Goal: Task Accomplishment & Management: Manage account settings

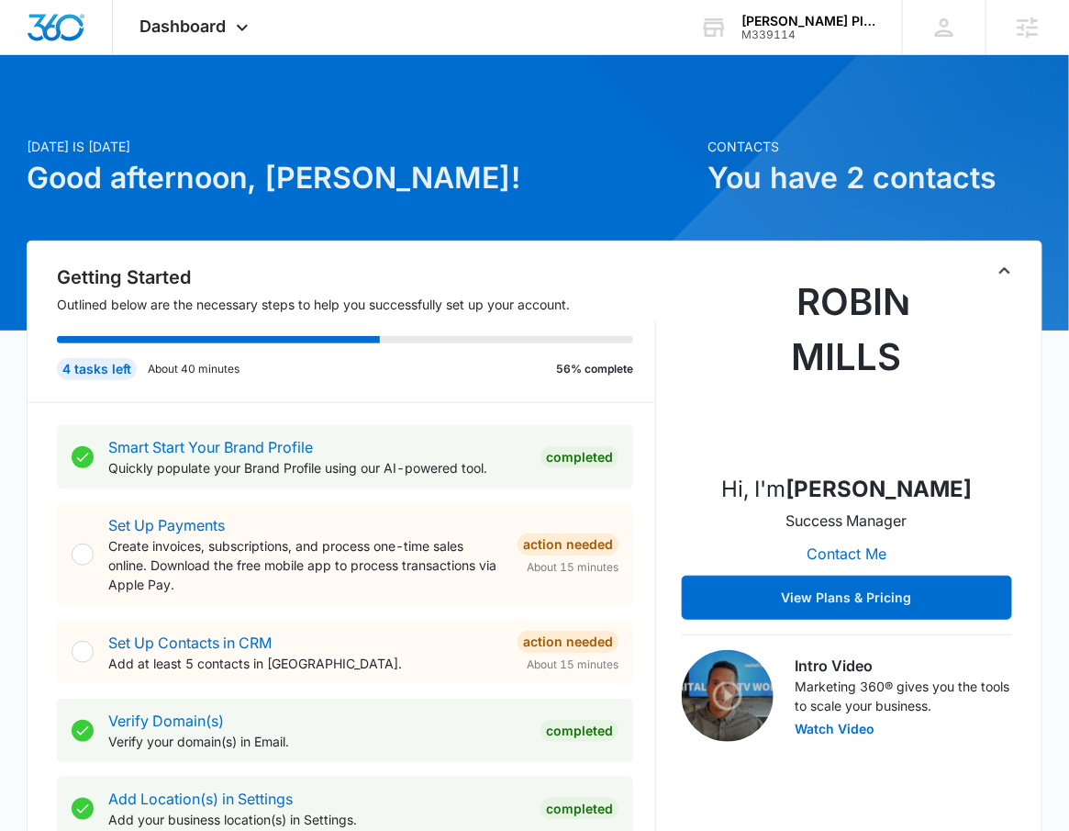
click at [463, 161] on h1 "Good afternoon, Robert!" at bounding box center [362, 178] width 670 height 44
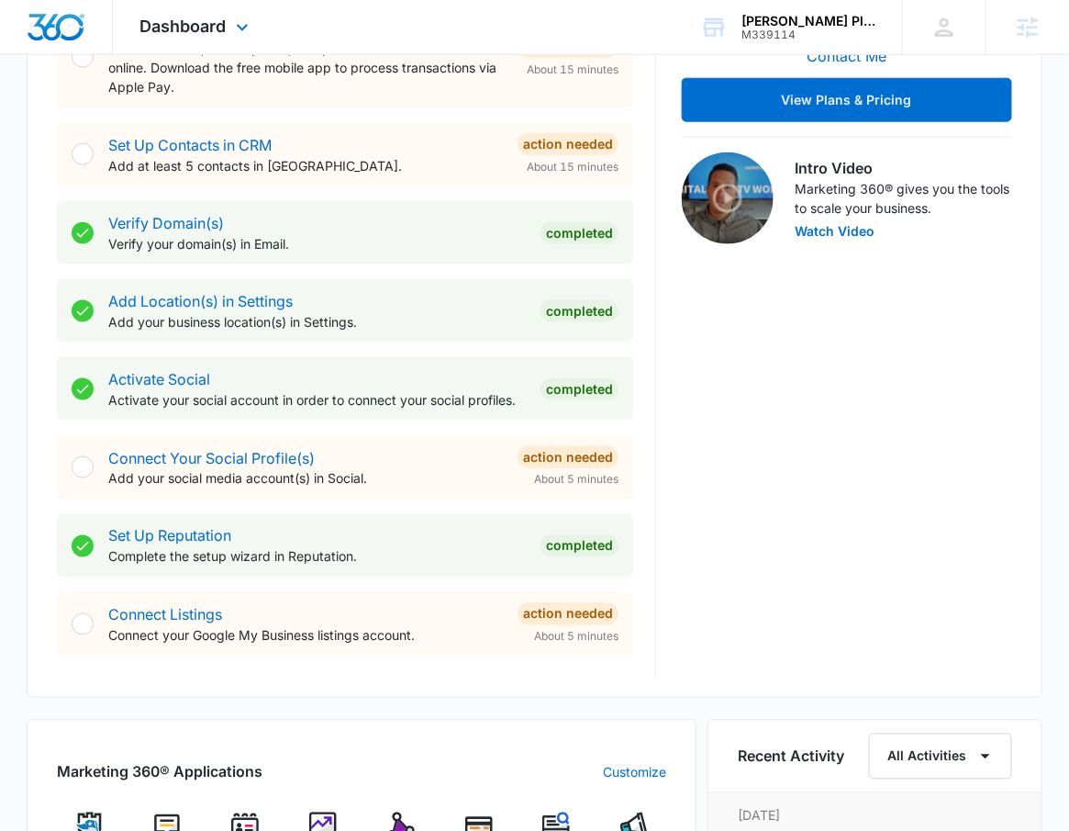
scroll to position [344, 0]
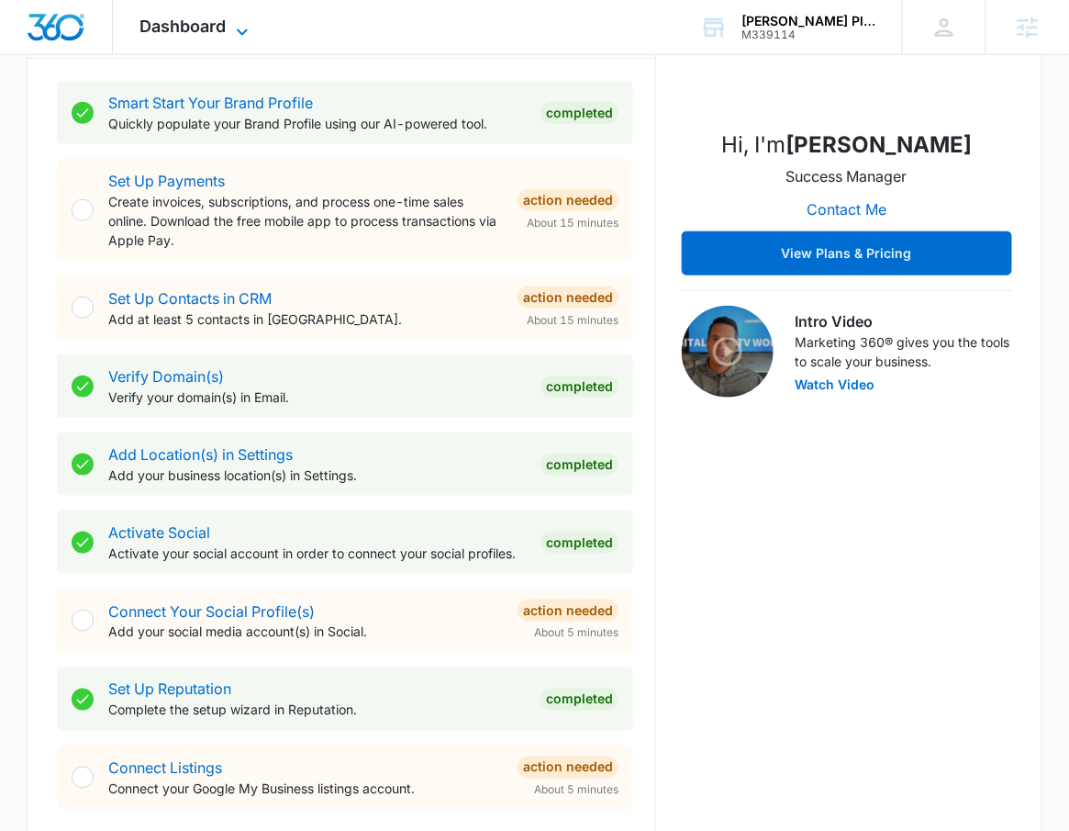
click at [194, 18] on span "Dashboard" at bounding box center [183, 26] width 86 height 19
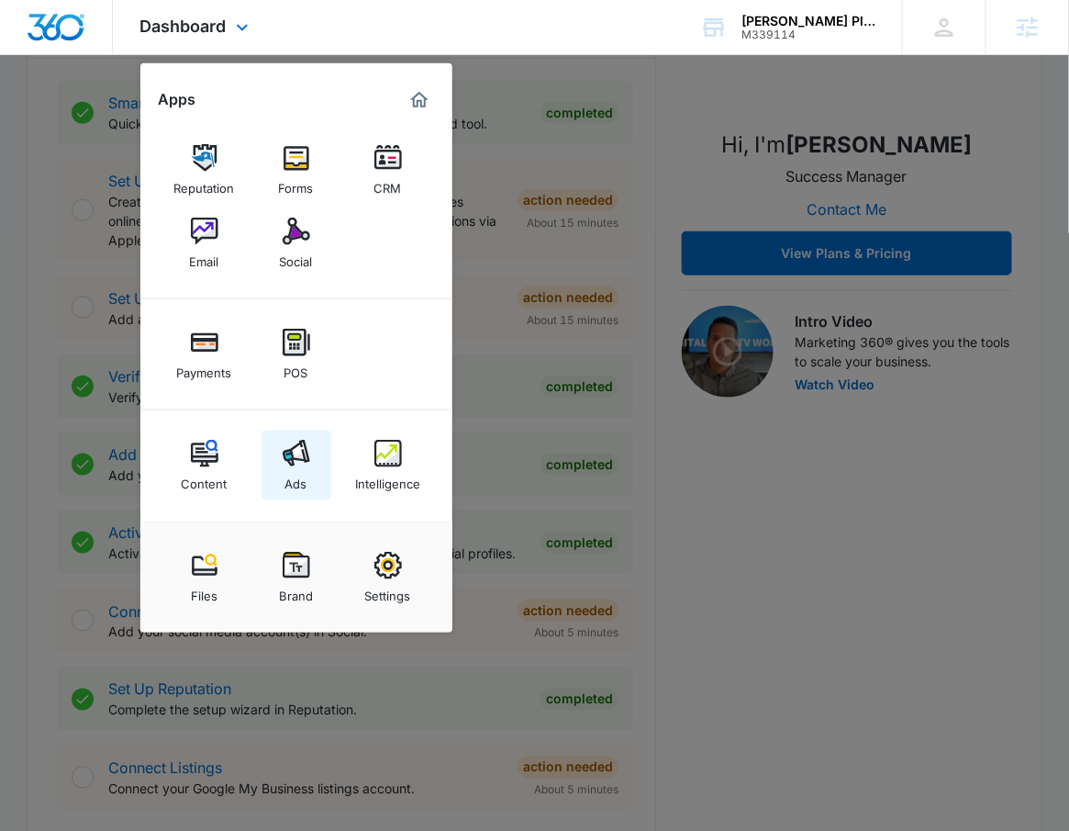
click at [289, 477] on div "Ads" at bounding box center [296, 479] width 22 height 24
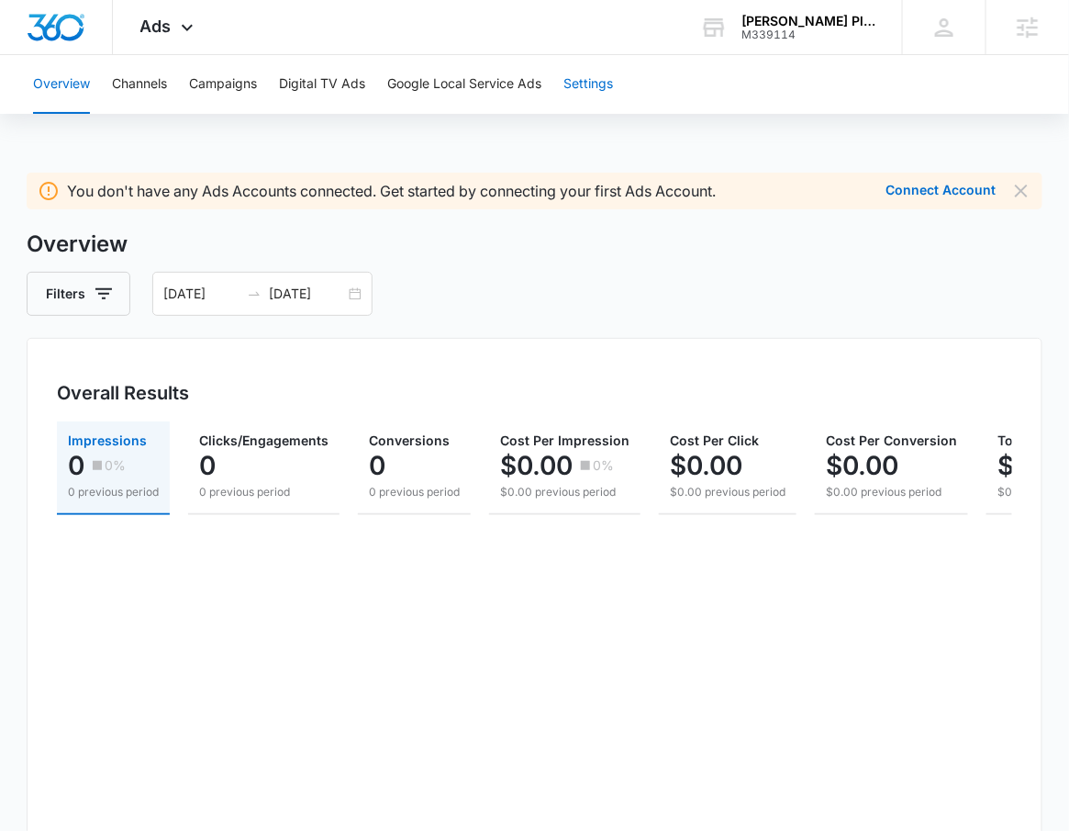
click at [585, 79] on button "Settings" at bounding box center [589, 84] width 50 height 59
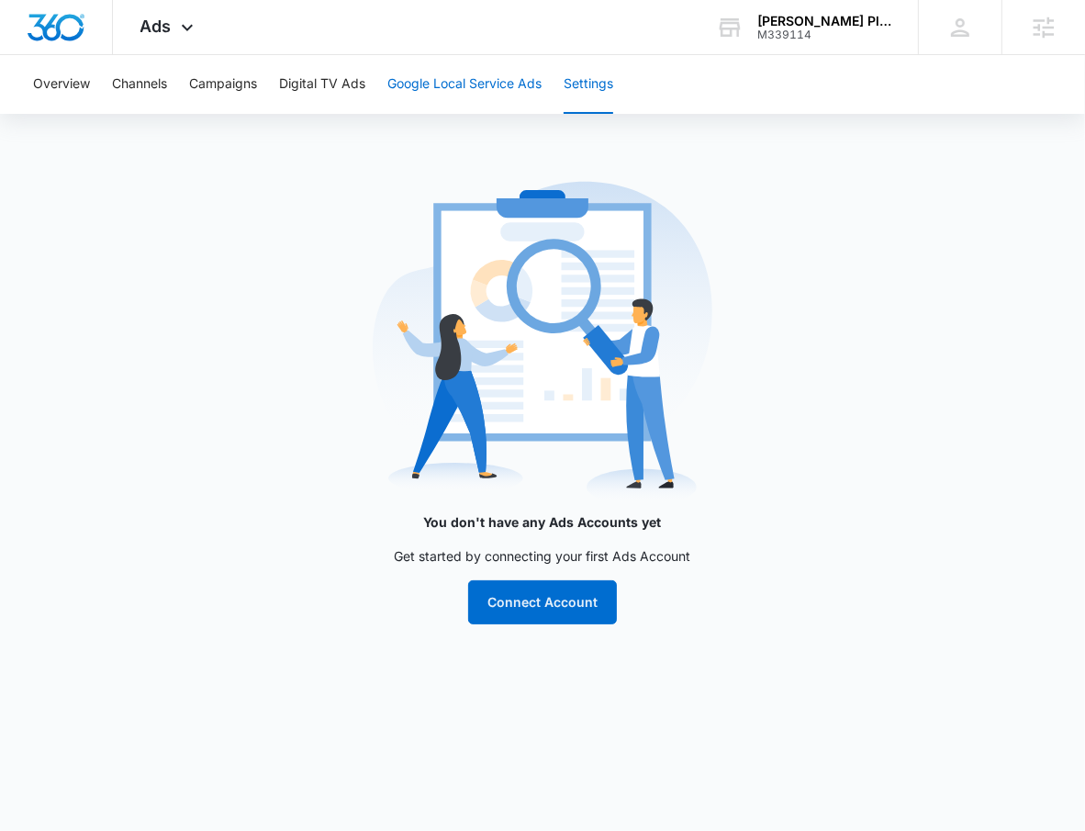
click at [513, 84] on button "Google Local Service Ads" at bounding box center [464, 84] width 154 height 59
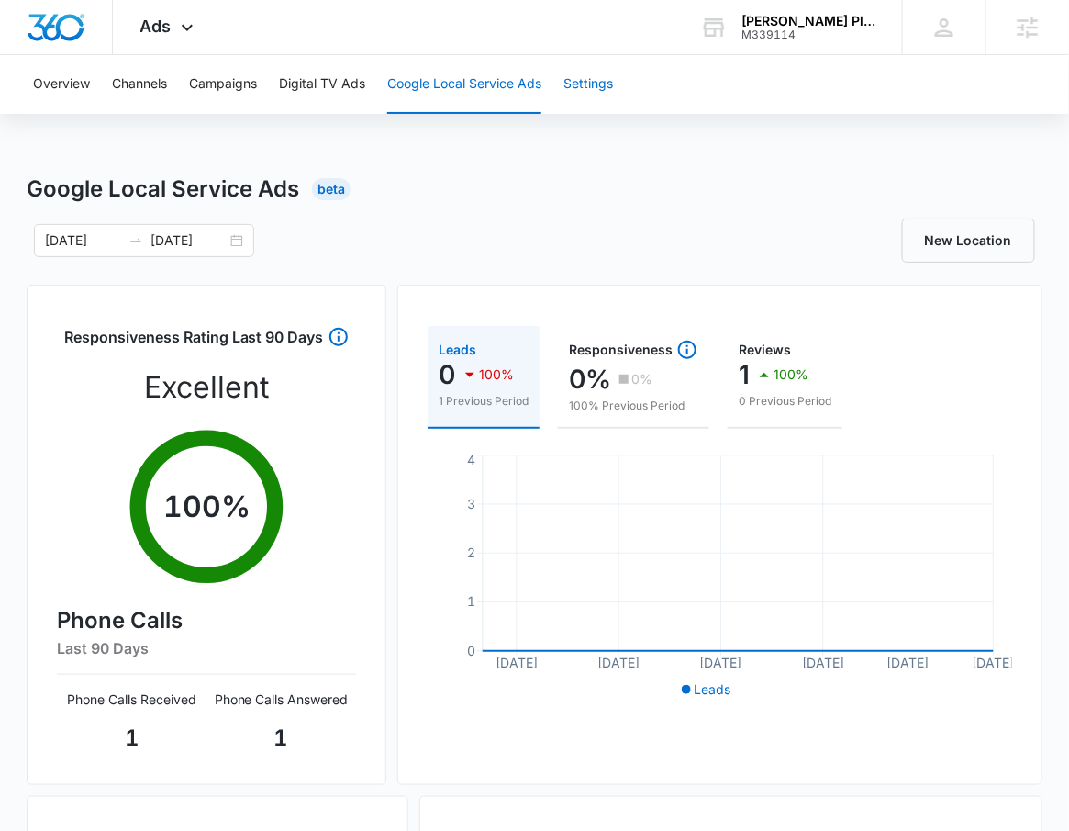
click at [603, 89] on button "Settings" at bounding box center [589, 84] width 50 height 59
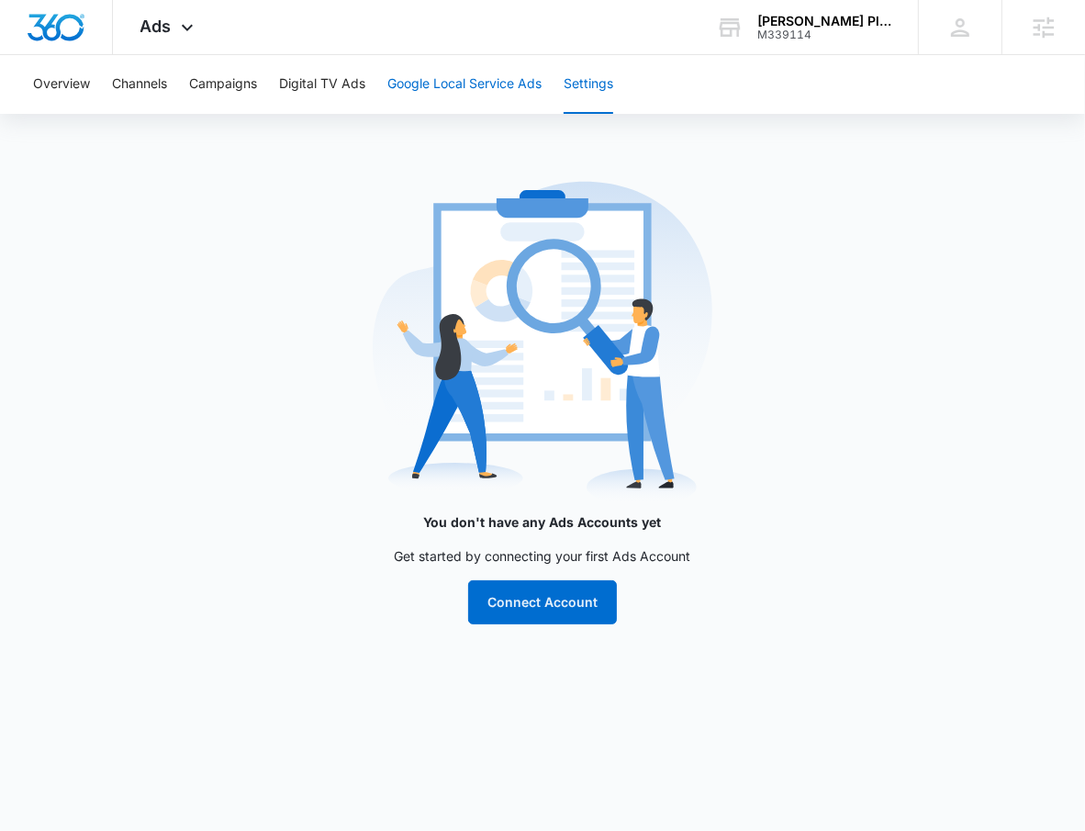
click at [487, 94] on button "Google Local Service Ads" at bounding box center [464, 84] width 154 height 59
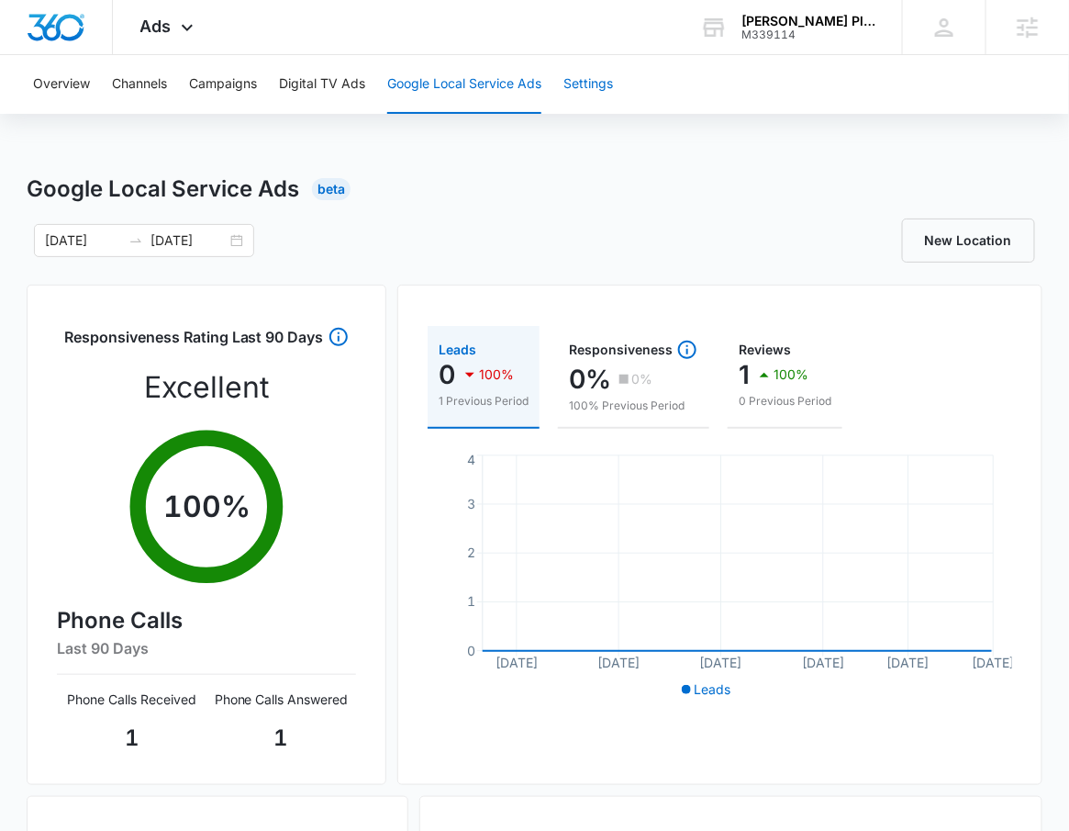
click at [605, 95] on button "Settings" at bounding box center [589, 84] width 50 height 59
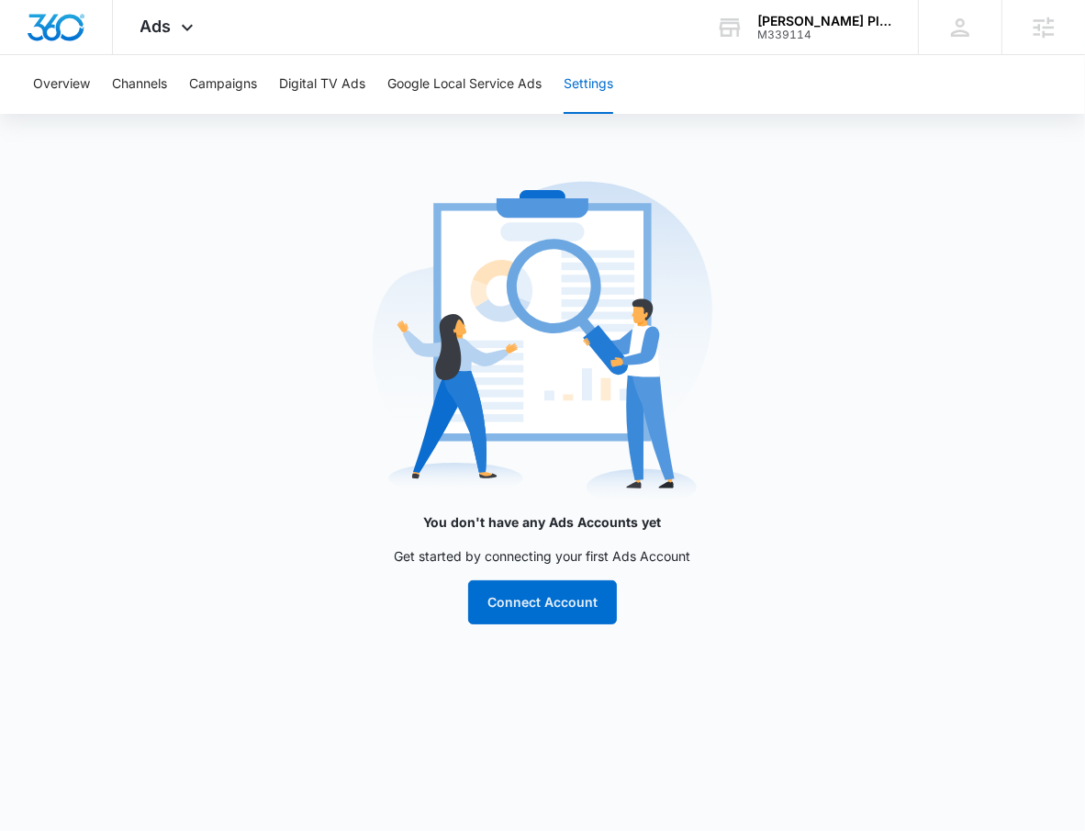
click at [587, 87] on button "Settings" at bounding box center [589, 84] width 50 height 59
click at [451, 79] on button "Google Local Service Ads" at bounding box center [464, 84] width 154 height 59
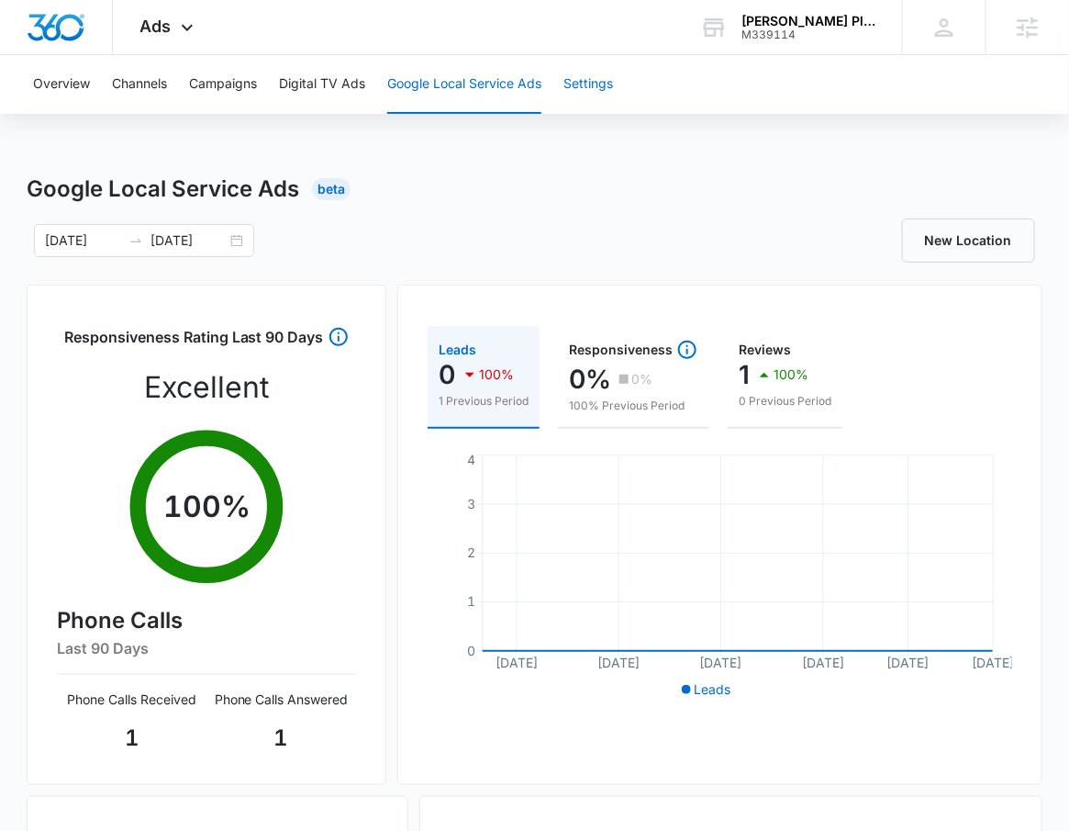
click at [605, 92] on button "Settings" at bounding box center [589, 84] width 50 height 59
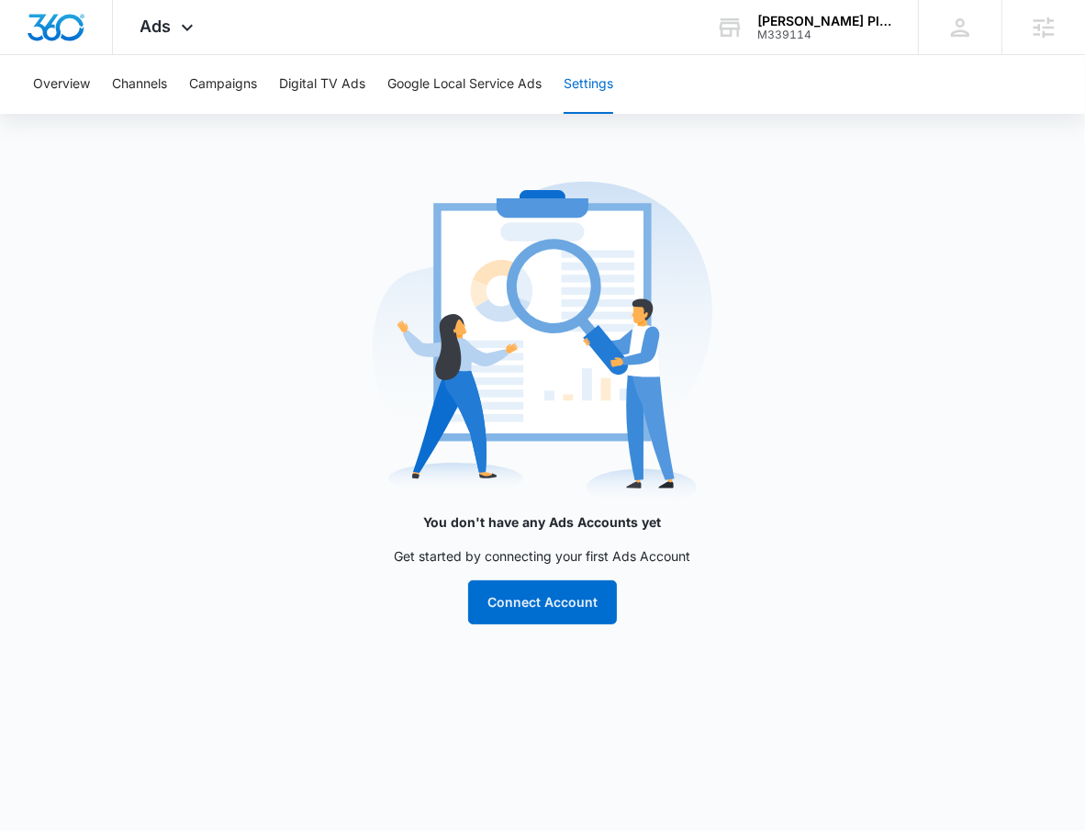
click at [697, 84] on div "Overview Channels Campaigns Digital TV Ads Google Local Service Ads Settings" at bounding box center [542, 84] width 1041 height 59
click at [473, 65] on button "Google Local Service Ads" at bounding box center [464, 84] width 154 height 59
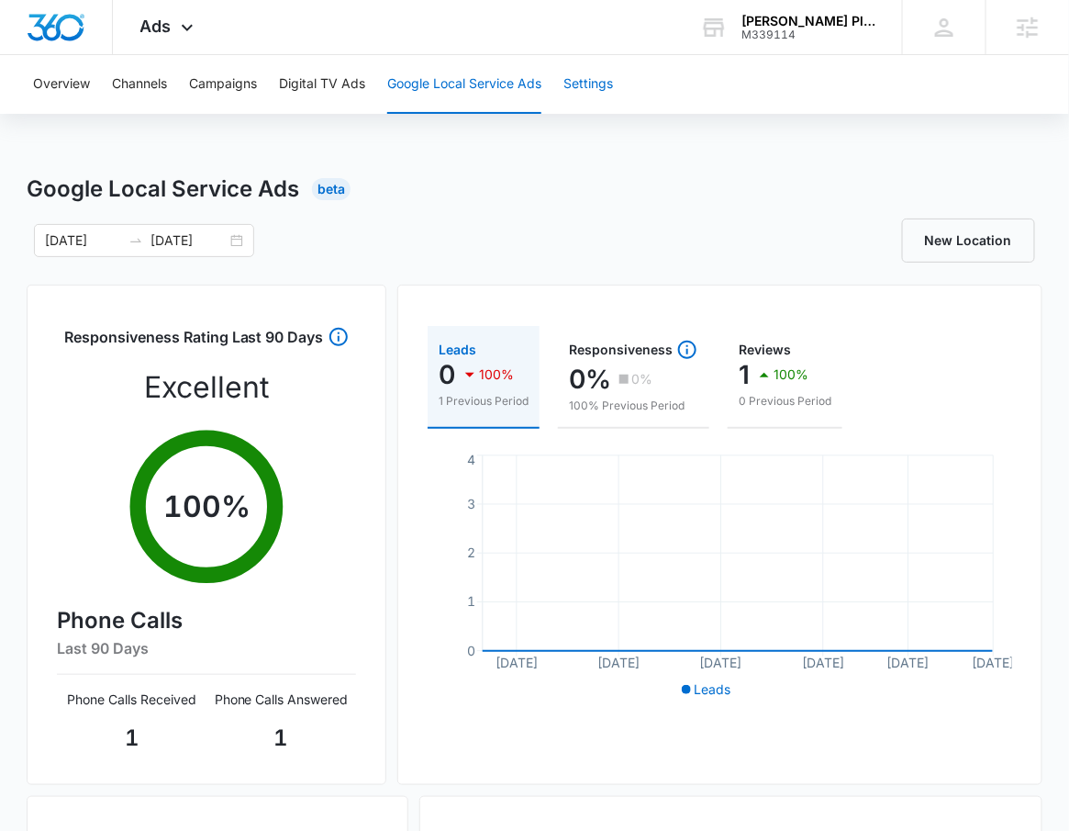
click at [591, 95] on button "Settings" at bounding box center [589, 84] width 50 height 59
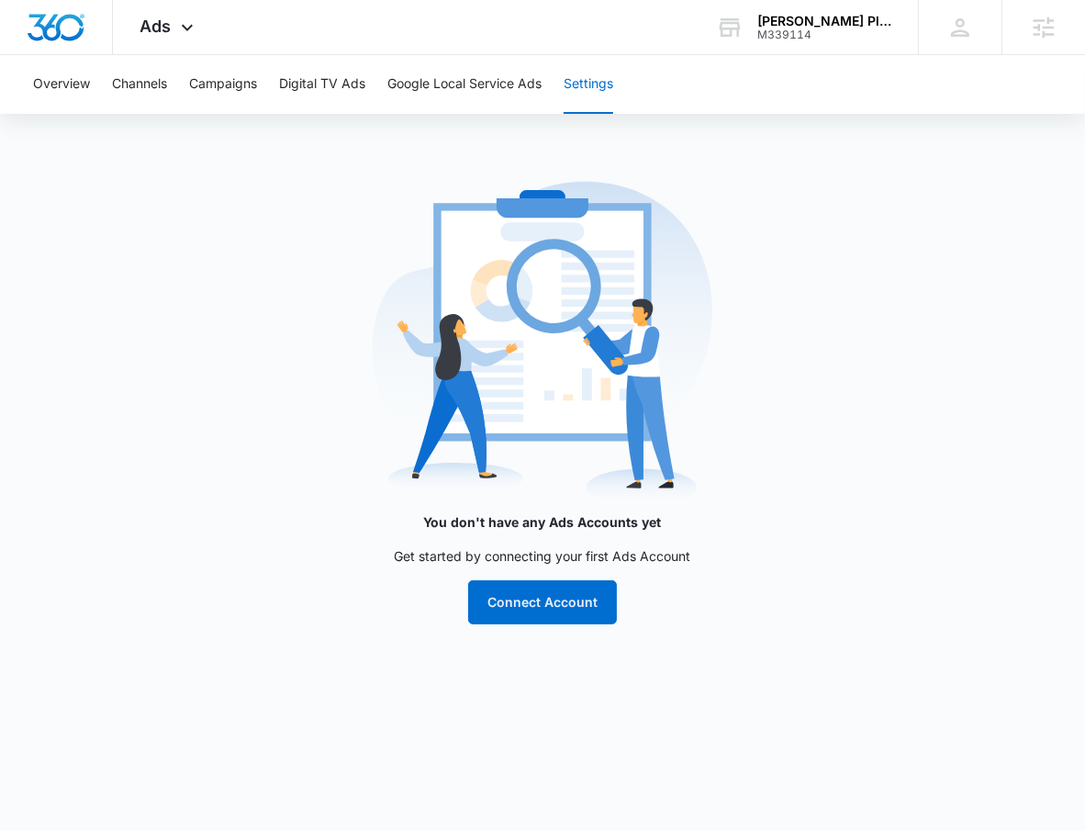
drag, startPoint x: 117, startPoint y: 242, endPoint x: 142, endPoint y: 279, distance: 44.3
click at [139, 275] on main "You don't have any Ads Accounts yet Get started by connecting your first Ads Ac…" at bounding box center [542, 410] width 1085 height 474
click at [516, 92] on button "Google Local Service Ads" at bounding box center [464, 84] width 154 height 59
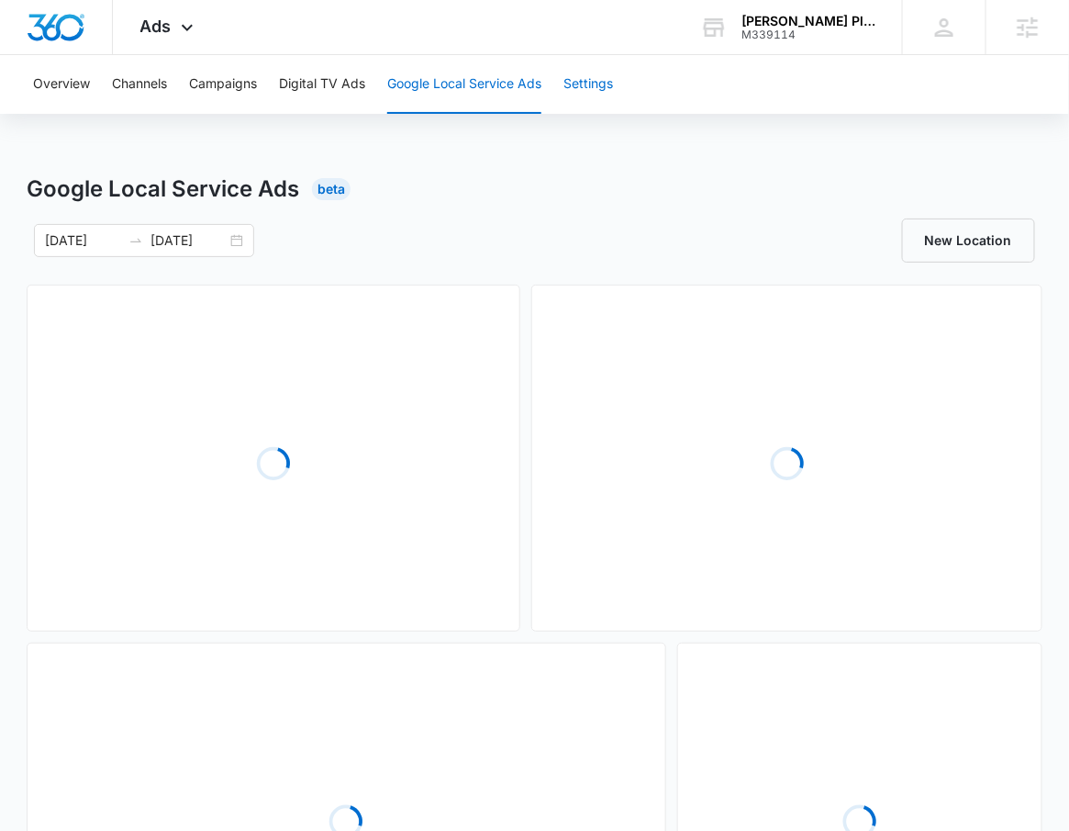
click at [598, 97] on button "Settings" at bounding box center [589, 84] width 50 height 59
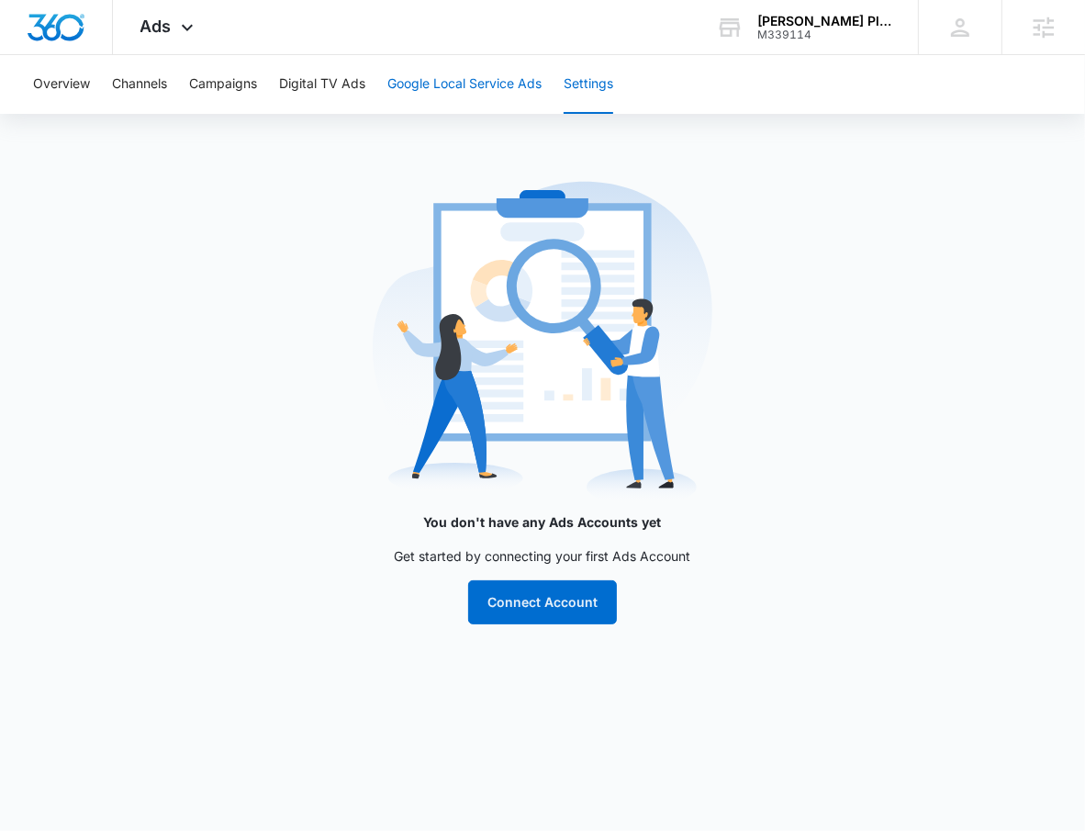
drag, startPoint x: 521, startPoint y: 84, endPoint x: 540, endPoint y: 81, distance: 18.6
click at [524, 84] on button "Google Local Service Ads" at bounding box center [464, 84] width 154 height 59
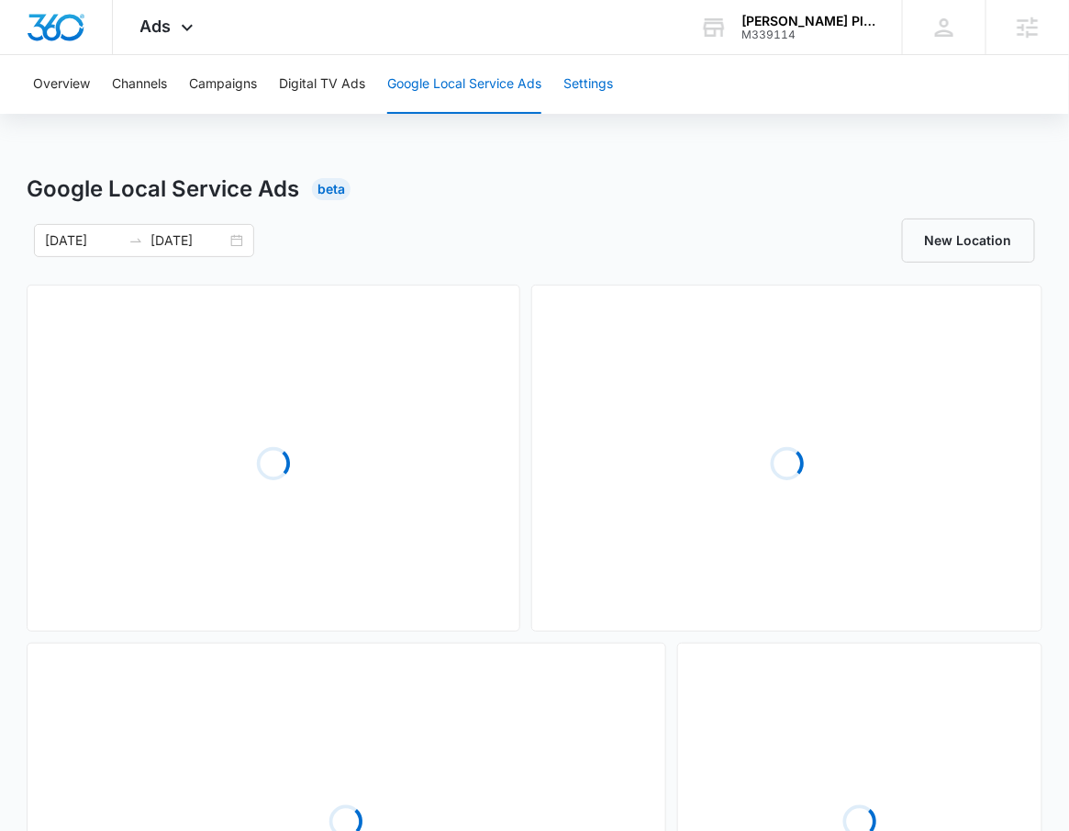
click at [589, 84] on button "Settings" at bounding box center [589, 84] width 50 height 59
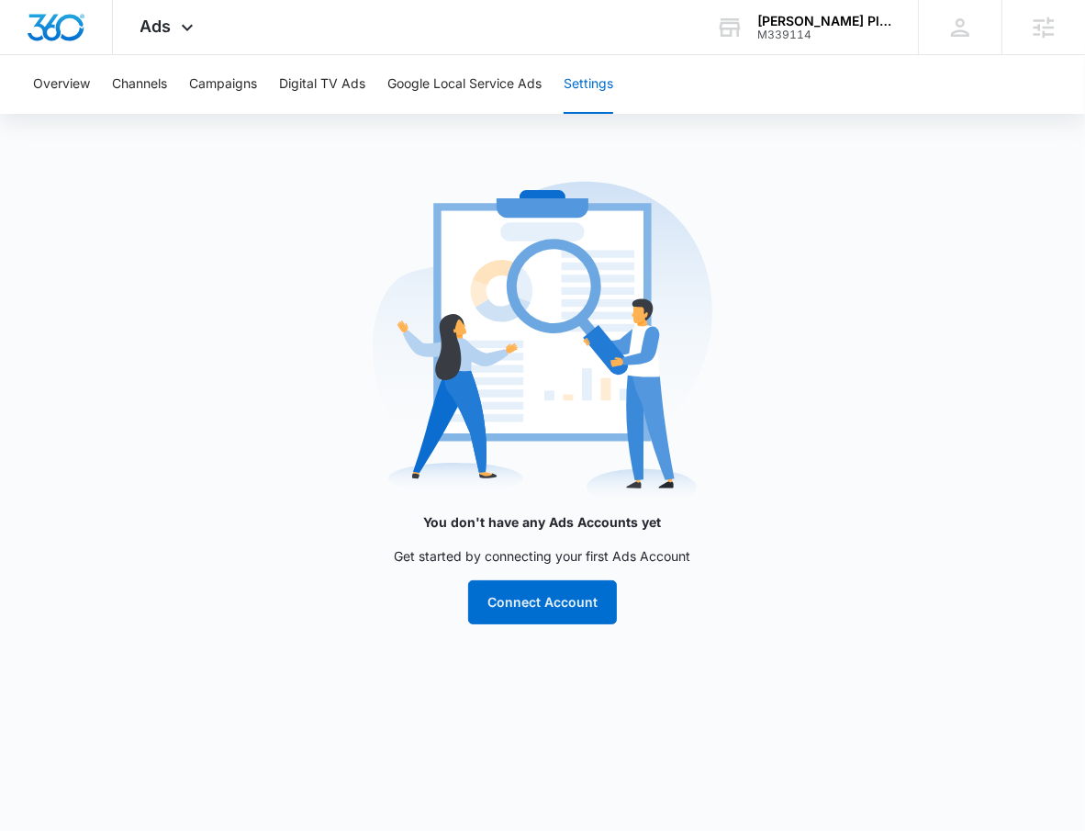
click at [114, 264] on main "You don't have any Ads Accounts yet Get started by connecting your first Ads Ac…" at bounding box center [542, 410] width 1085 height 474
click at [513, 89] on button "Google Local Service Ads" at bounding box center [464, 84] width 154 height 59
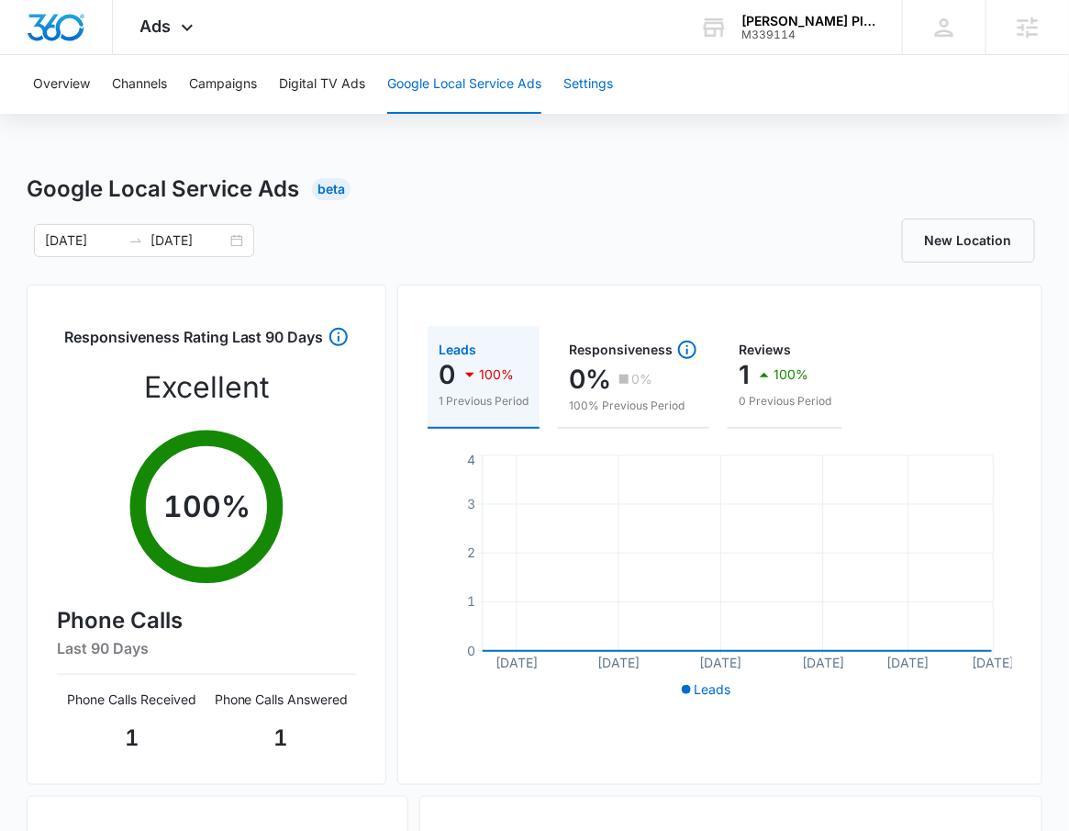
click at [599, 92] on button "Settings" at bounding box center [589, 84] width 50 height 59
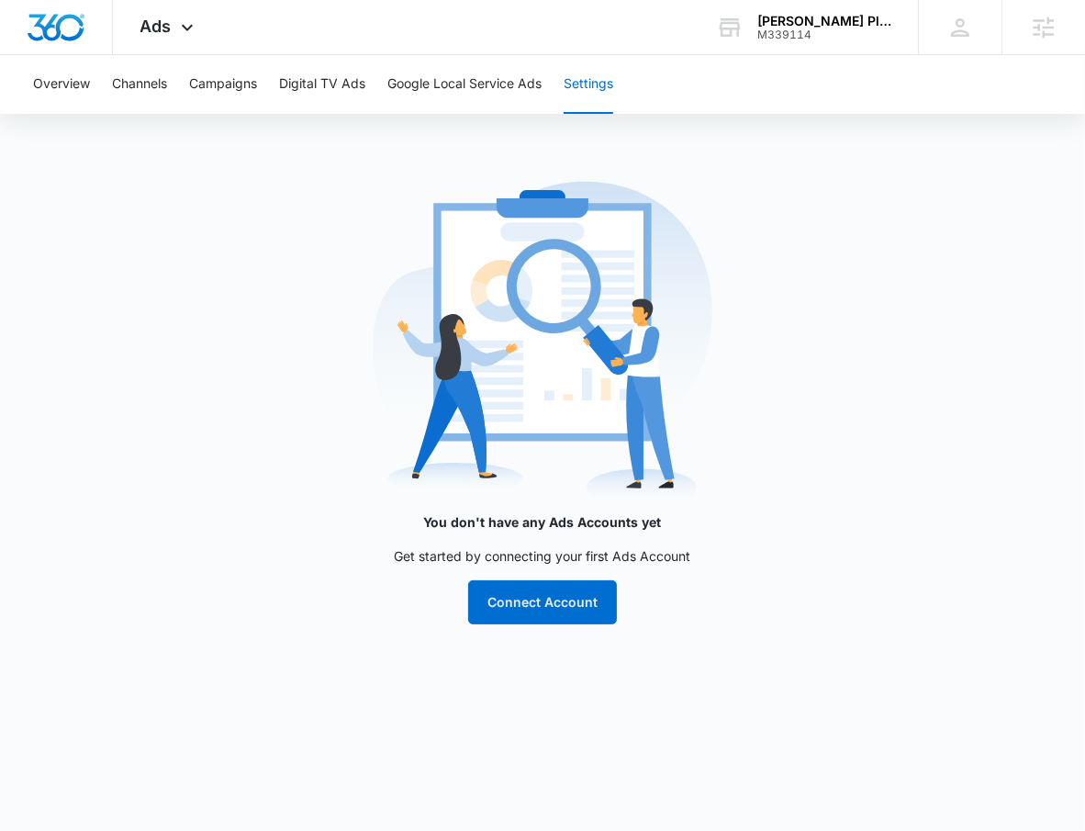
drag, startPoint x: 97, startPoint y: 294, endPoint x: 531, endPoint y: 184, distance: 447.9
click at [509, 87] on button "Google Local Service Ads" at bounding box center [464, 84] width 154 height 59
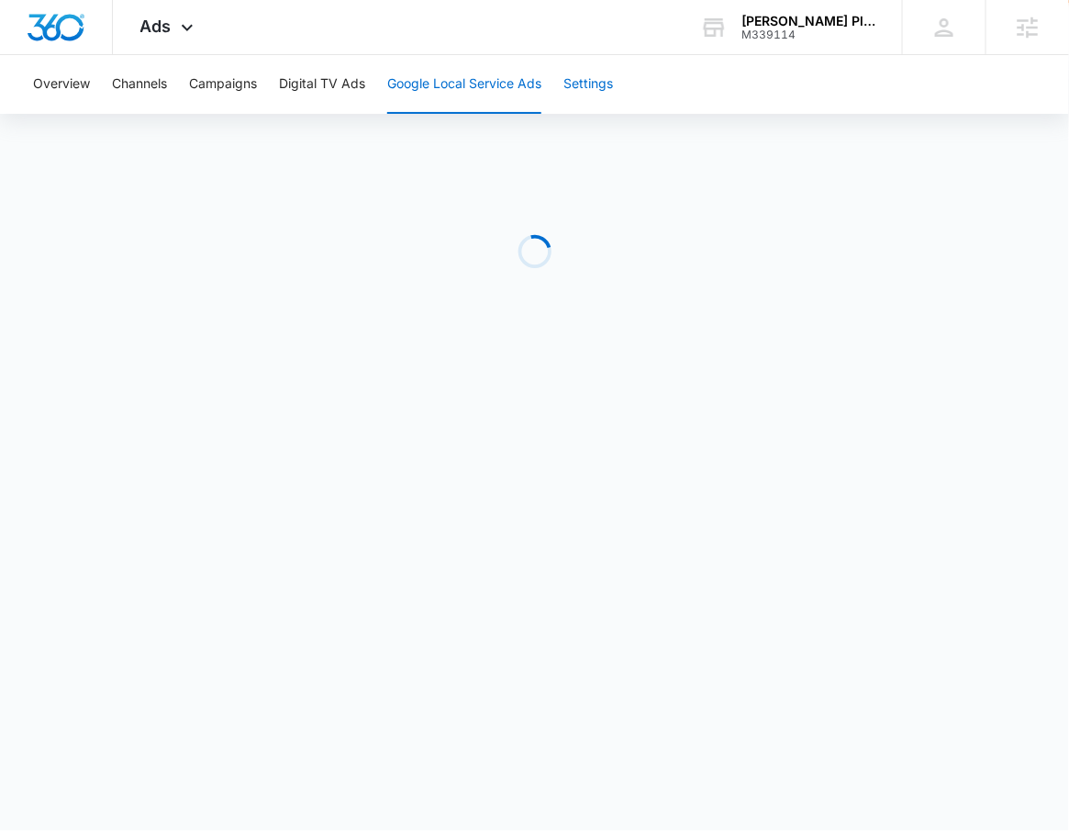
drag, startPoint x: 511, startPoint y: 87, endPoint x: 561, endPoint y: 122, distance: 60.6
click at [595, 104] on button "Settings" at bounding box center [589, 84] width 50 height 59
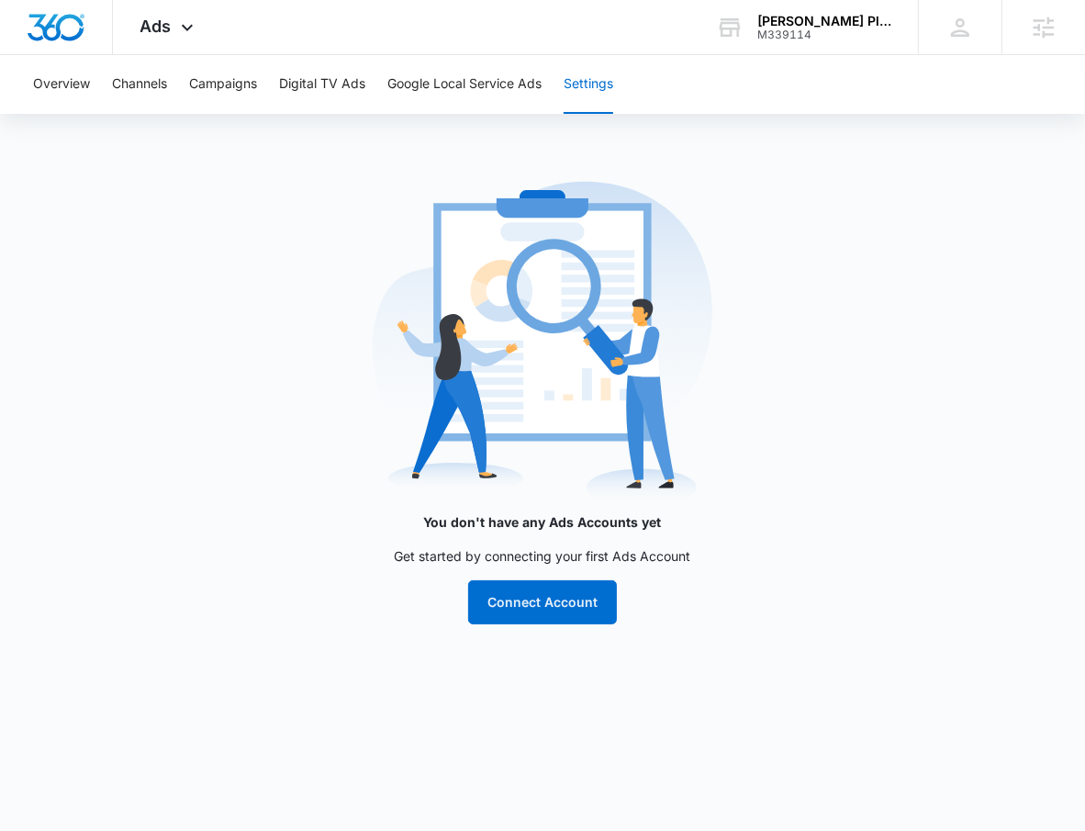
drag, startPoint x: 154, startPoint y: 275, endPoint x: 466, endPoint y: 173, distance: 328.6
click at [201, 314] on main "You don't have any Ads Accounts yet Get started by connecting your first Ads Ac…" at bounding box center [542, 410] width 1085 height 474
click at [489, 87] on button "Google Local Service Ads" at bounding box center [464, 84] width 154 height 59
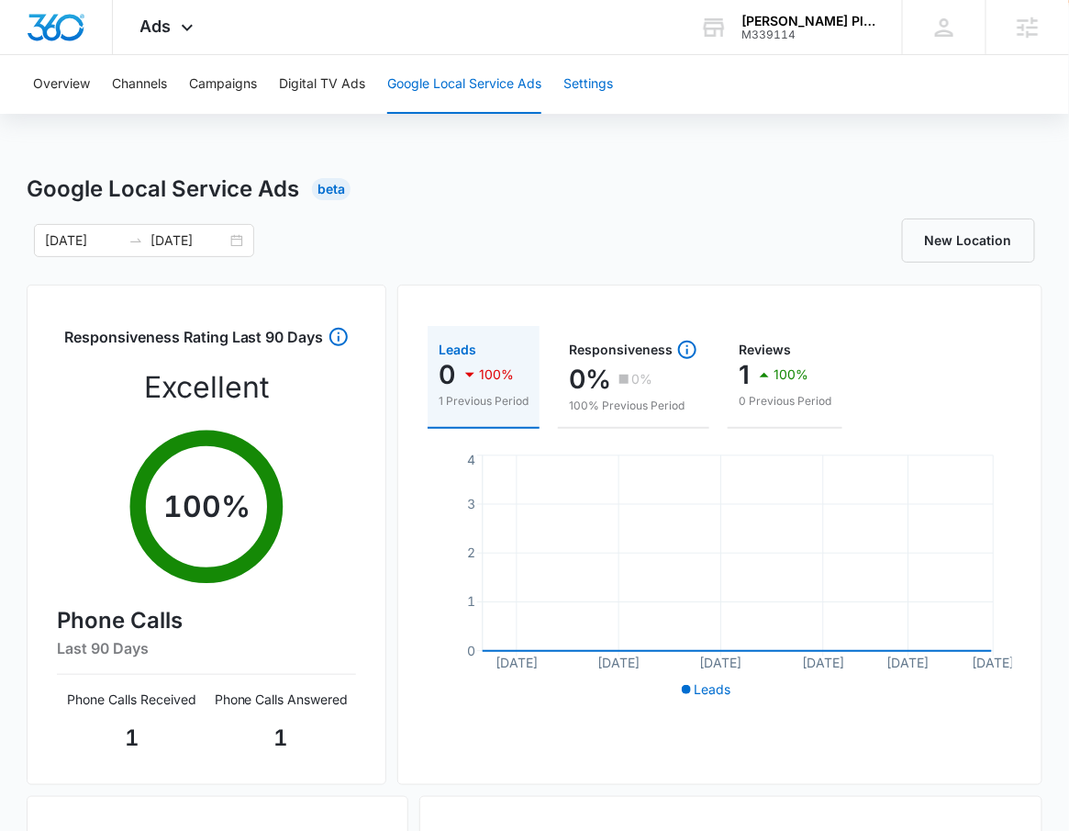
click at [613, 102] on button "Settings" at bounding box center [589, 84] width 50 height 59
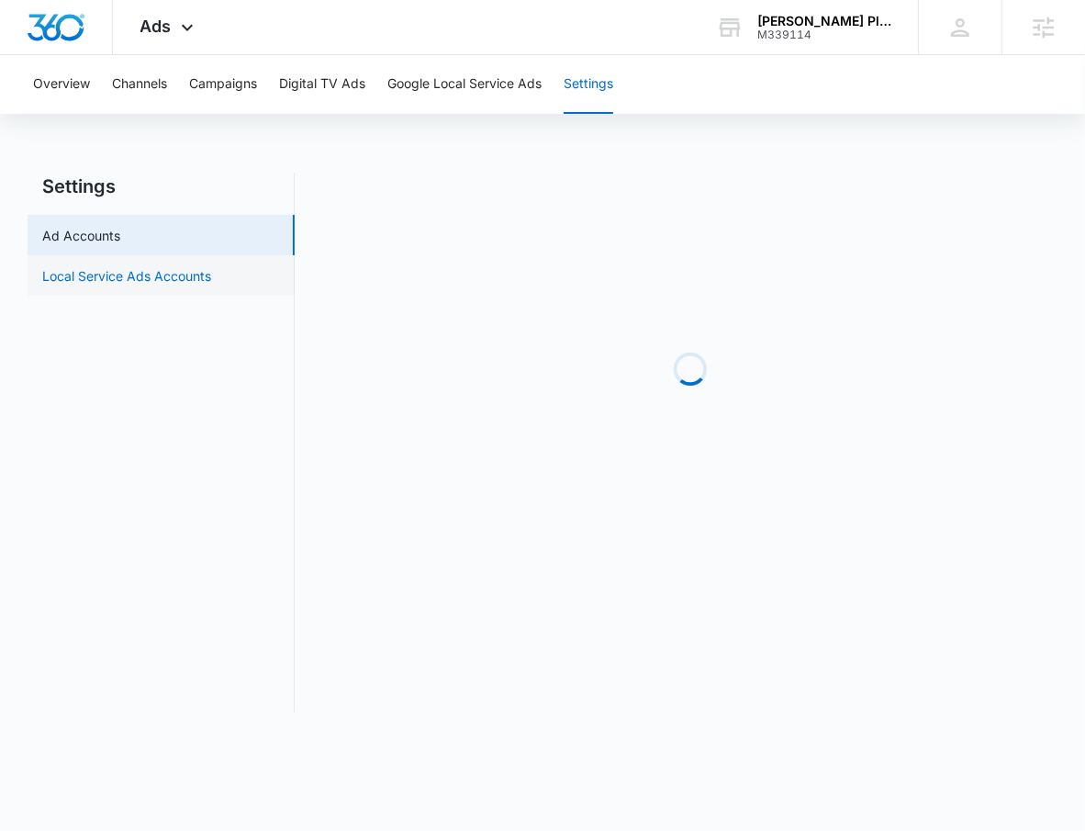
click at [169, 281] on main "Settings Ad Accounts Local Service Ads Accounts Loading" at bounding box center [542, 454] width 1085 height 562
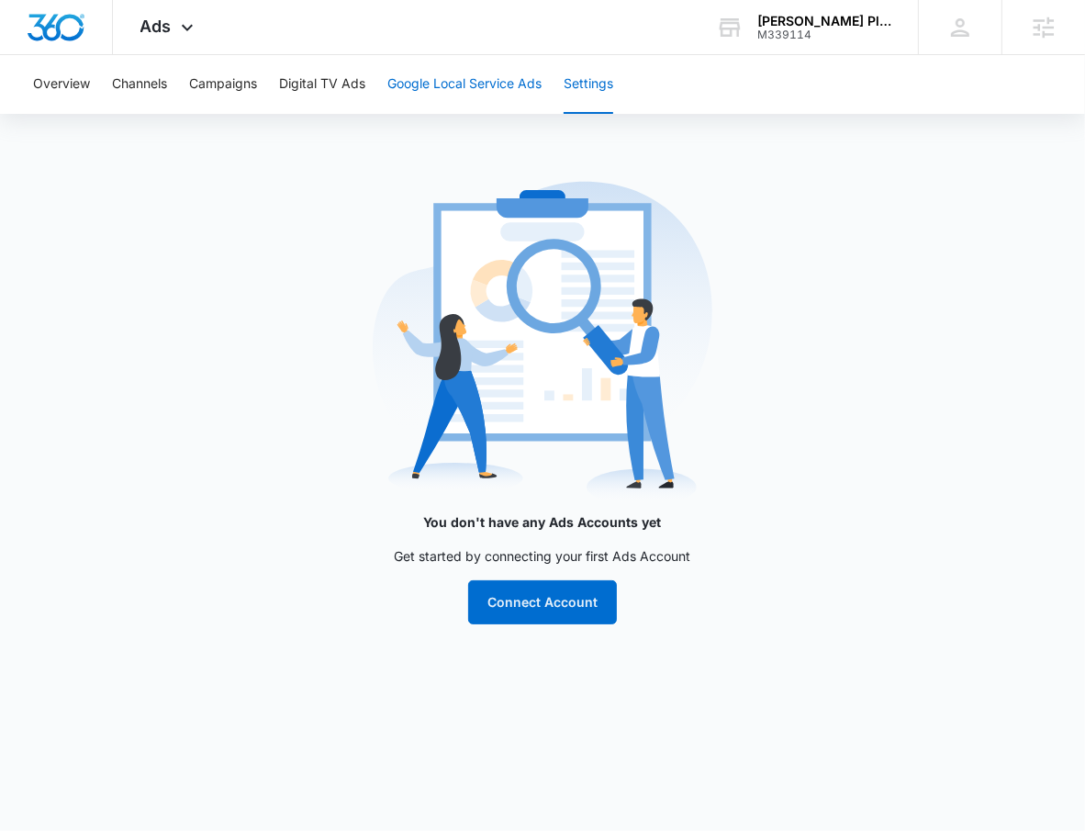
click at [464, 85] on button "Google Local Service Ads" at bounding box center [464, 84] width 154 height 59
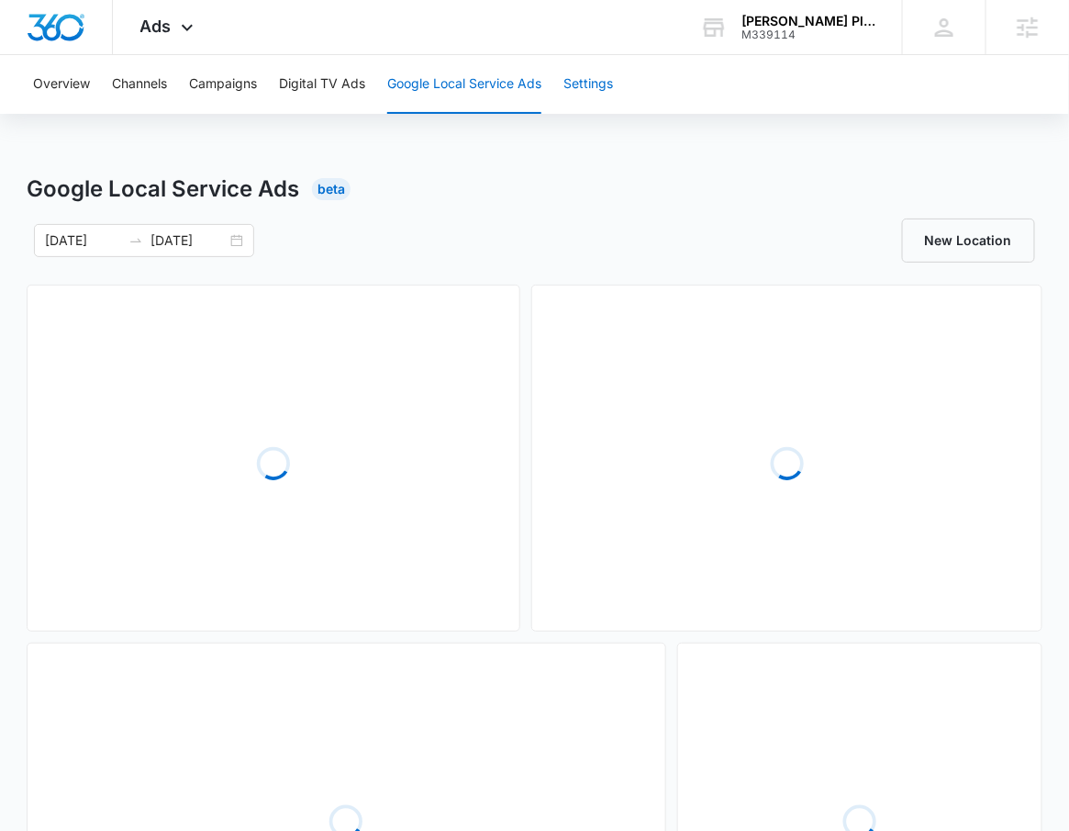
click at [593, 95] on button "Settings" at bounding box center [589, 84] width 50 height 59
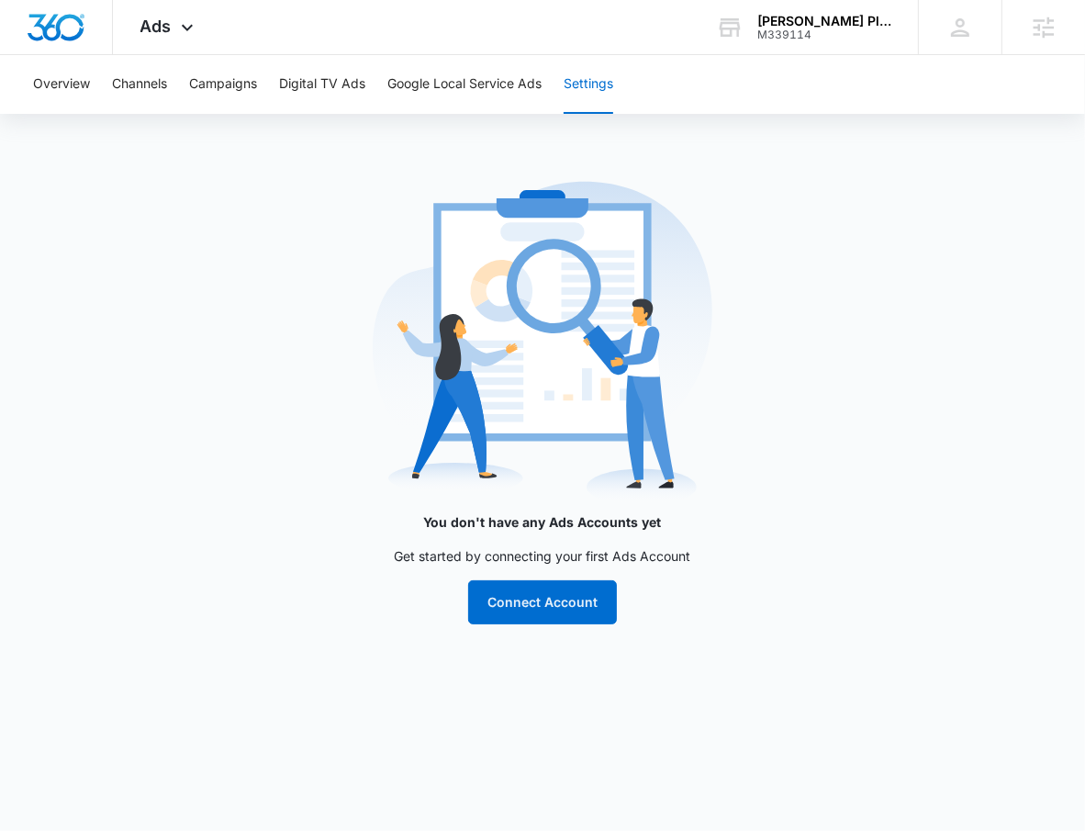
click at [116, 314] on main "You don't have any Ads Accounts yet Get started by connecting your first Ads Ac…" at bounding box center [542, 410] width 1085 height 474
click at [463, 89] on button "Google Local Service Ads" at bounding box center [464, 84] width 154 height 59
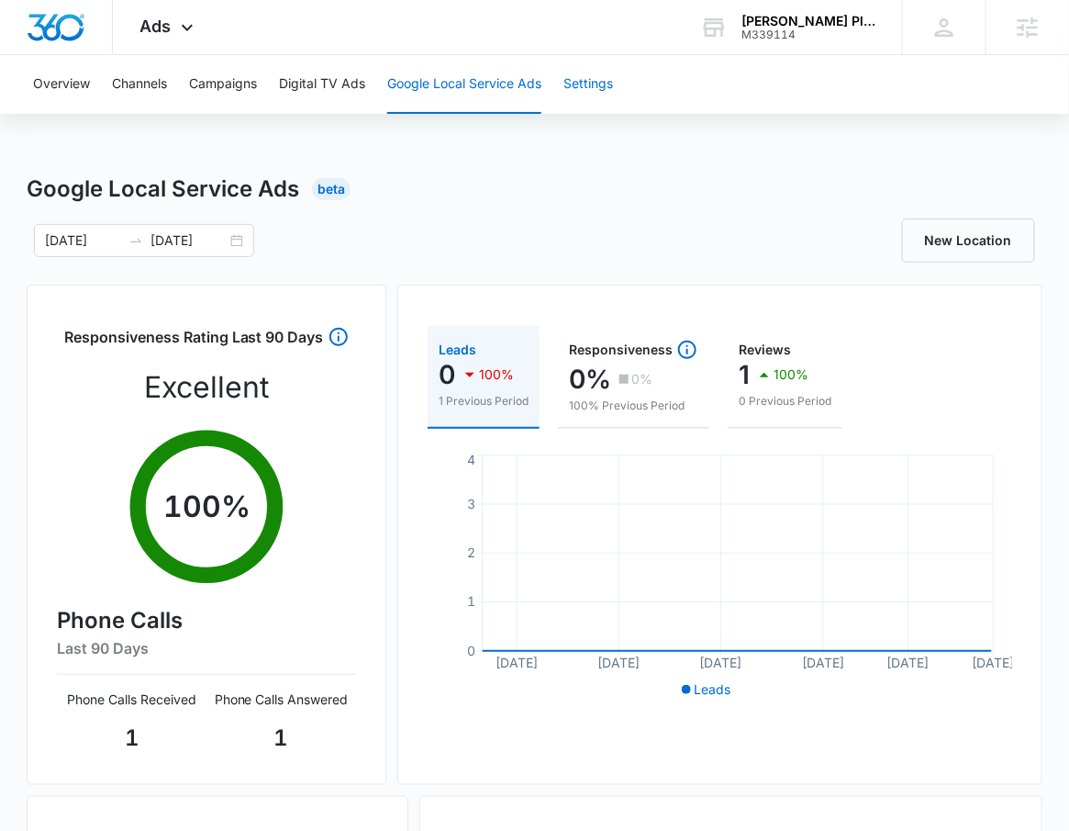
drag, startPoint x: 598, startPoint y: 95, endPoint x: 583, endPoint y: 99, distance: 15.1
click at [587, 97] on button "Settings" at bounding box center [589, 84] width 50 height 59
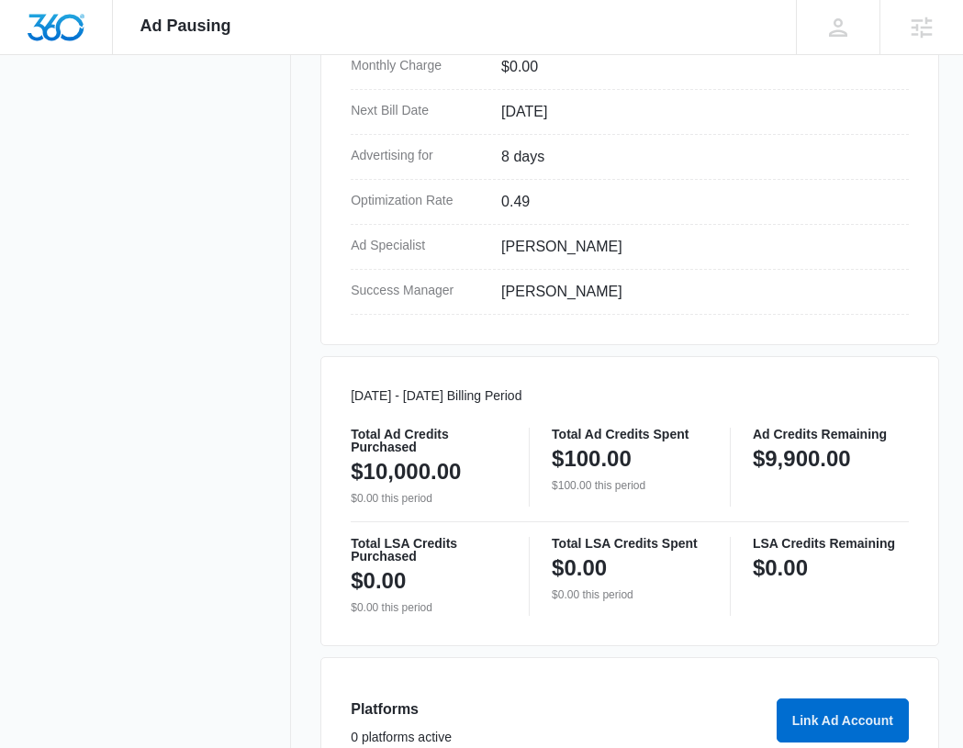
scroll to position [780, 0]
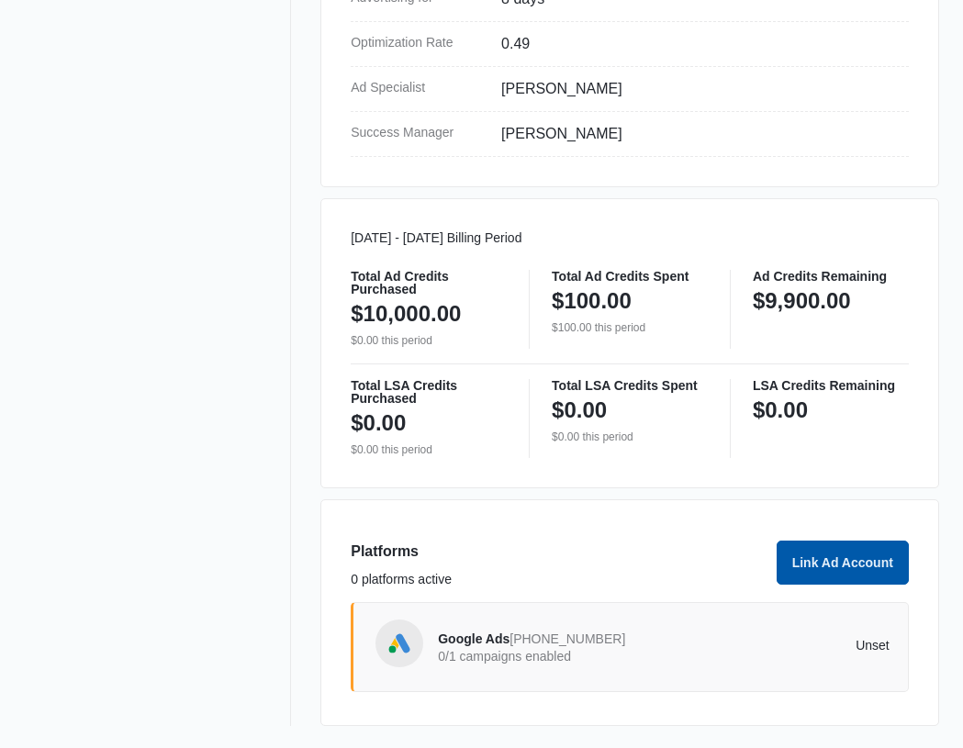
click at [858, 553] on button "Link Ad Account" at bounding box center [843, 563] width 132 height 44
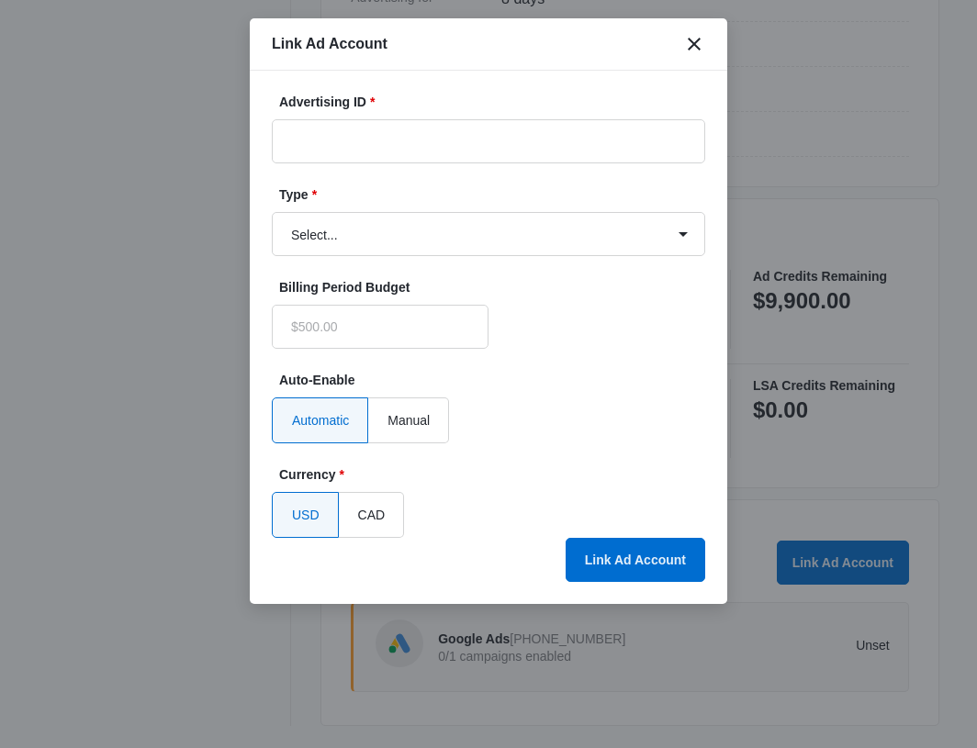
type input "$0.00"
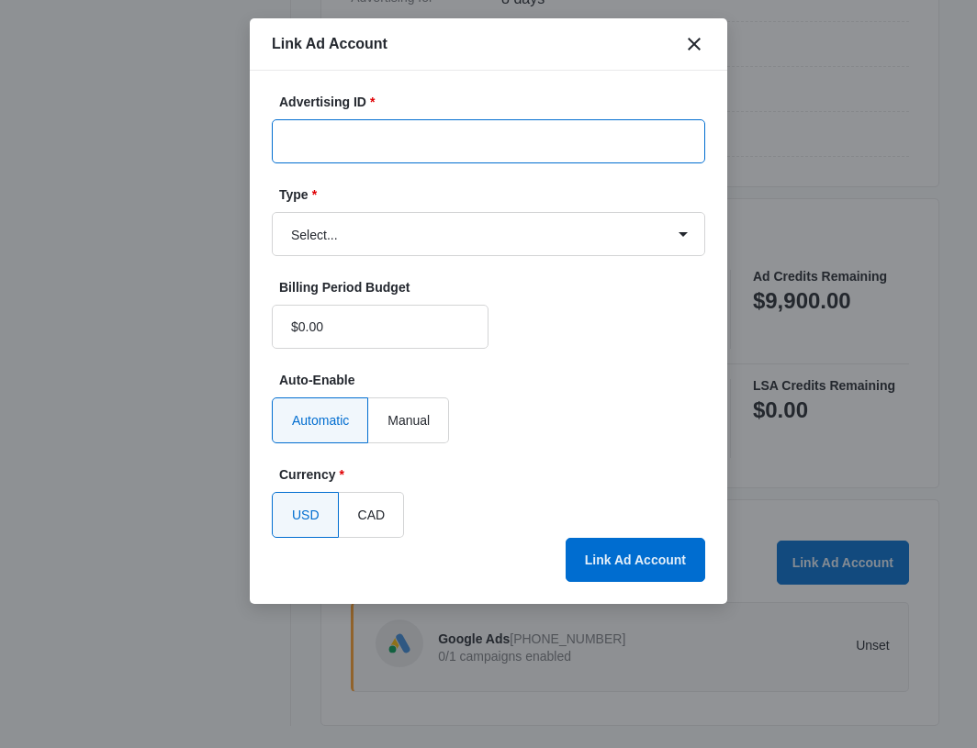
click at [458, 130] on input "Advertising ID *" at bounding box center [488, 141] width 433 height 44
paste input "6505506419"
click at [311, 141] on input "6505506419" at bounding box center [488, 141] width 433 height 44
click at [339, 141] on input "650-5506419" at bounding box center [488, 141] width 433 height 44
click at [342, 141] on input "650-5506419" at bounding box center [488, 141] width 433 height 44
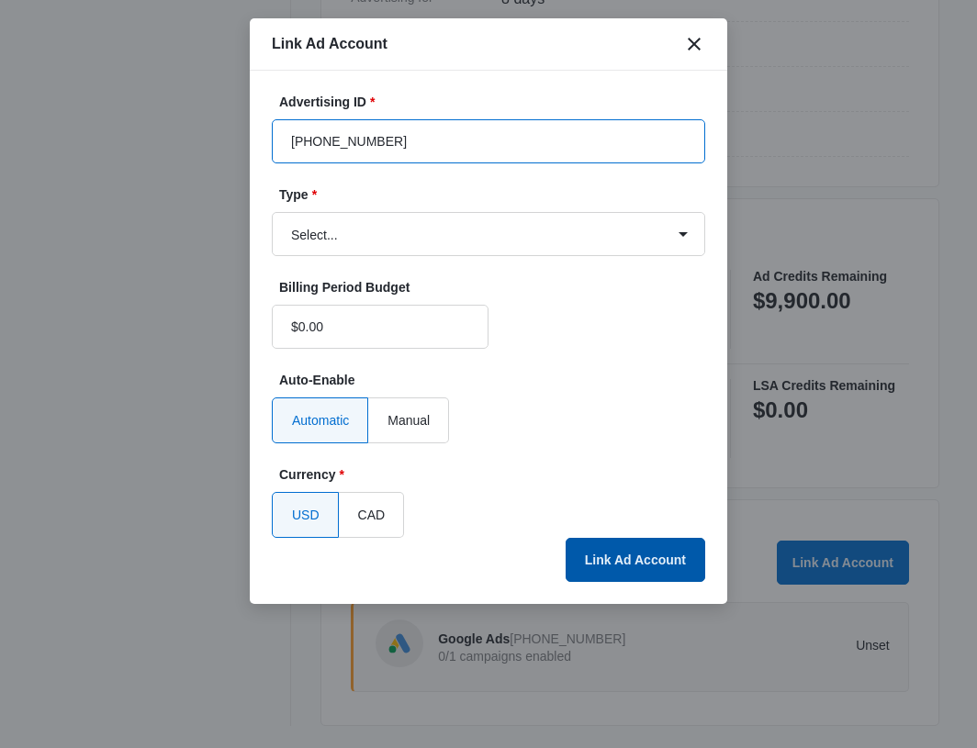
type input "650-550-6419"
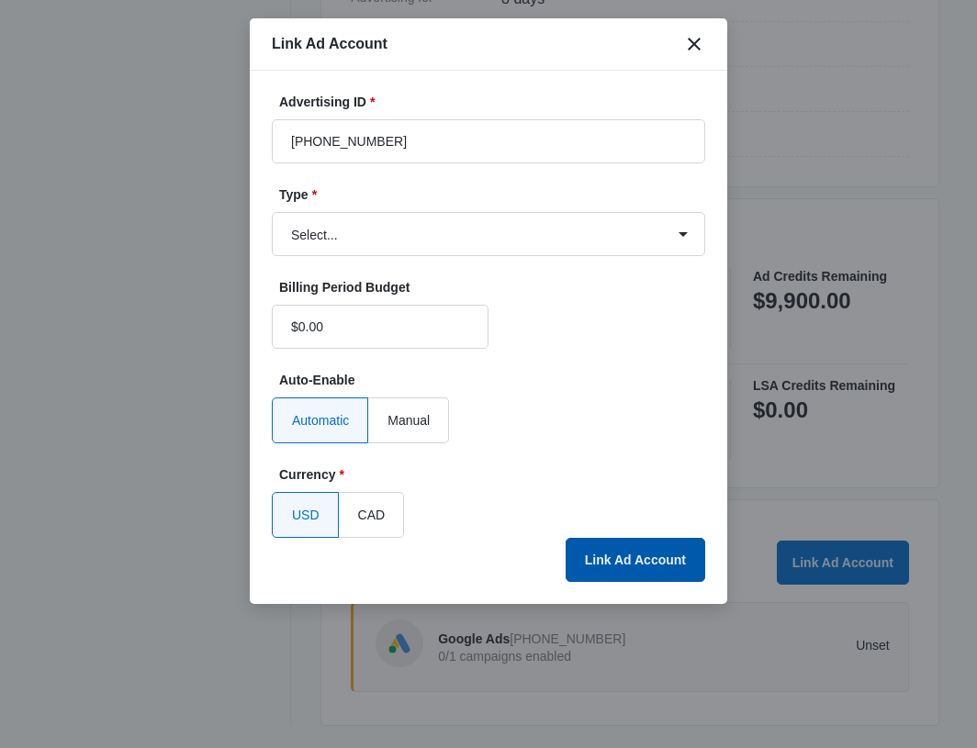
click at [651, 571] on button "Link Ad Account" at bounding box center [635, 560] width 140 height 44
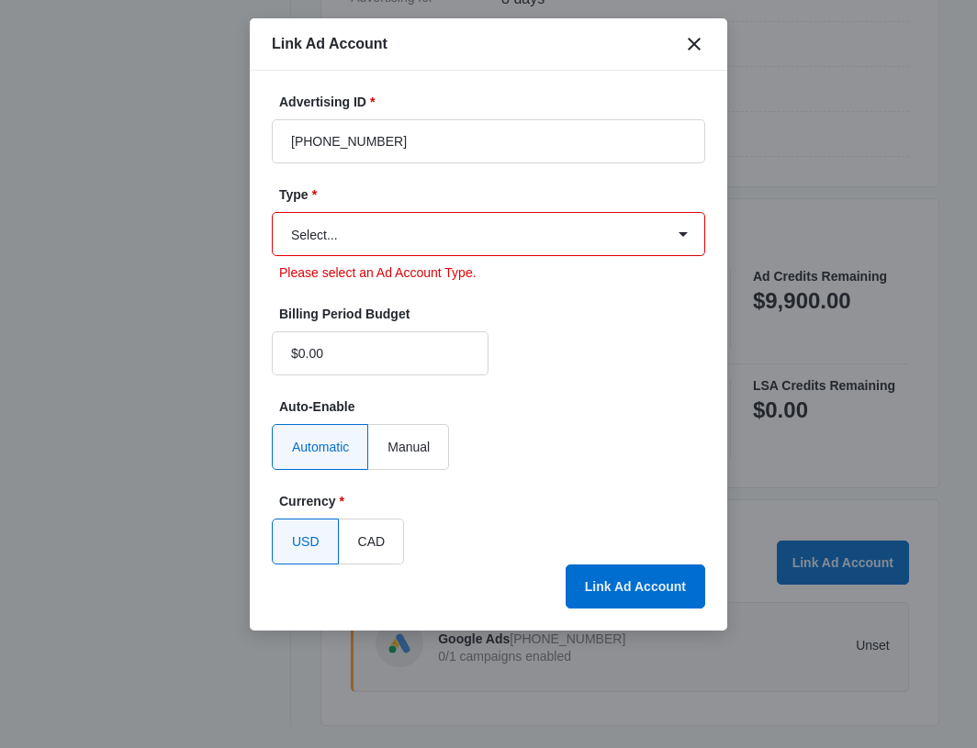
click at [364, 240] on select "Select... Bing Ads Facebook Ads Google Ads" at bounding box center [488, 234] width 433 height 44
select select "google"
click at [272, 212] on select "Select... Bing Ads Facebook Ads Google Ads" at bounding box center [488, 234] width 433 height 44
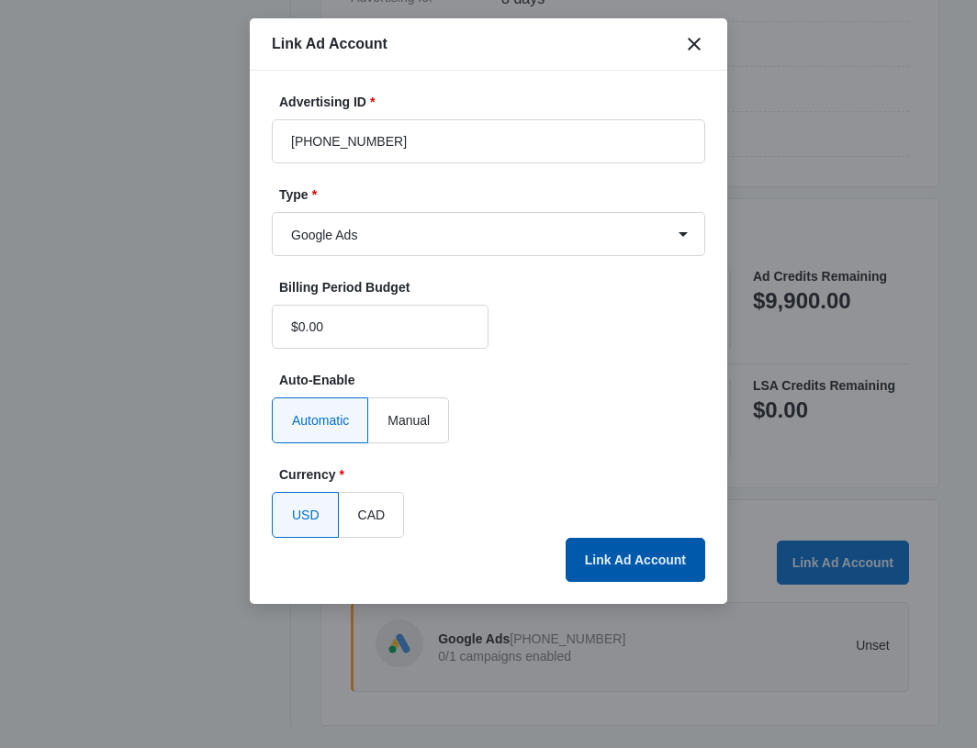
click at [627, 554] on button "Link Ad Account" at bounding box center [635, 560] width 140 height 44
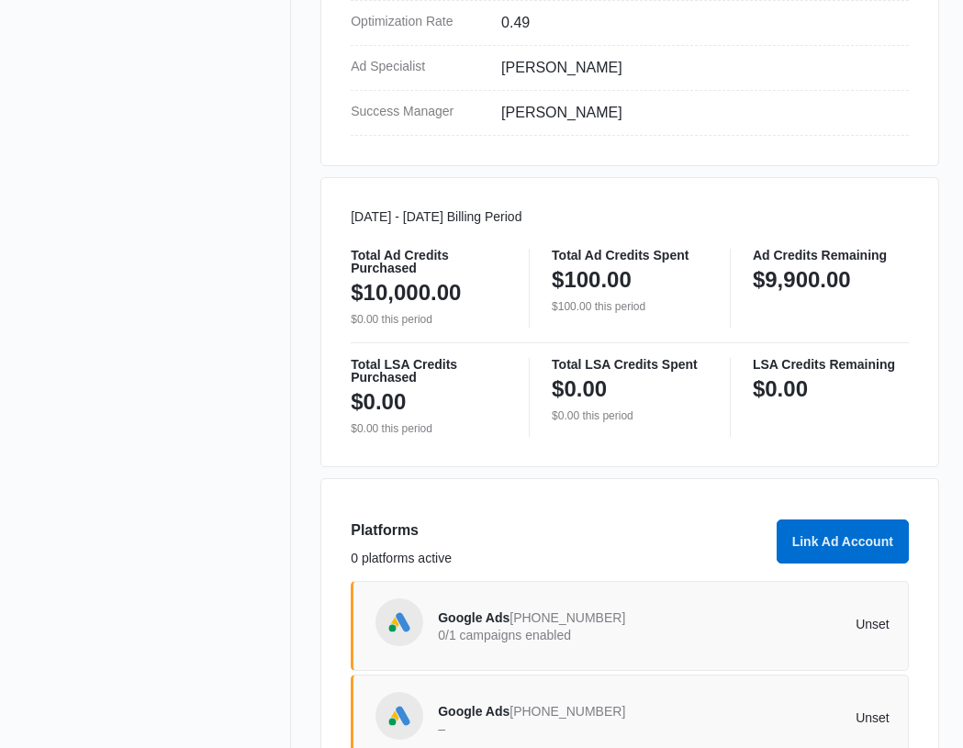
scroll to position [823, 0]
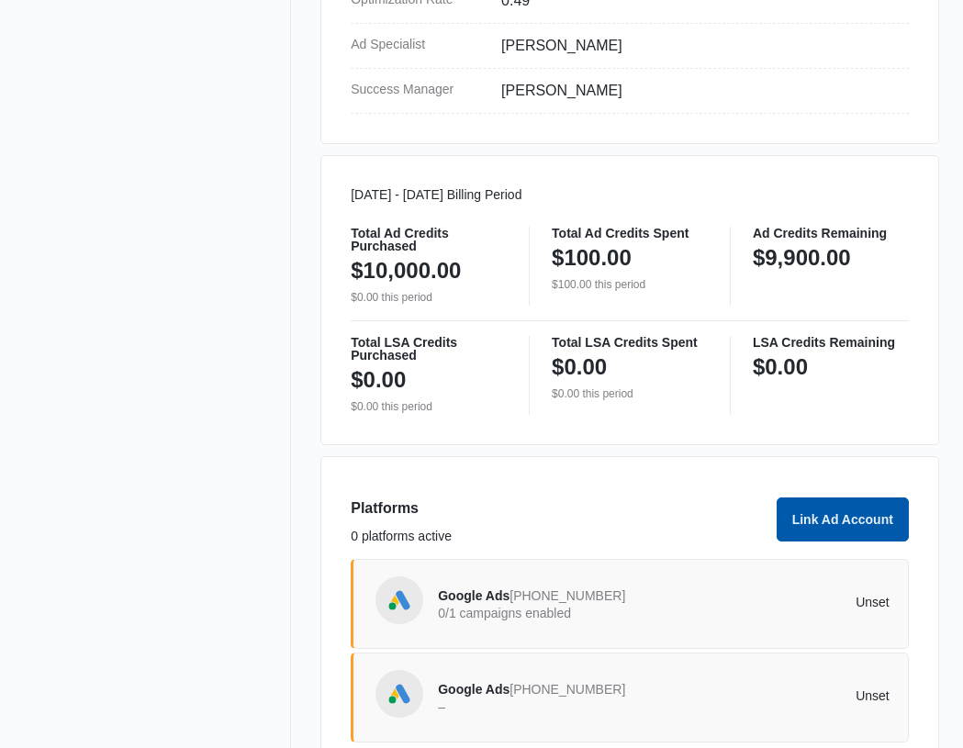
click at [833, 526] on button "Link Ad Account" at bounding box center [843, 519] width 132 height 44
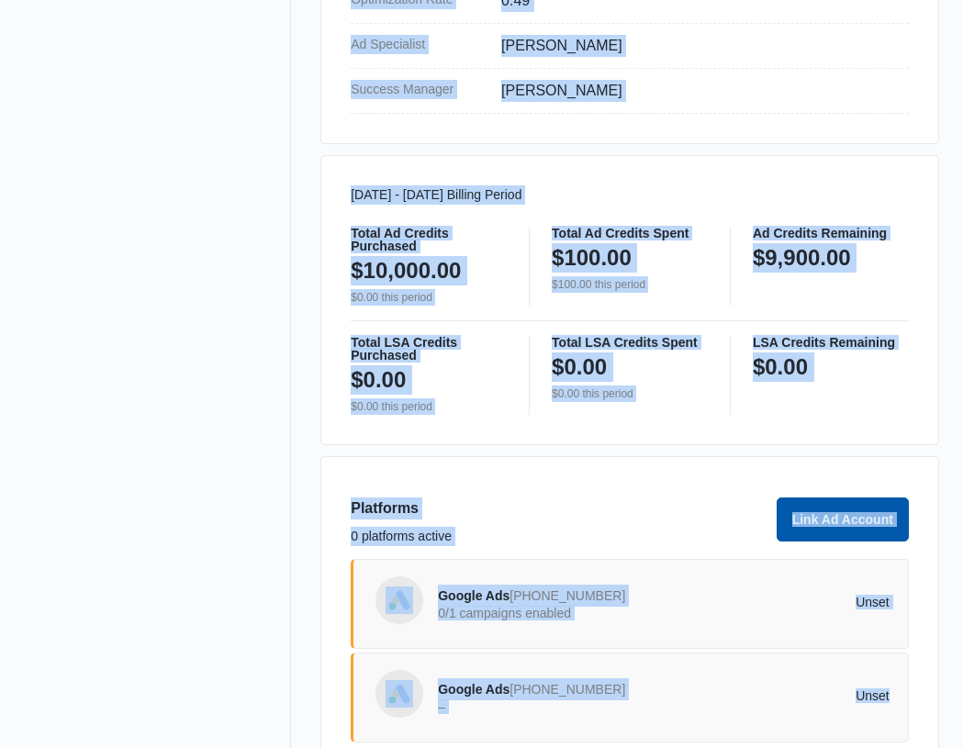
click at [833, 526] on button "Link Ad Account" at bounding box center [843, 519] width 132 height 44
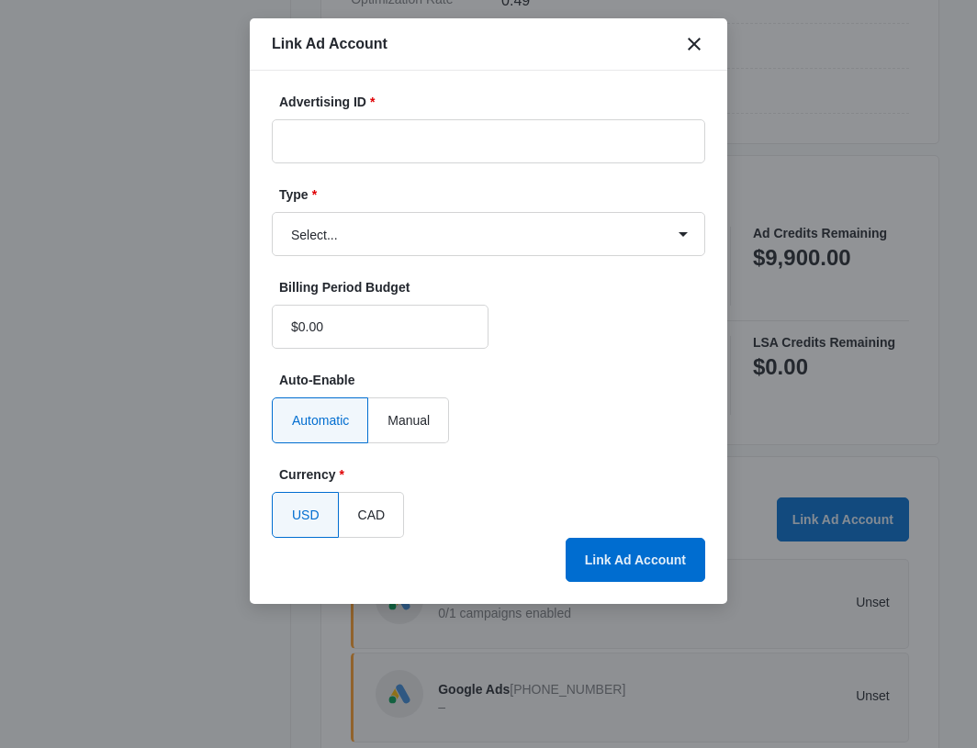
click at [316, 115] on div "Advertising ID *" at bounding box center [488, 128] width 433 height 71
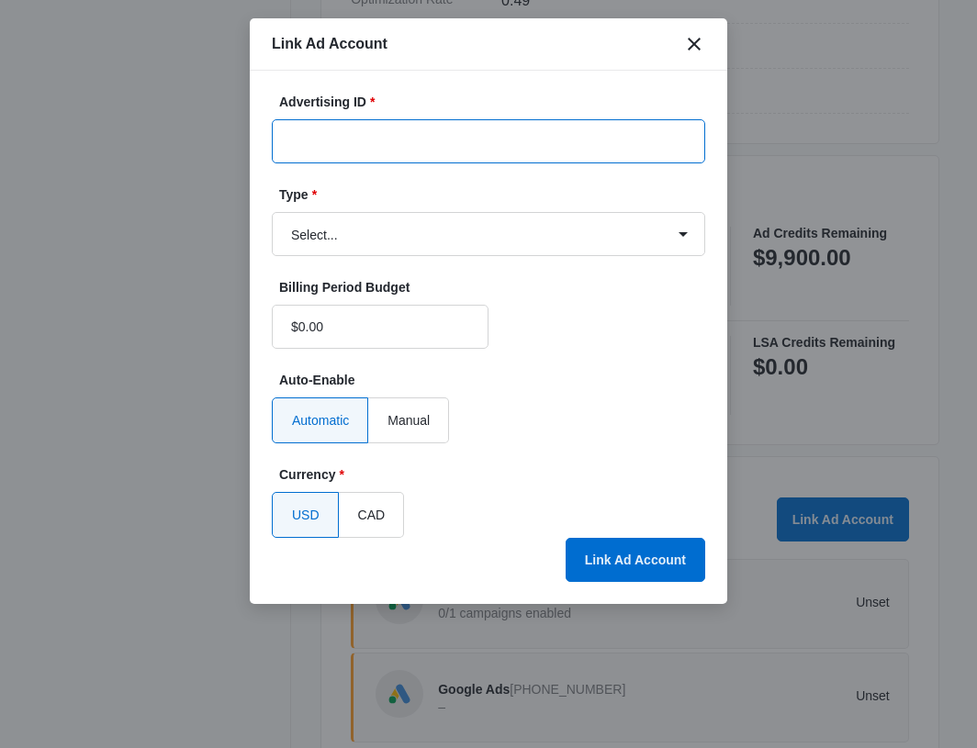
click at [310, 142] on input "Advertising ID *" at bounding box center [488, 141] width 433 height 44
paste input "8723553037"
click at [318, 142] on input "8723553037" at bounding box center [488, 141] width 433 height 44
click at [341, 146] on input "872-3553037" at bounding box center [488, 141] width 433 height 44
drag, startPoint x: 397, startPoint y: 148, endPoint x: 162, endPoint y: 155, distance: 235.1
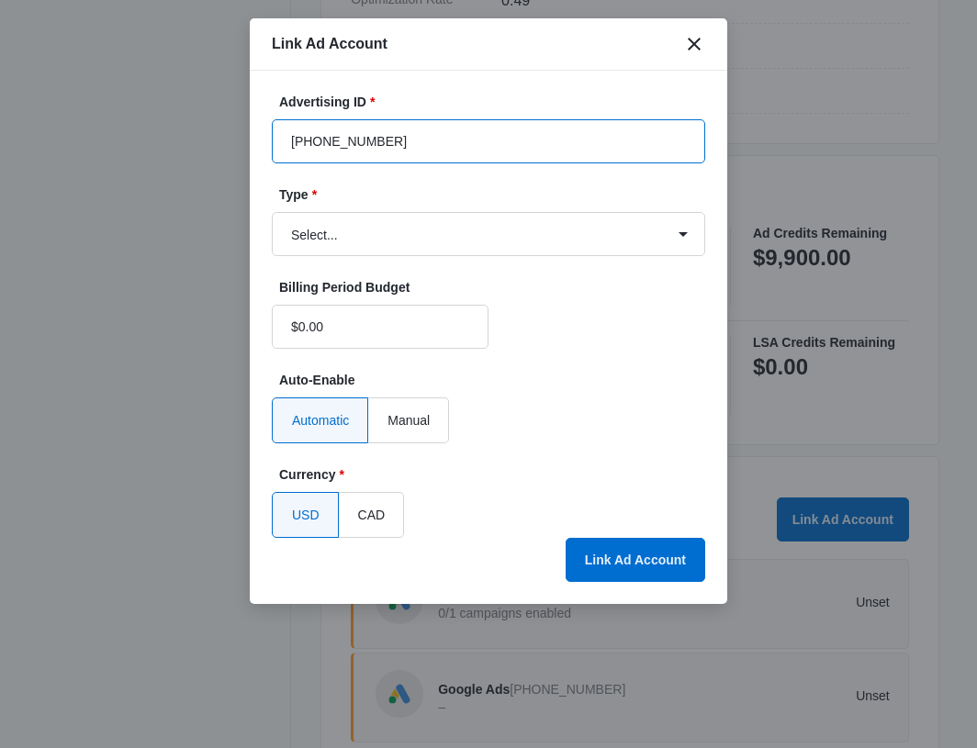
type input "872-355-3037"
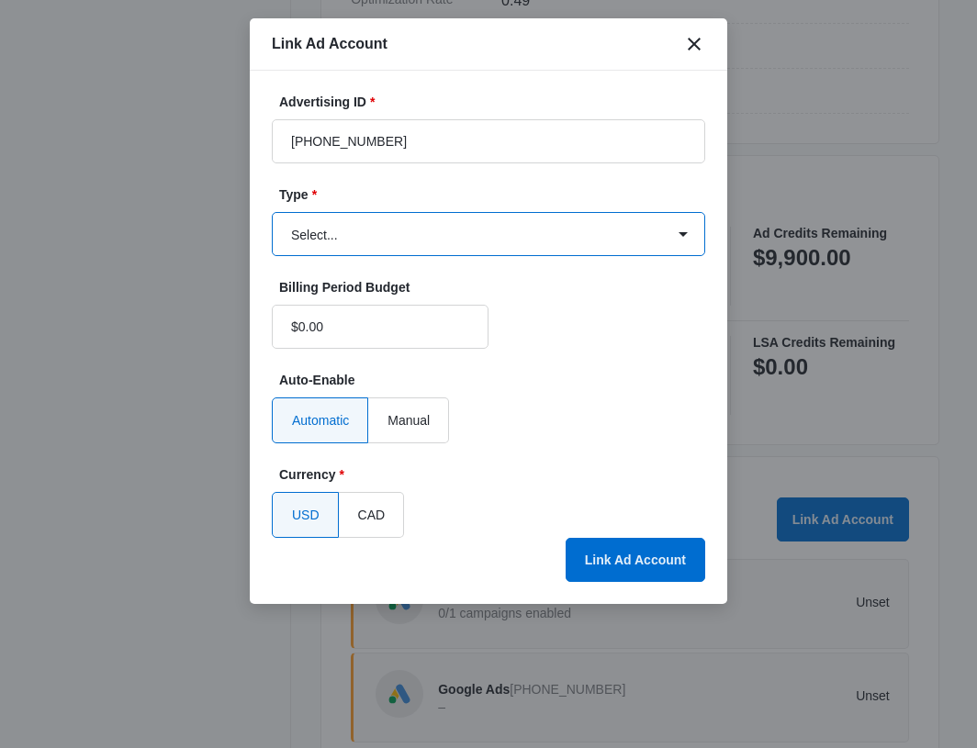
click at [389, 227] on select "Select... Bing Ads Facebook Ads Google Ads" at bounding box center [488, 234] width 433 height 44
select select "google"
click at [272, 212] on select "Select... Bing Ads Facebook Ads Google Ads" at bounding box center [488, 234] width 433 height 44
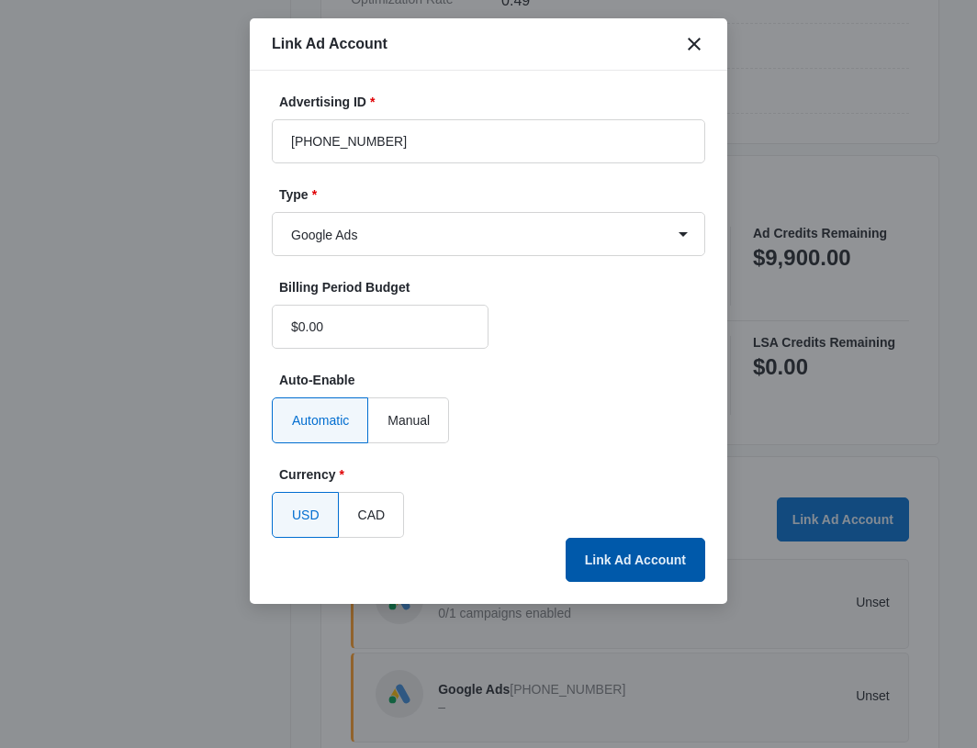
click at [654, 564] on button "Link Ad Account" at bounding box center [635, 560] width 140 height 44
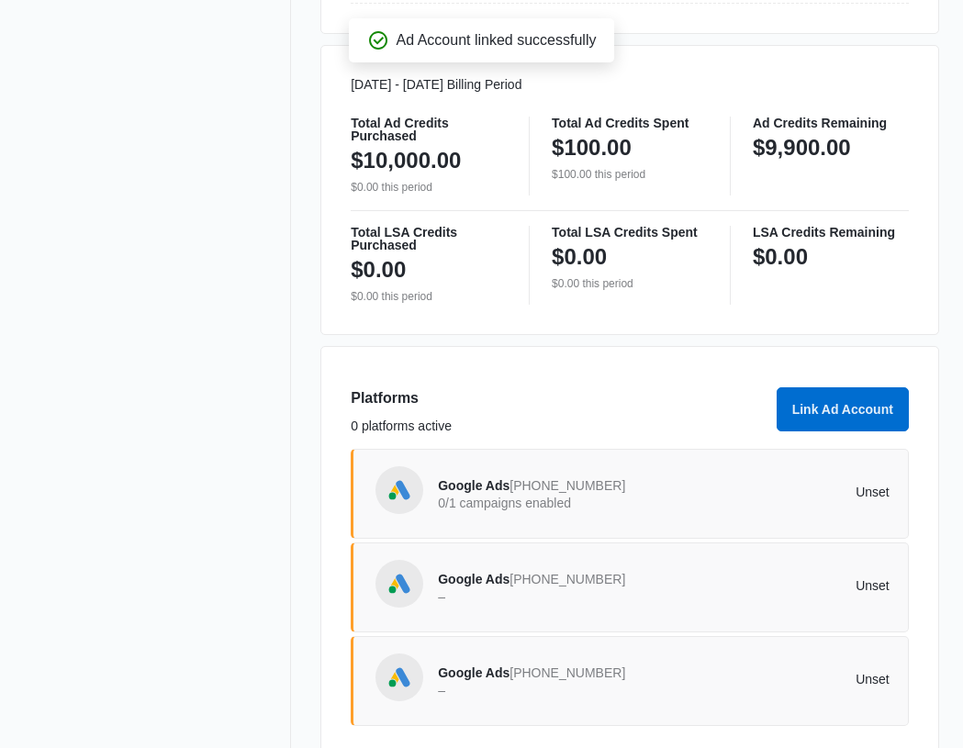
scroll to position [967, 0]
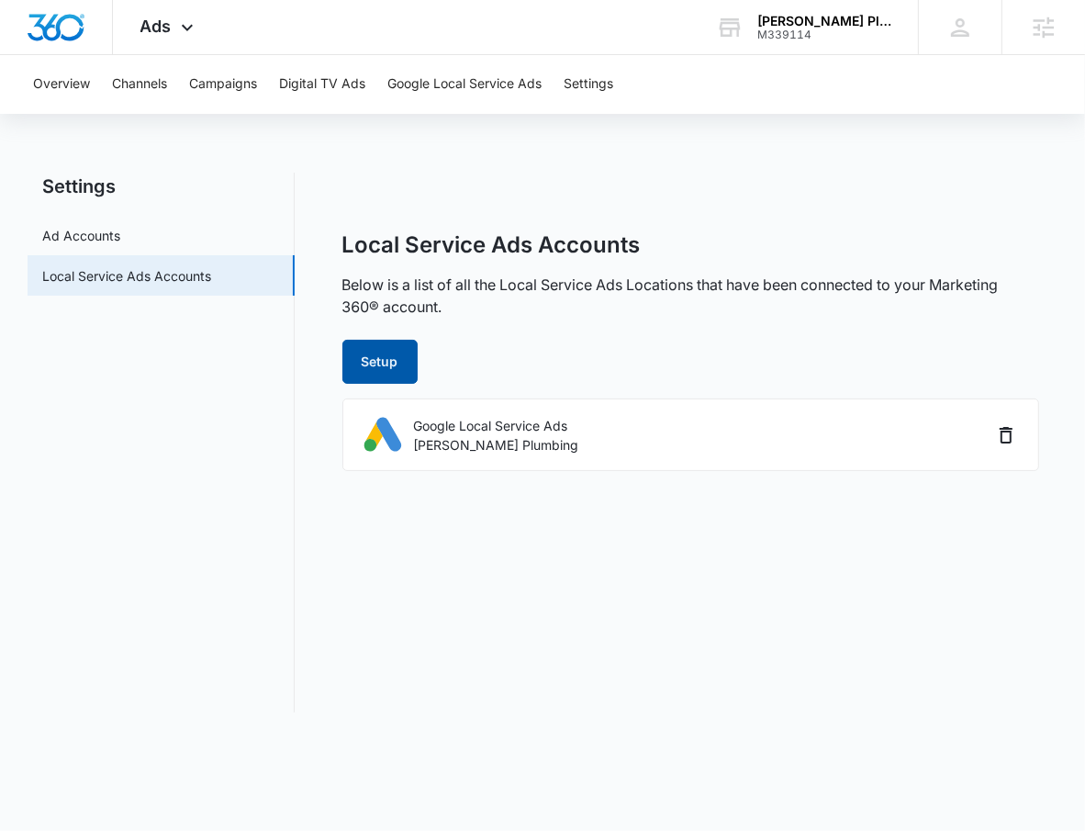
click at [361, 359] on button "Setup" at bounding box center [379, 362] width 75 height 44
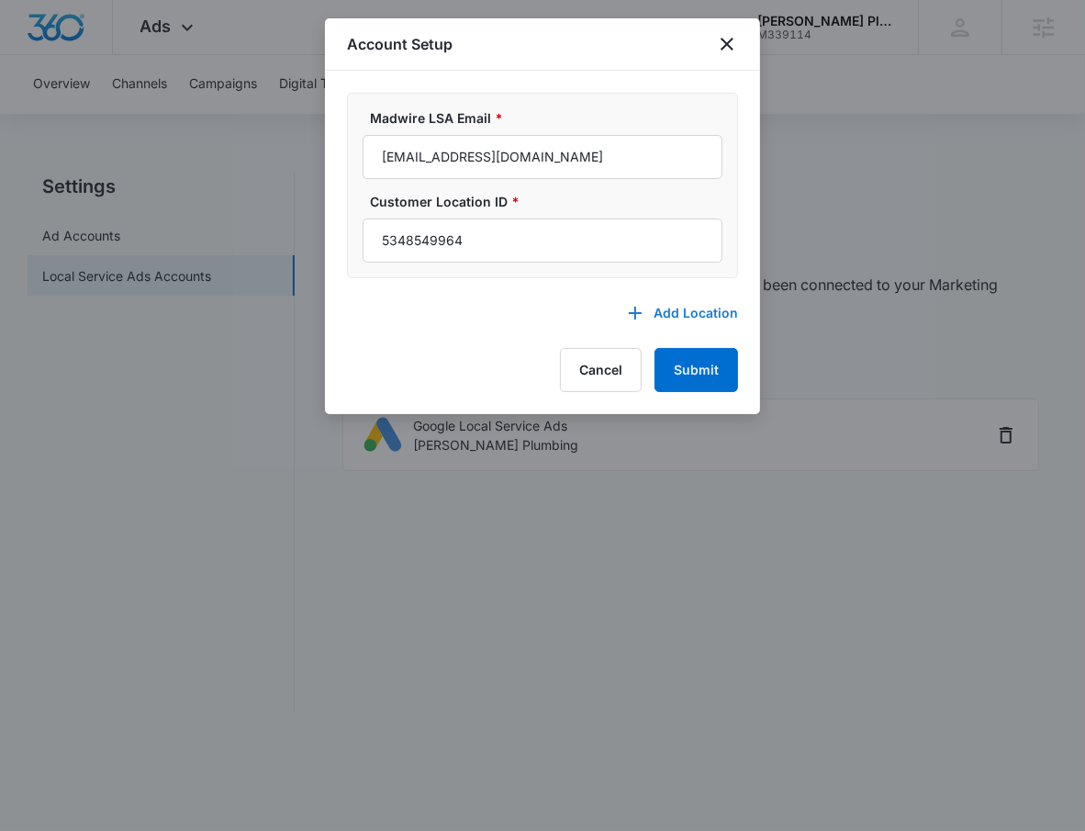
click at [710, 316] on button "Add Location" at bounding box center [673, 313] width 129 height 44
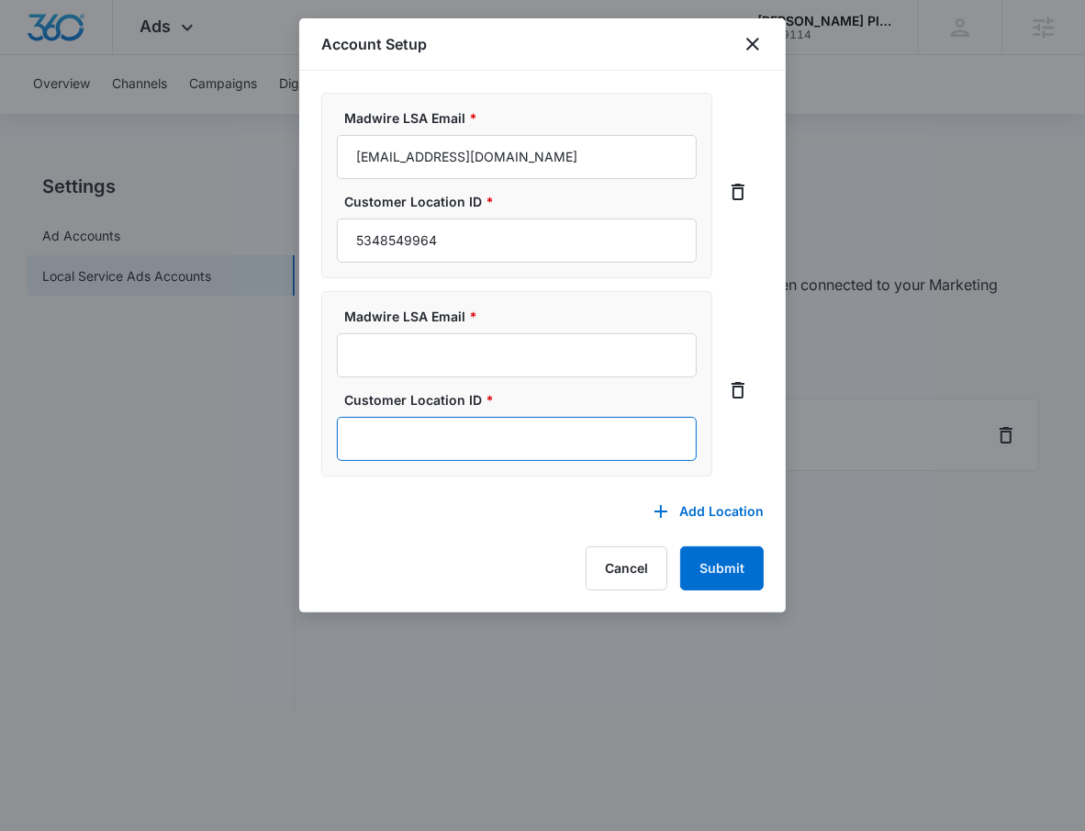
click at [438, 453] on input "Customer Location ID *" at bounding box center [517, 439] width 360 height 44
paste input "6505506419"
type input "6505506419"
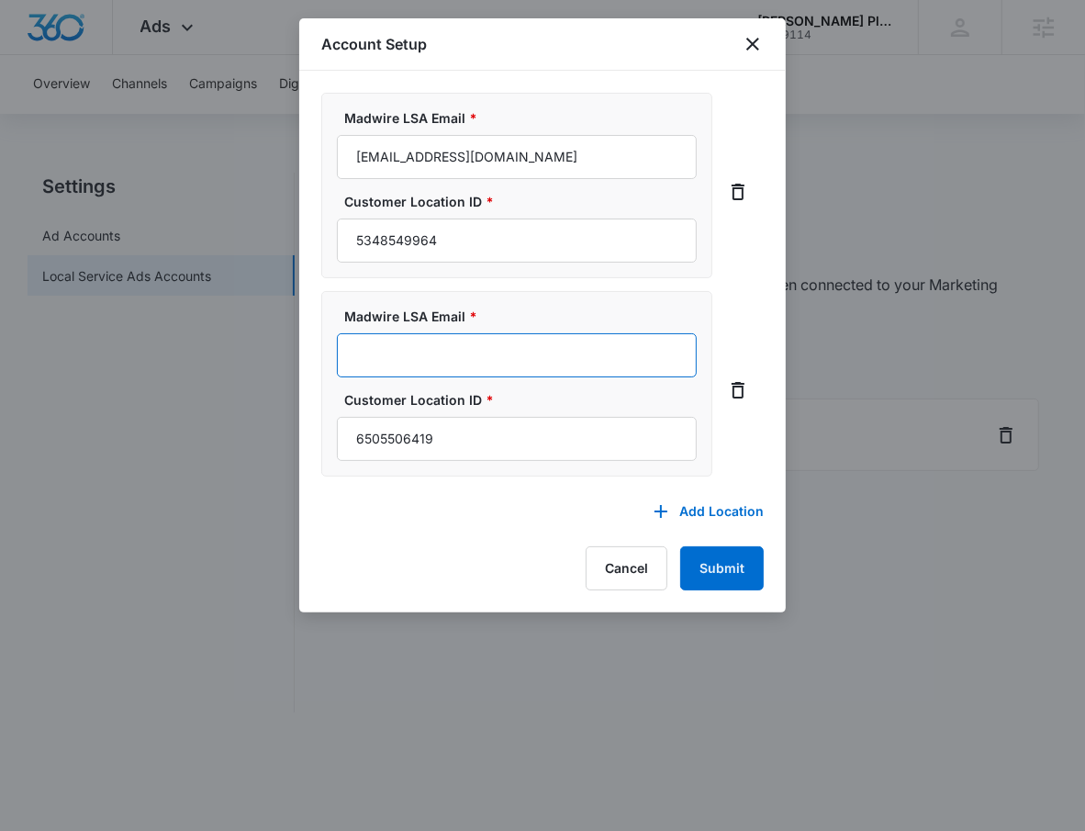
click at [451, 364] on input "Madwire LSA Email *" at bounding box center [517, 355] width 360 height 44
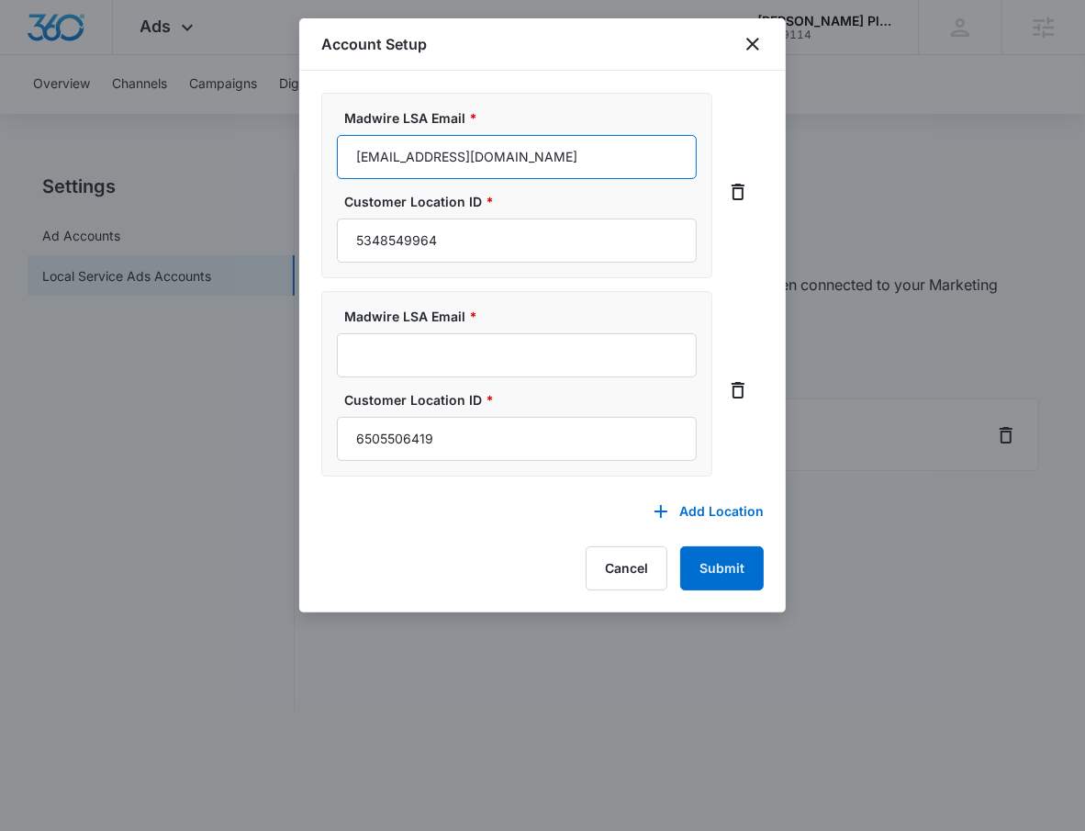
click at [479, 159] on input "[EMAIL_ADDRESS][DOMAIN_NAME]" at bounding box center [517, 157] width 360 height 44
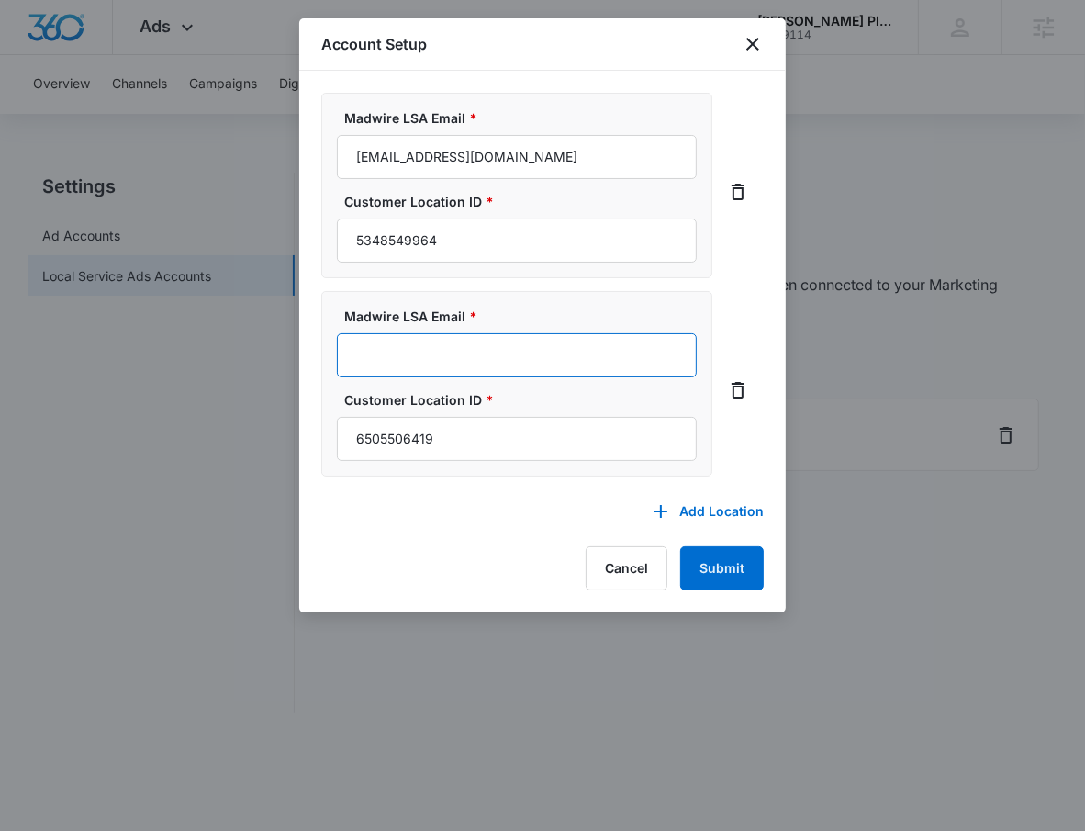
click at [487, 352] on input "Madwire LSA Email *" at bounding box center [517, 355] width 360 height 44
paste input "[EMAIL_ADDRESS][DOMAIN_NAME]"
type input "[EMAIL_ADDRESS][DOMAIN_NAME]"
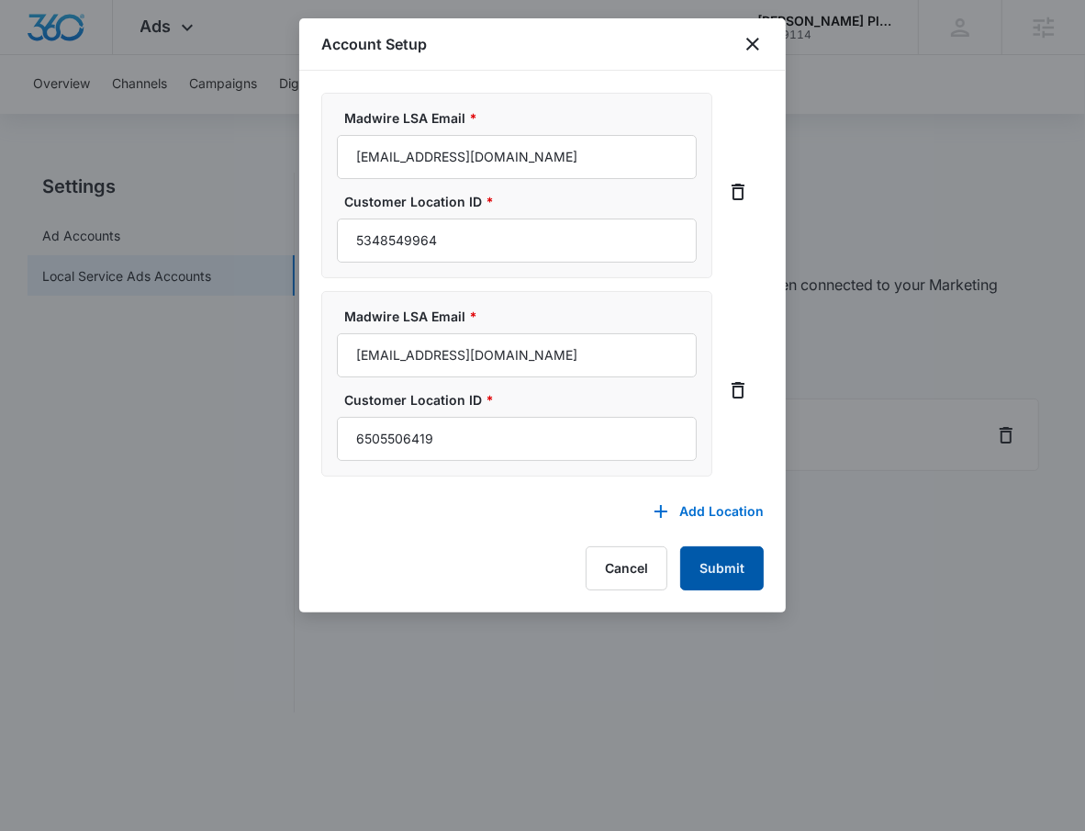
click at [736, 579] on button "Submit" at bounding box center [722, 568] width 84 height 44
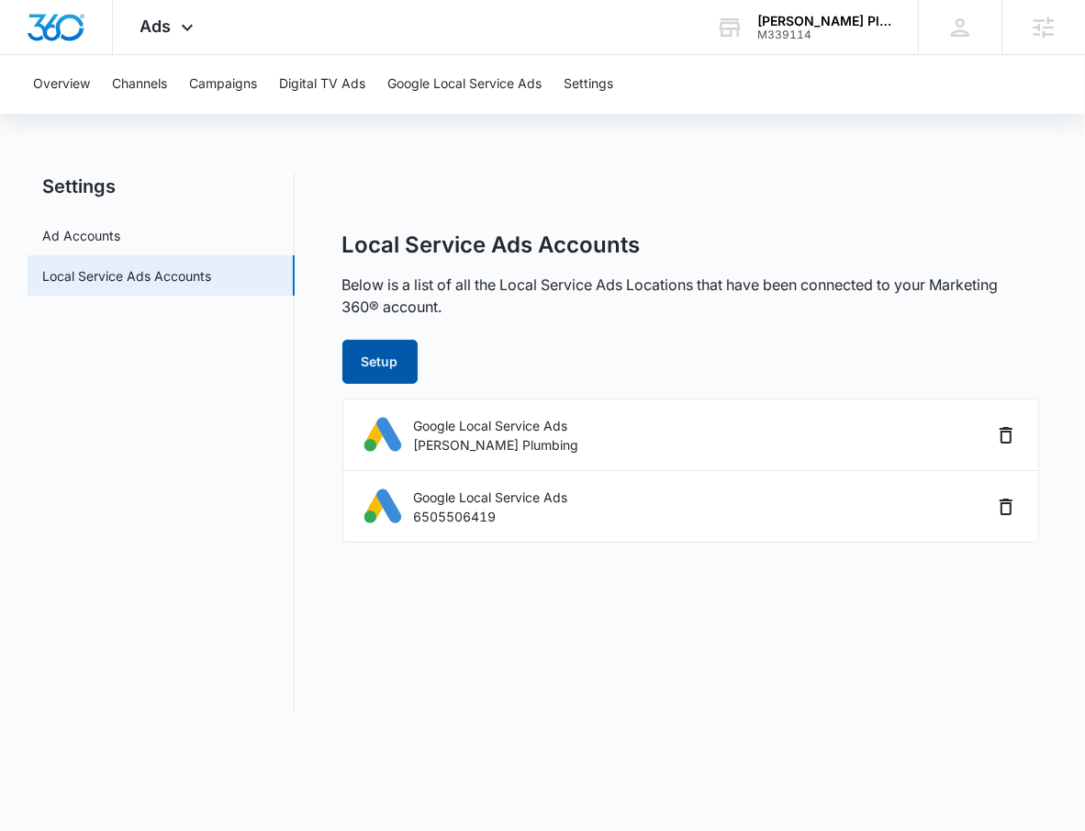
click at [381, 373] on button "Setup" at bounding box center [379, 362] width 75 height 44
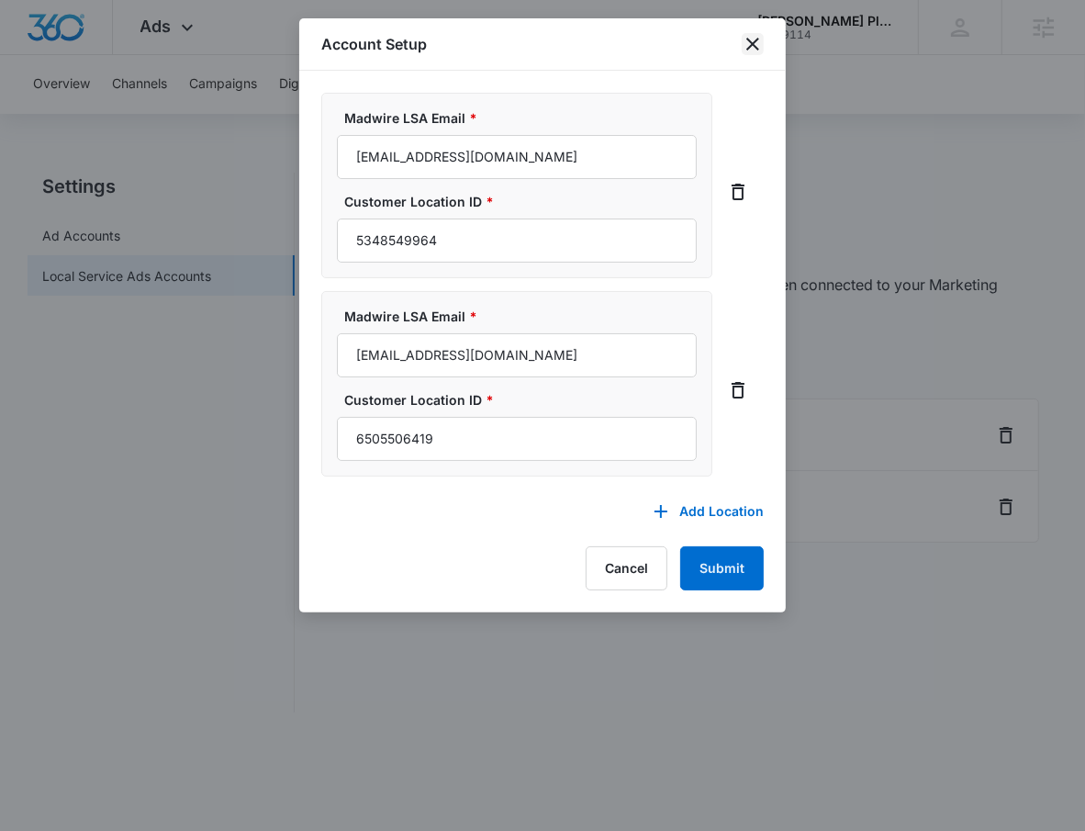
click at [753, 47] on icon "close" at bounding box center [753, 44] width 22 height 22
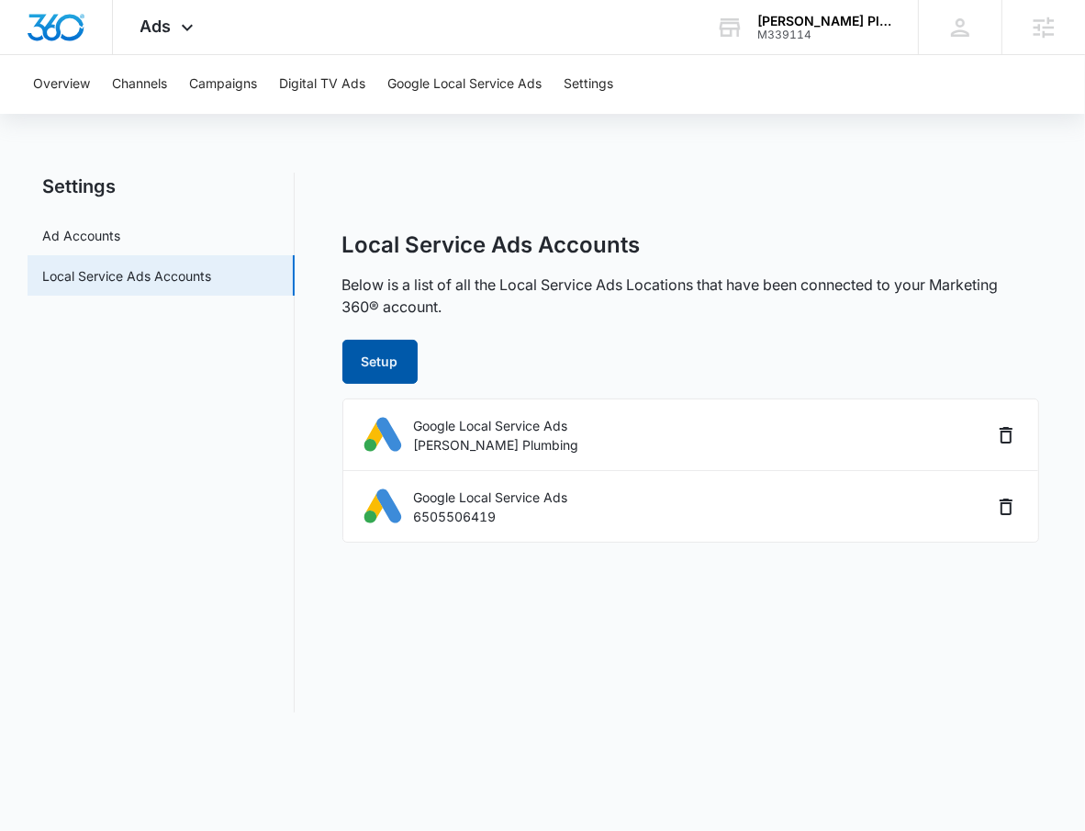
click at [383, 363] on button "Setup" at bounding box center [379, 362] width 75 height 44
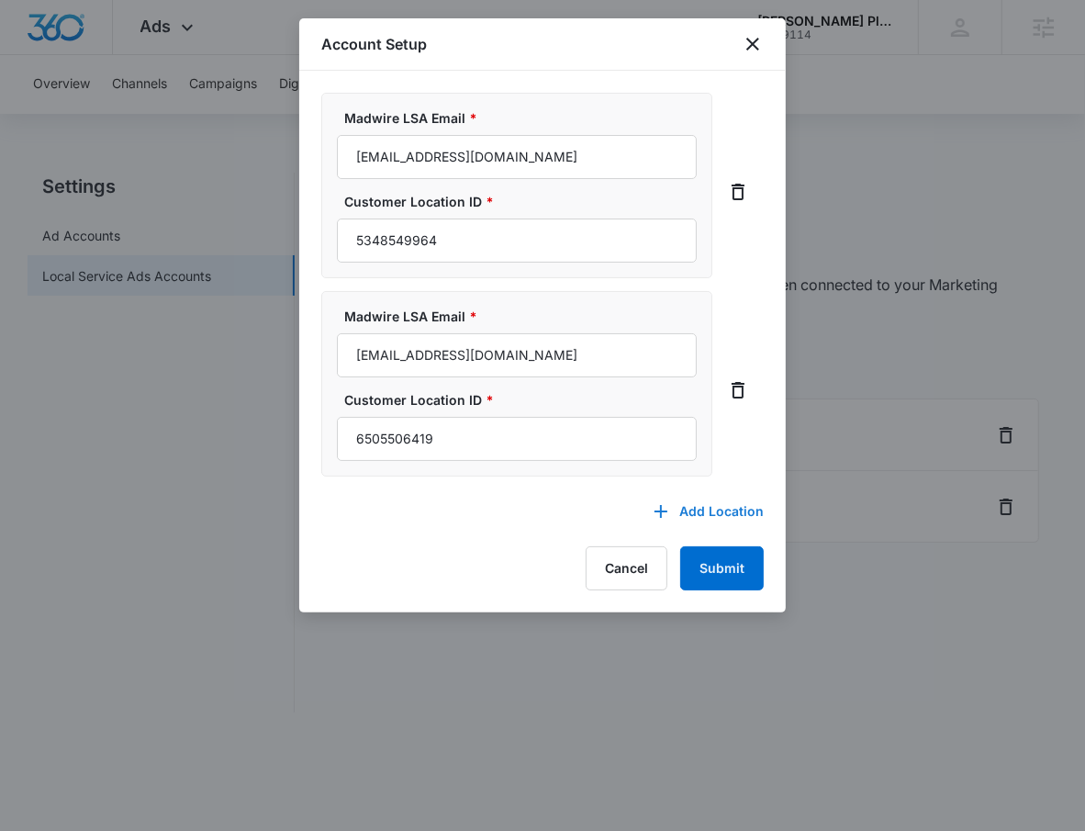
click at [718, 505] on button "Add Location" at bounding box center [699, 511] width 129 height 44
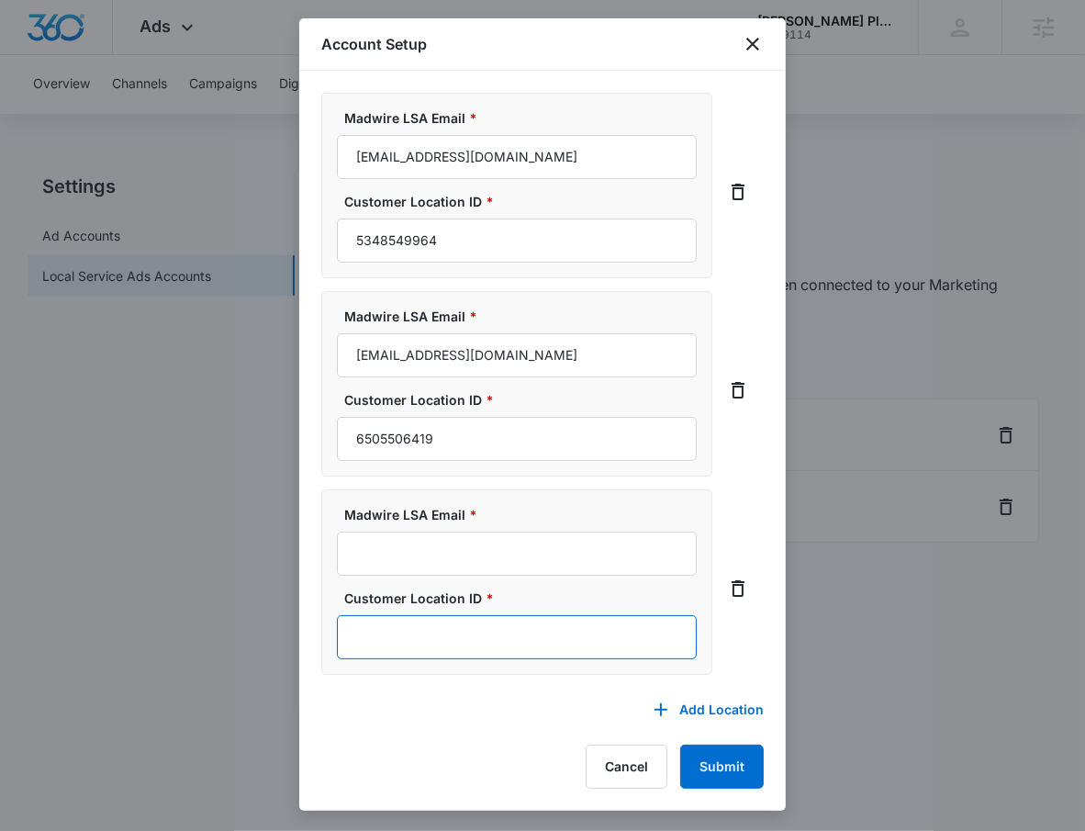
click at [497, 639] on input "Customer Location ID *" at bounding box center [517, 637] width 360 height 44
paste input "8723553037"
type input "8723553037"
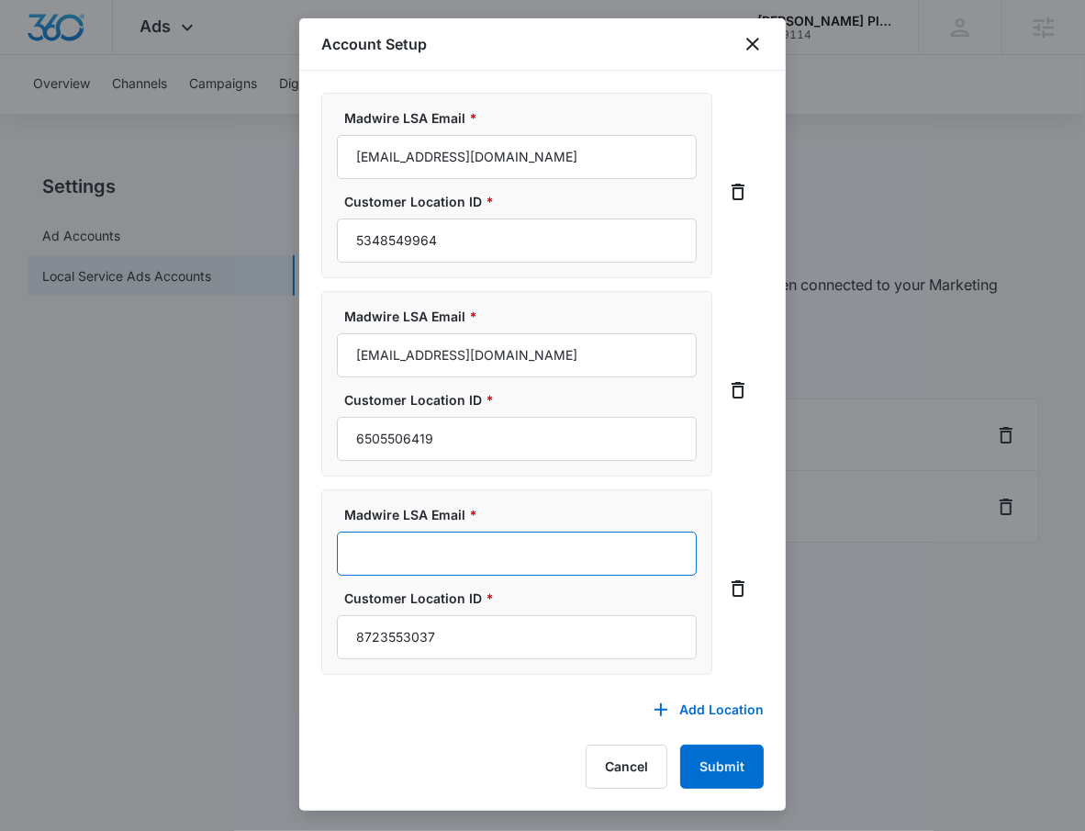
click at [506, 539] on input "Madwire LSA Email *" at bounding box center [517, 553] width 360 height 44
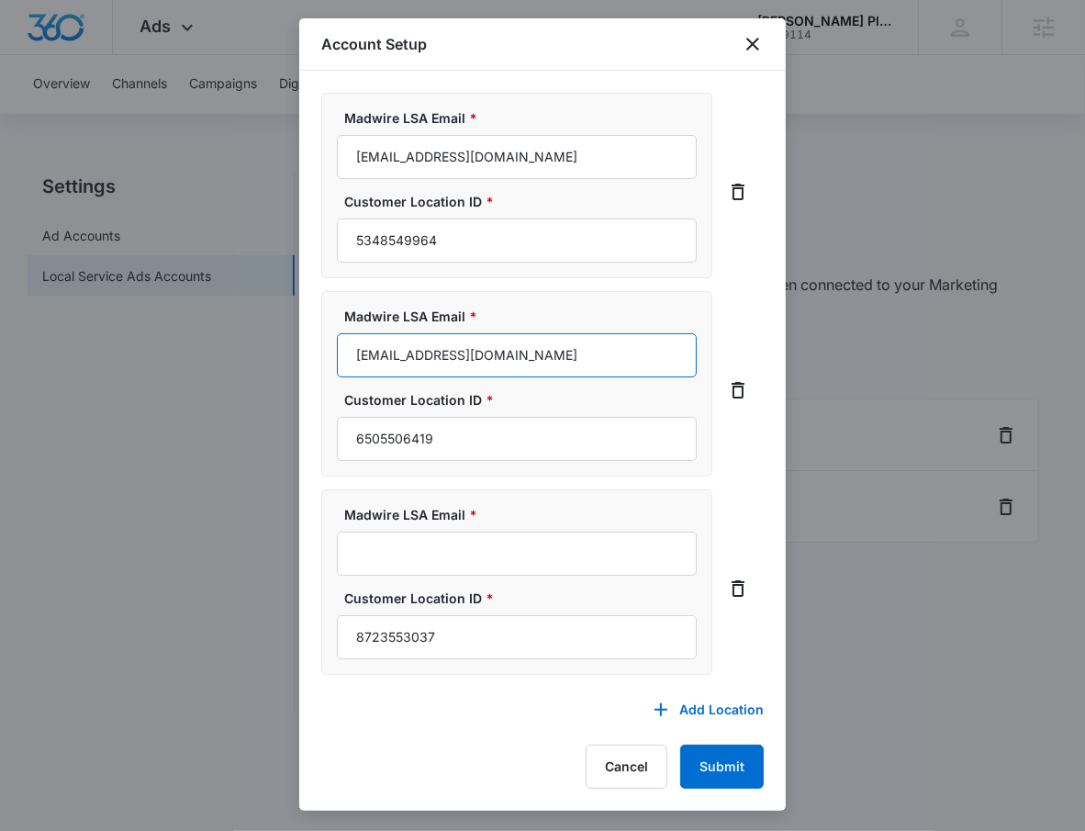
click at [501, 353] on input "m360-localservices@madwire.com" at bounding box center [517, 355] width 360 height 44
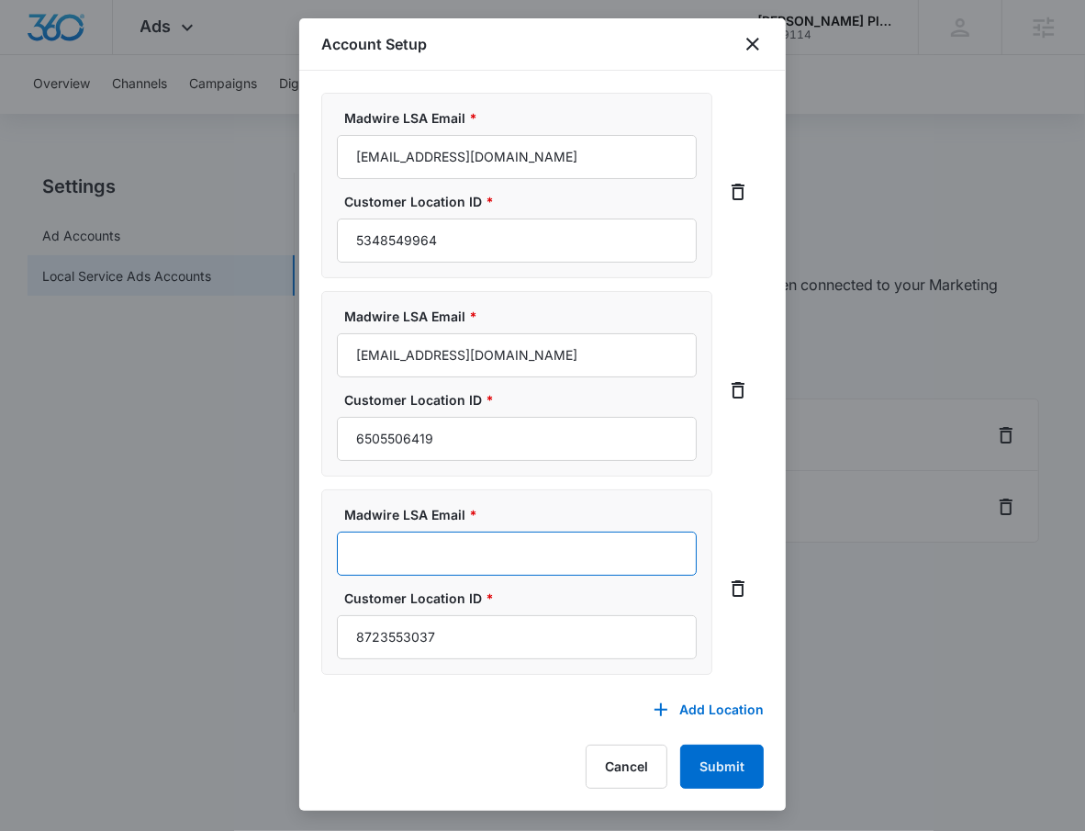
click at [473, 567] on input "Madwire LSA Email *" at bounding box center [517, 553] width 360 height 44
paste input "m360-localservices@madwire.com"
type input "m360-localservices@madwire.com"
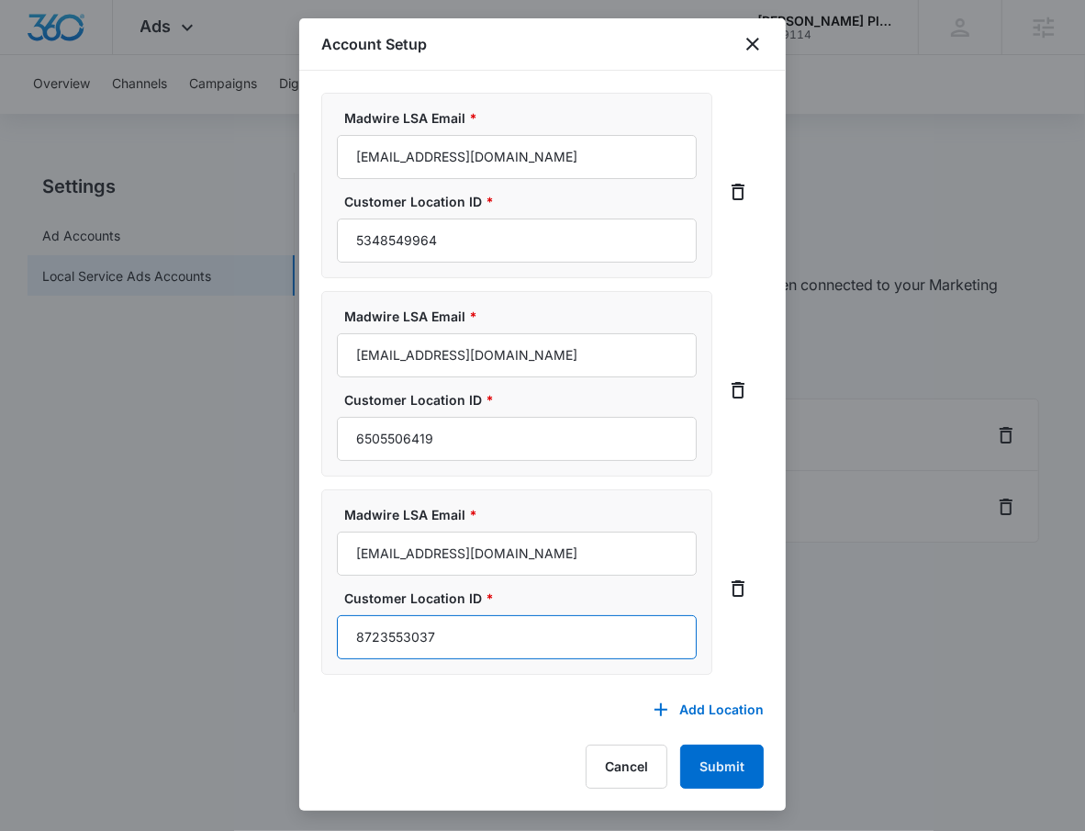
click at [553, 641] on input "8723553037" at bounding box center [517, 637] width 360 height 44
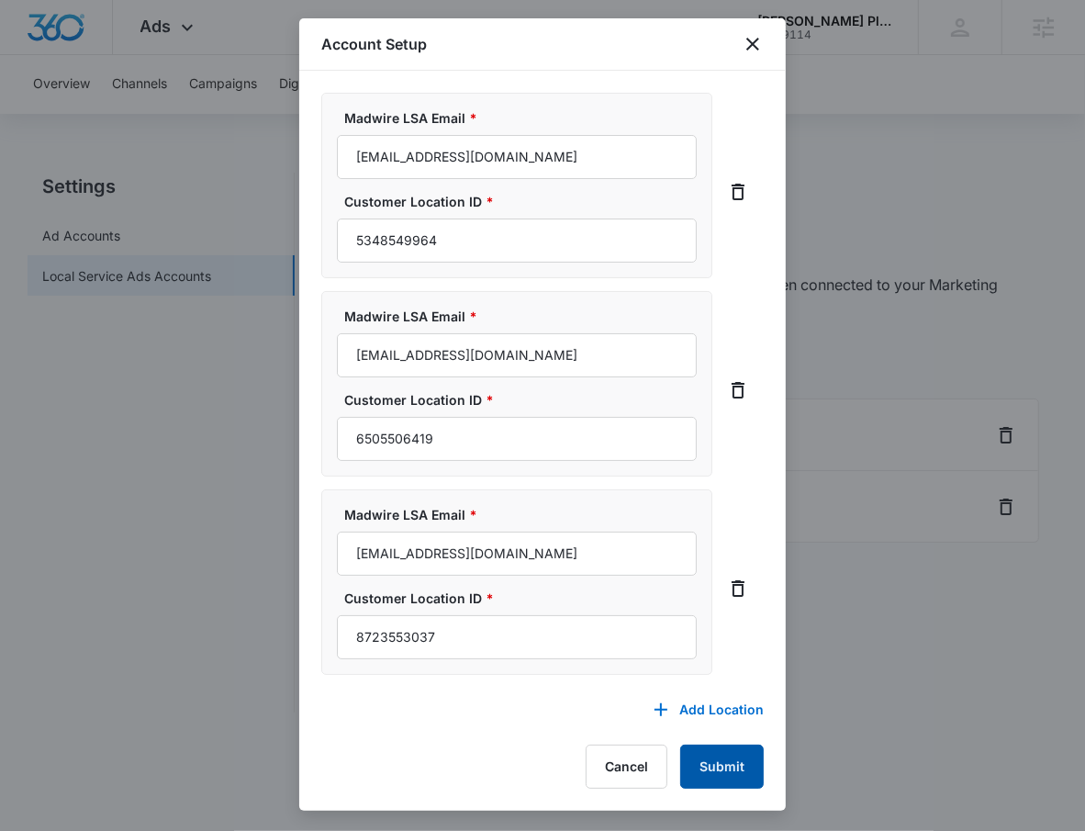
click at [721, 751] on button "Submit" at bounding box center [722, 766] width 84 height 44
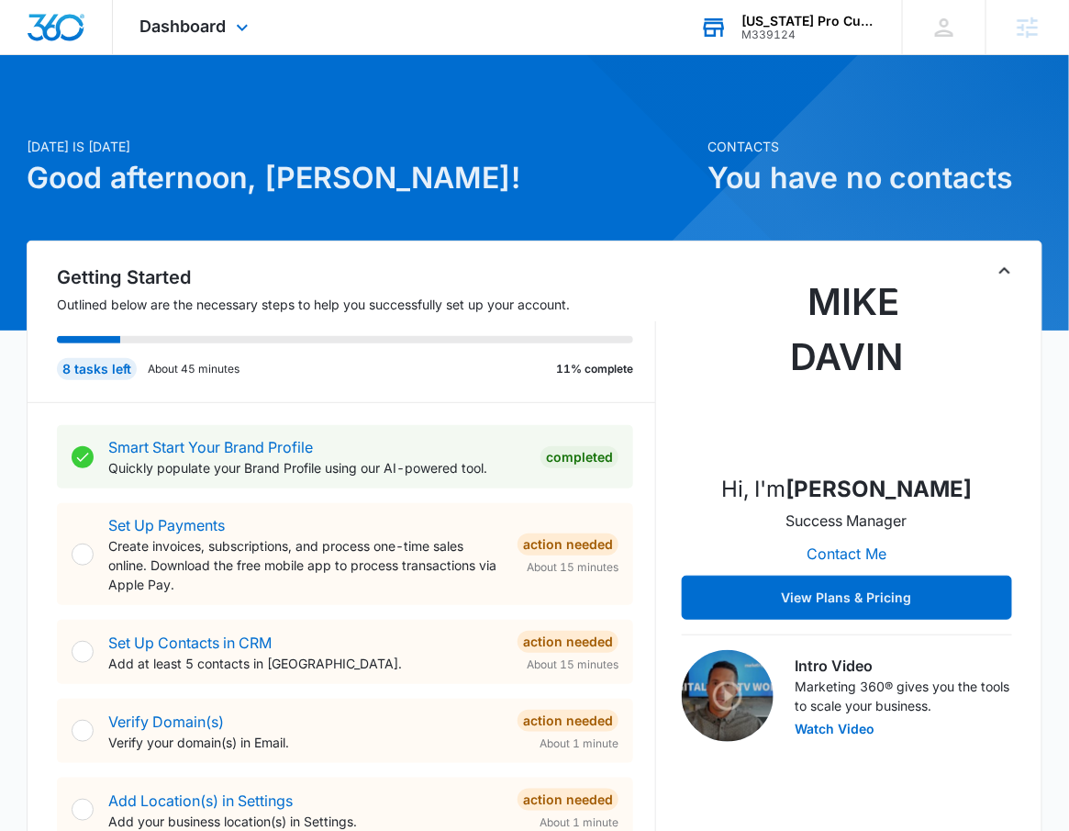
click at [755, 10] on div "[US_STATE] Pro Customs M339124 Your Accounts View All" at bounding box center [787, 27] width 229 height 54
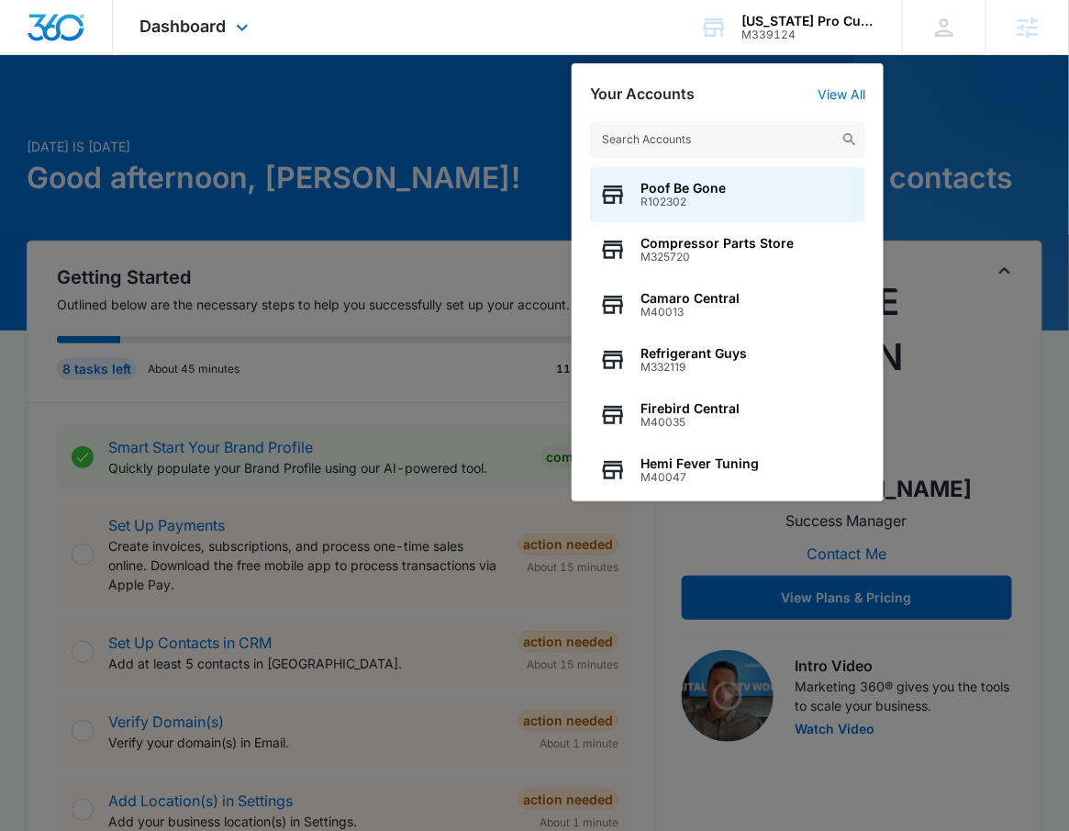
click at [282, 12] on div "Dashboard Apps Reputation Websites Forms CRM Email Social Shop Payments POS Con…" at bounding box center [534, 27] width 1069 height 55
click at [237, 32] on icon at bounding box center [242, 32] width 22 height 22
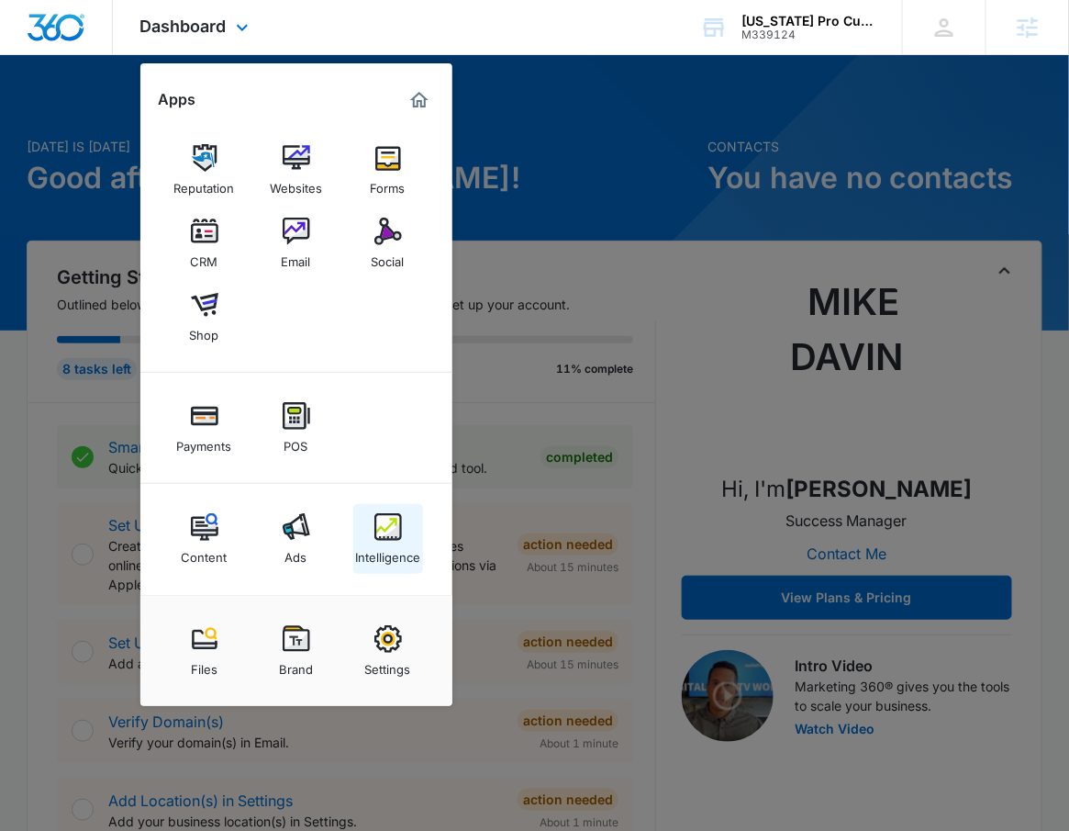
click at [398, 532] on img at bounding box center [388, 527] width 28 height 28
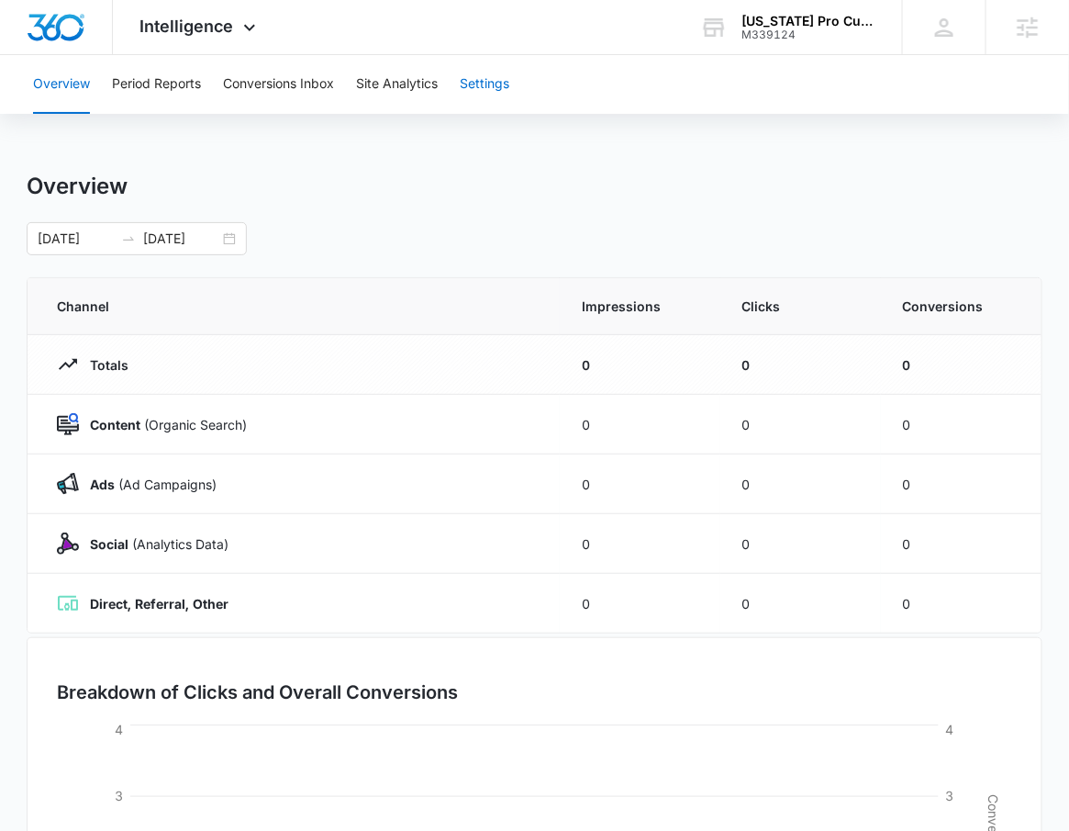
click at [497, 99] on button "Settings" at bounding box center [485, 84] width 50 height 59
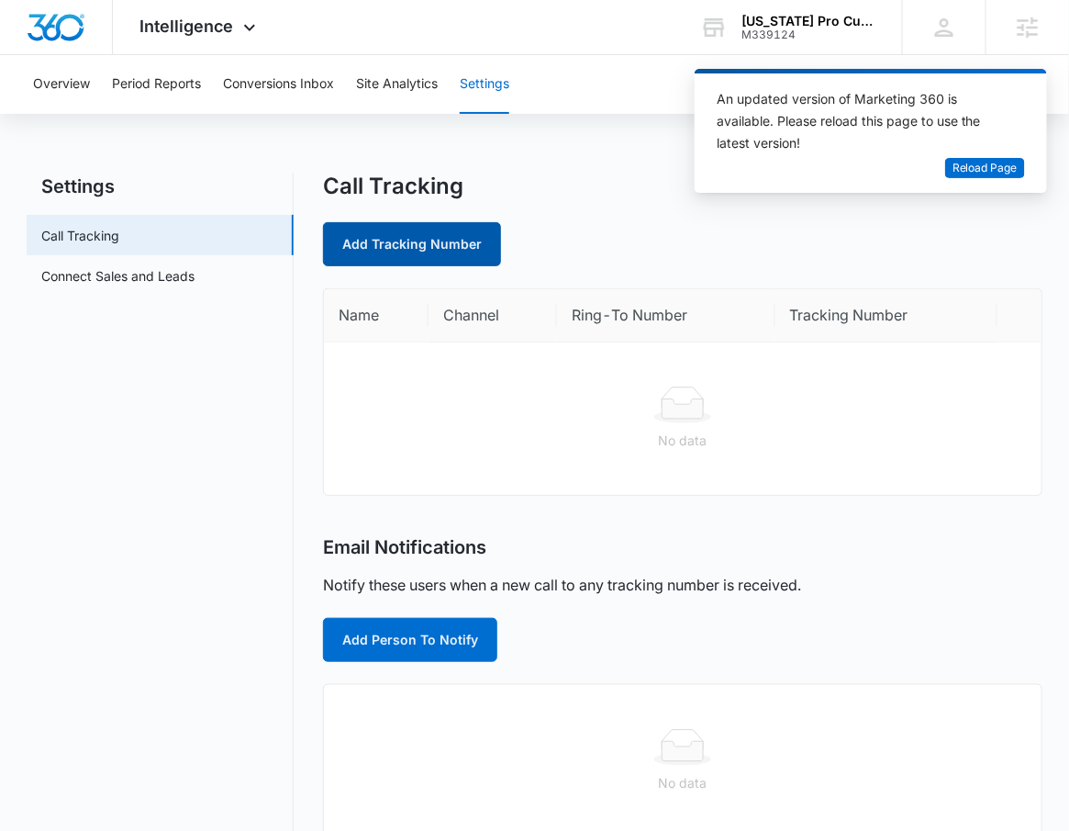
click at [422, 236] on link "Add Tracking Number" at bounding box center [412, 244] width 178 height 44
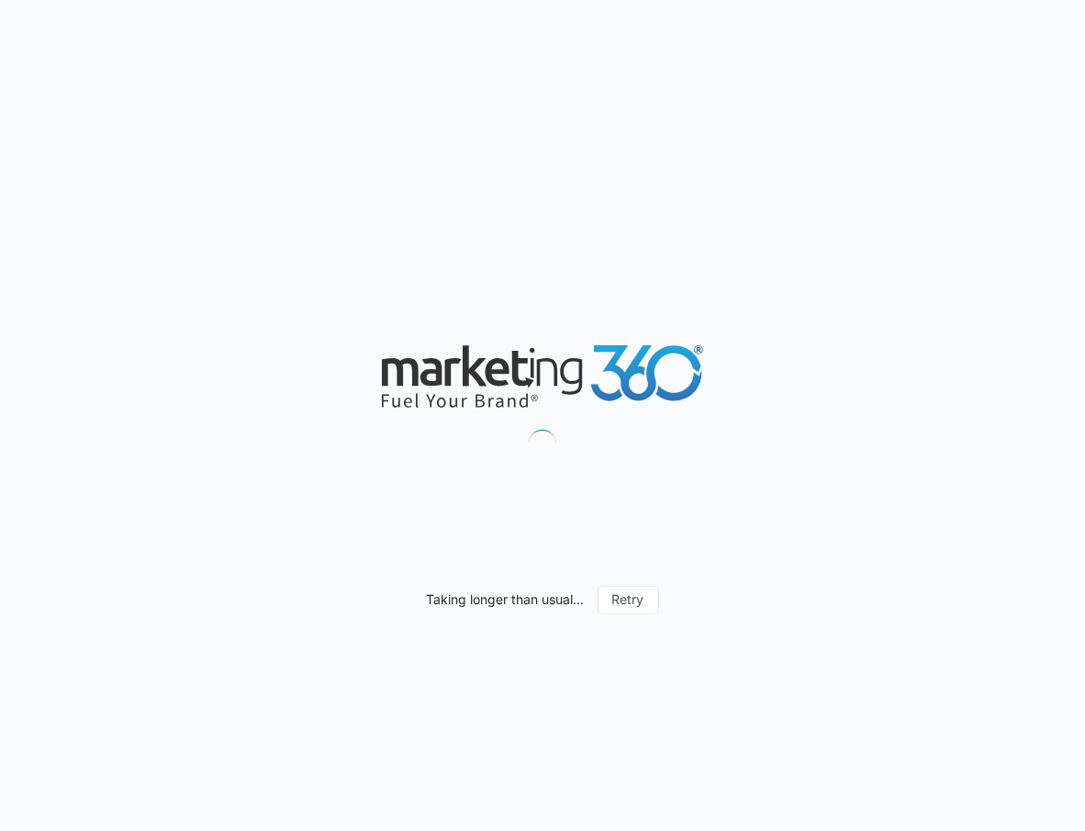
select select "by_area_code"
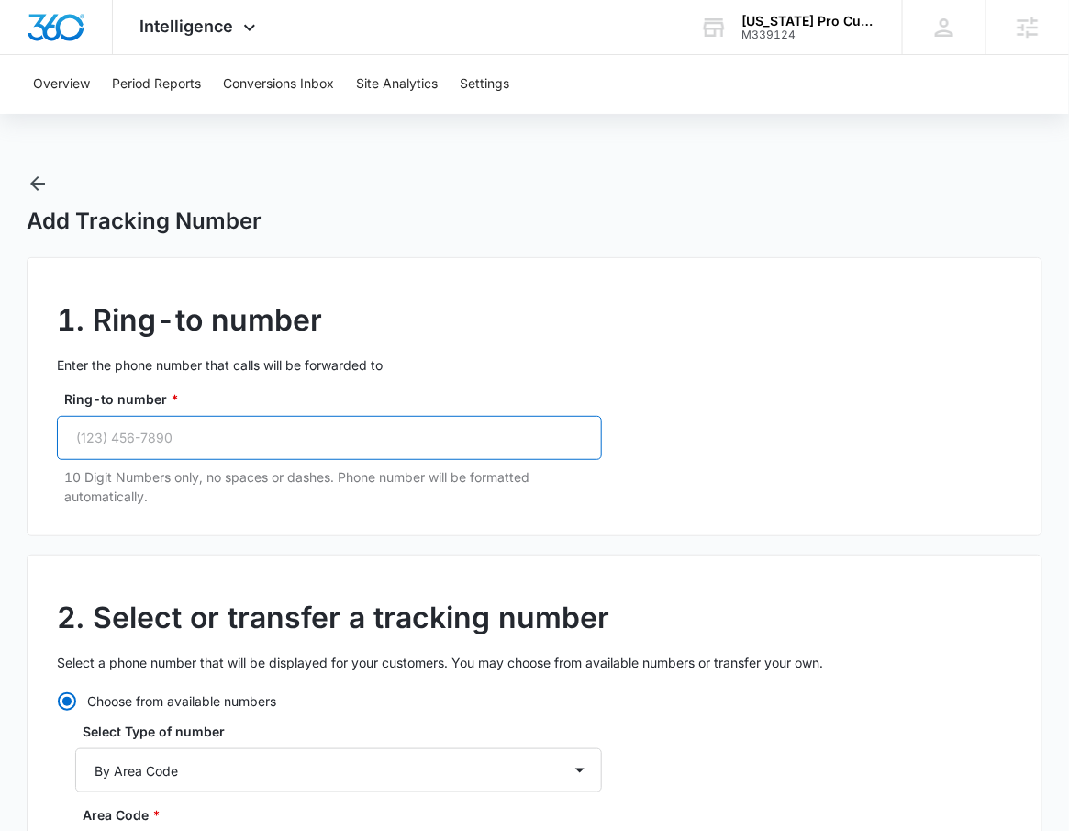
click at [297, 434] on input "Ring-to number *" at bounding box center [329, 438] width 545 height 44
paste input "(912) 393-7295"
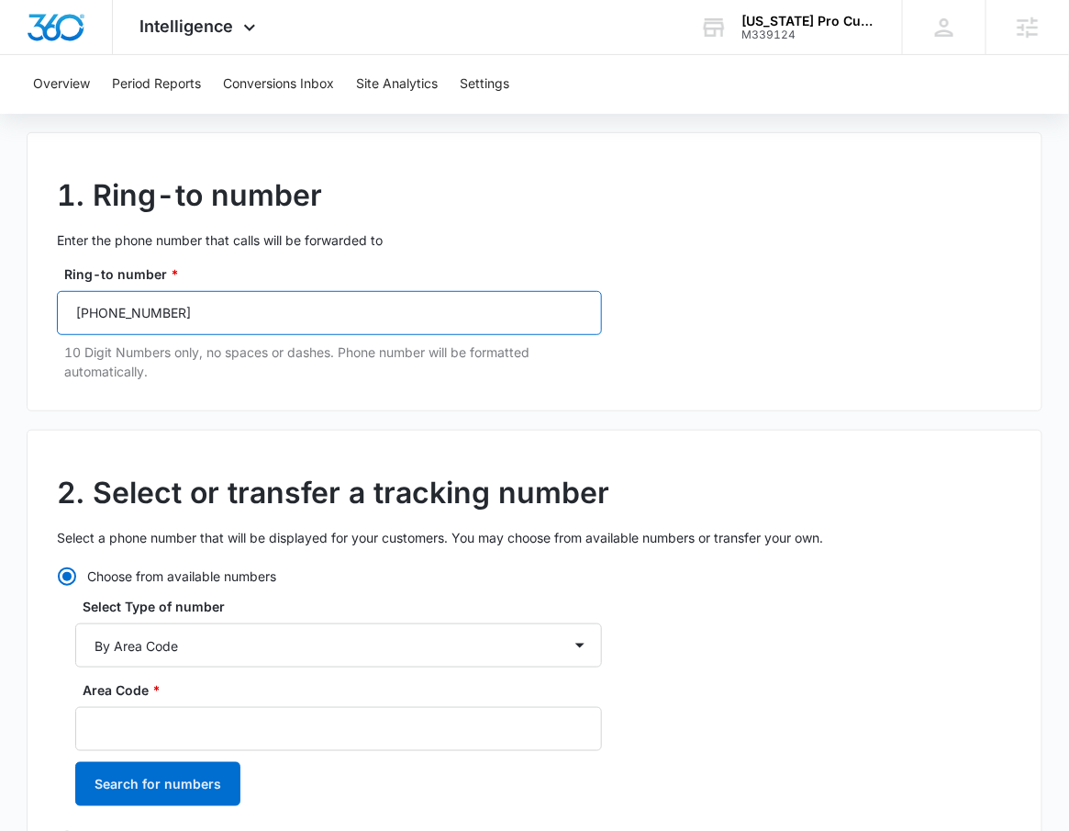
scroll to position [163, 0]
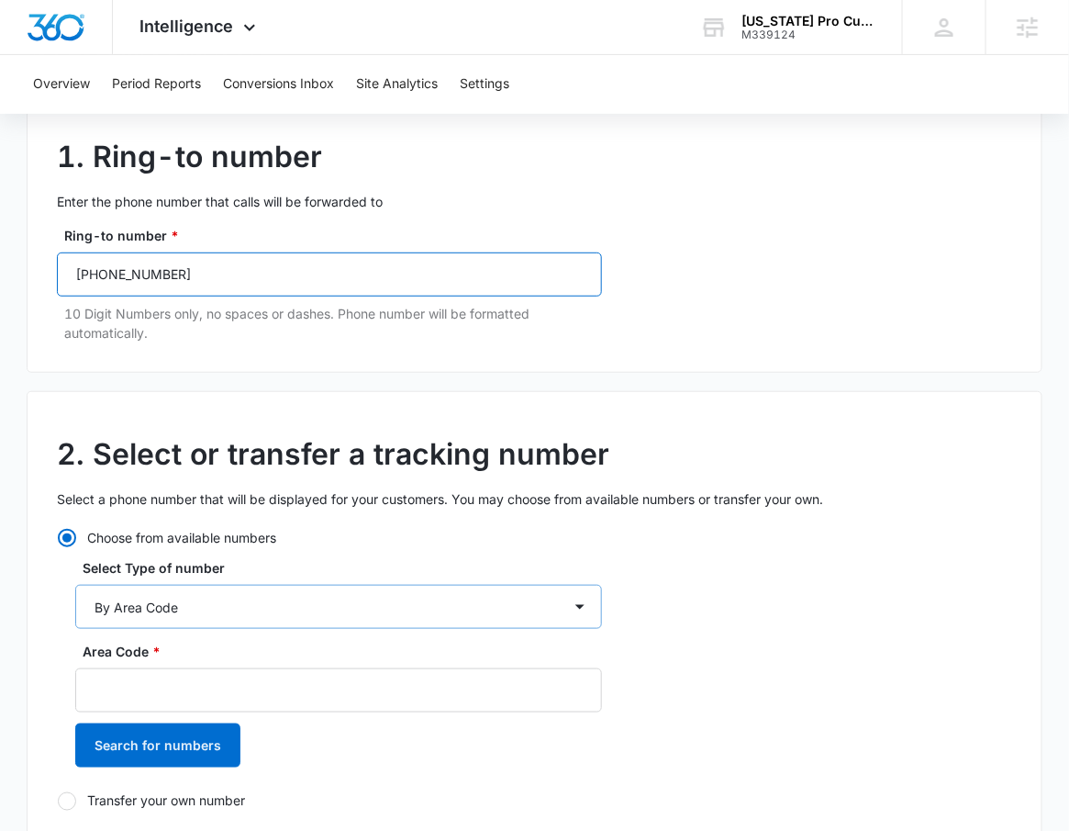
type input "(912) 393-7295"
click at [222, 587] on select "By City & State By State Only By Zip Code By Area Code Toll Free Numbers" at bounding box center [338, 607] width 527 height 44
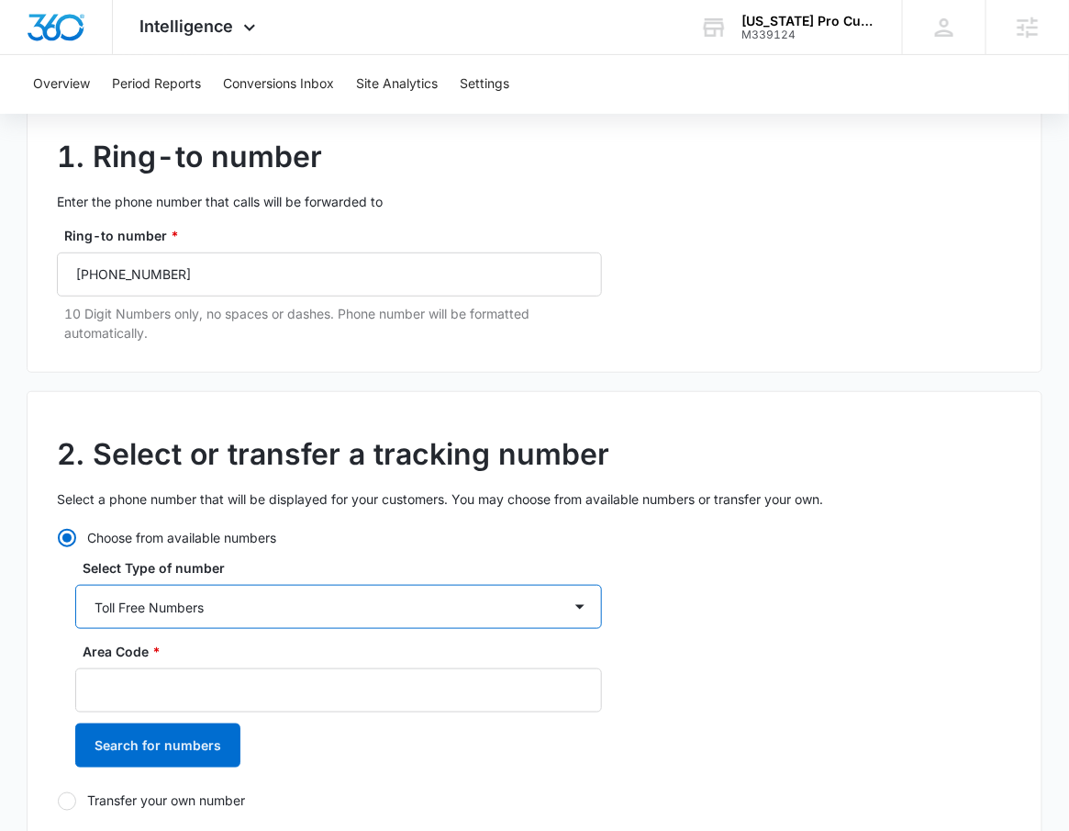
click at [75, 585] on select "By City & State By State Only By Zip Code By Area Code Toll Free Numbers" at bounding box center [338, 607] width 527 height 44
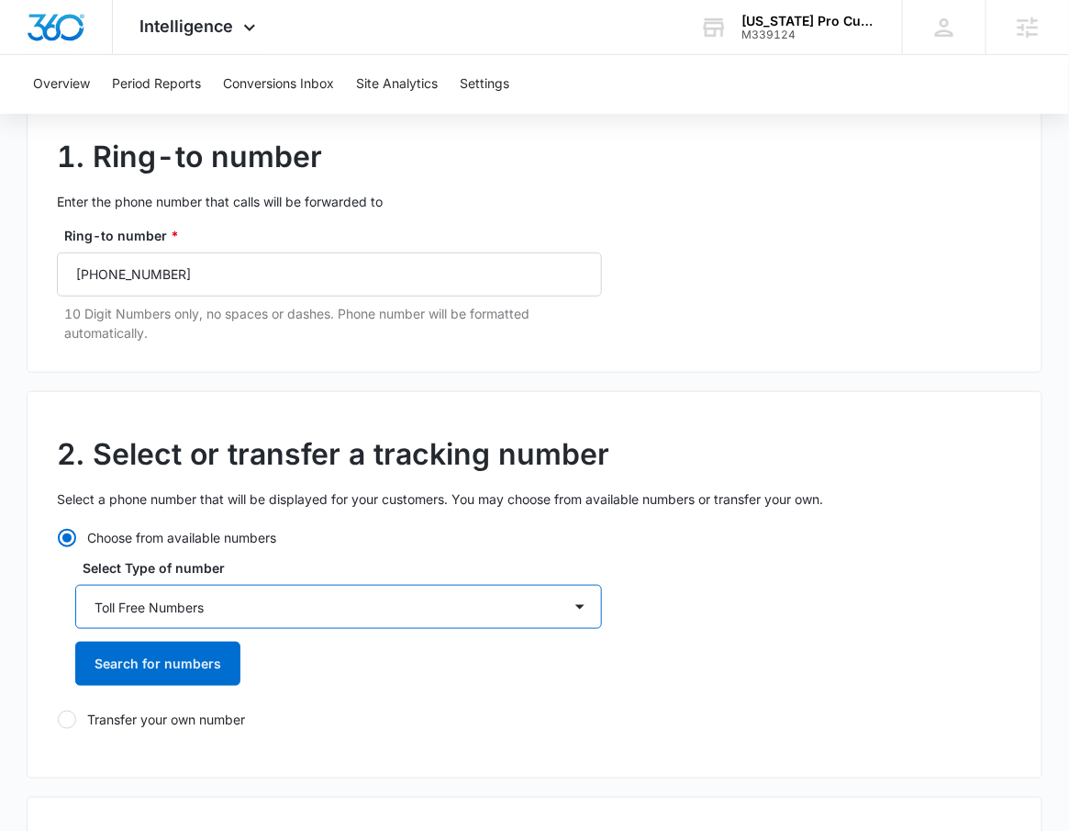
click at [269, 611] on select "By City & State By State Only By Zip Code By Area Code Toll Free Numbers" at bounding box center [338, 607] width 527 height 44
select select "by_area_code"
click at [75, 585] on select "By City & State By State Only By Zip Code By Area Code Toll Free Numbers" at bounding box center [338, 607] width 527 height 44
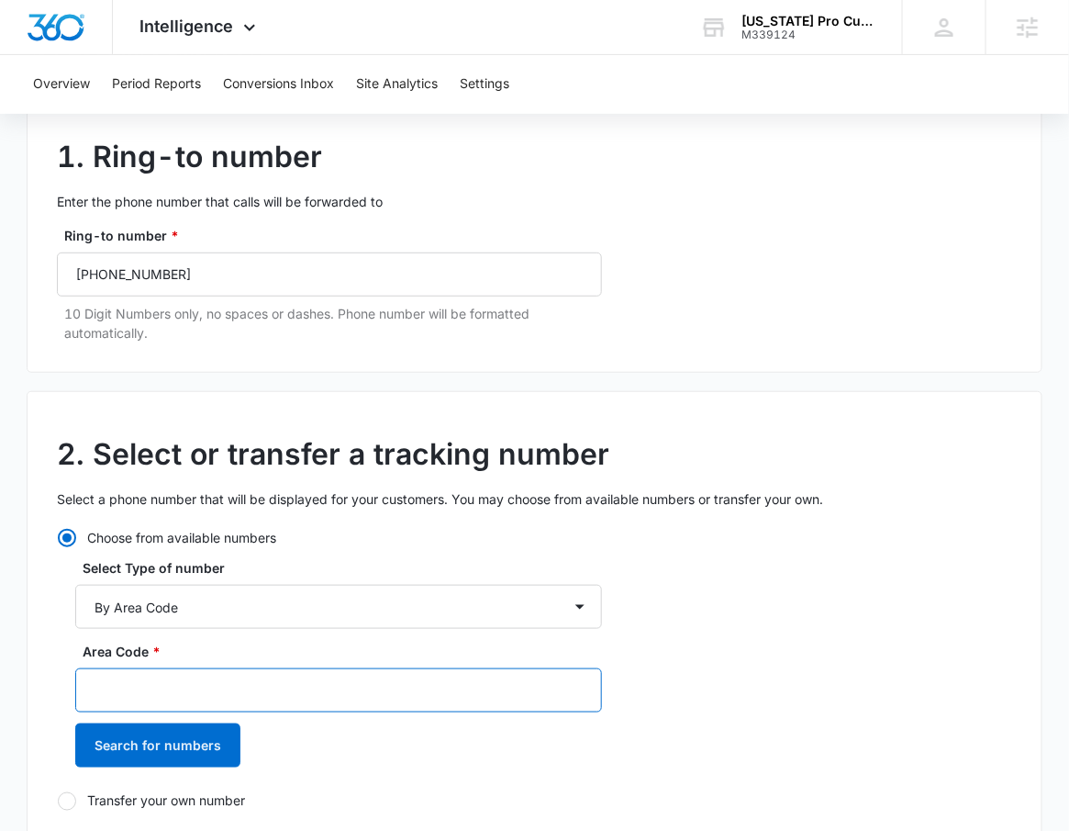
click at [207, 696] on input "Area Code *" at bounding box center [338, 690] width 527 height 44
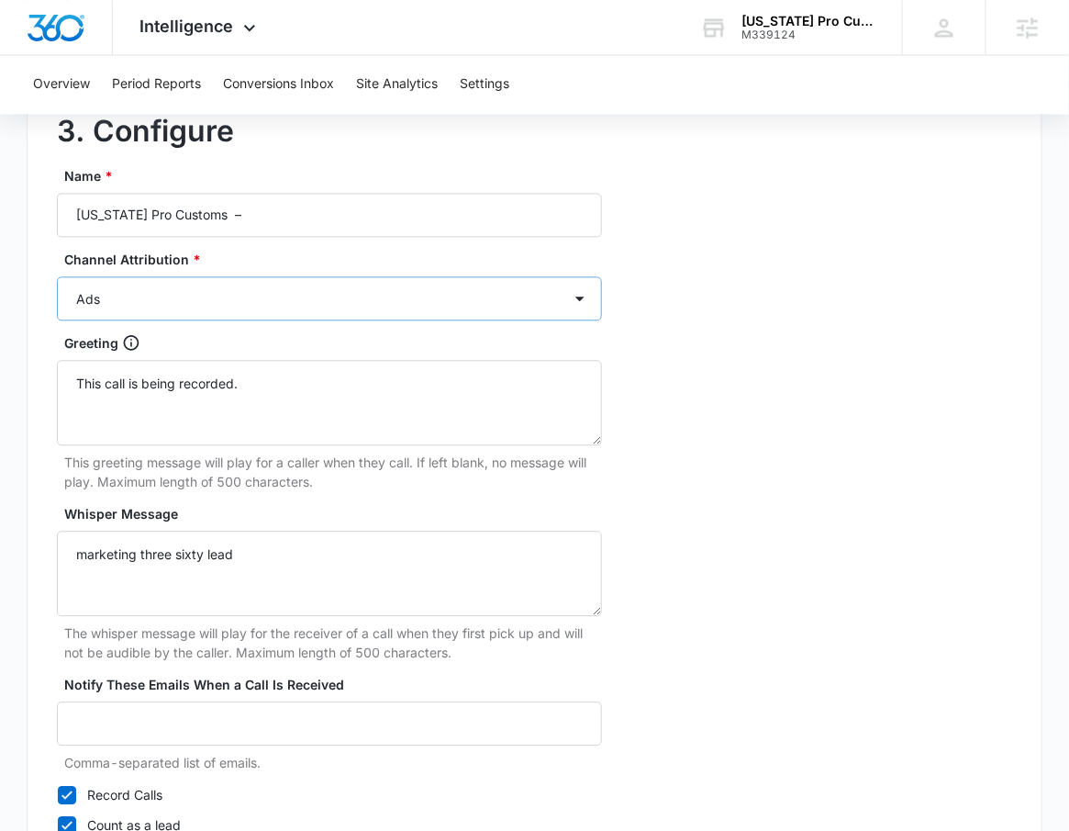
scroll to position [914, 0]
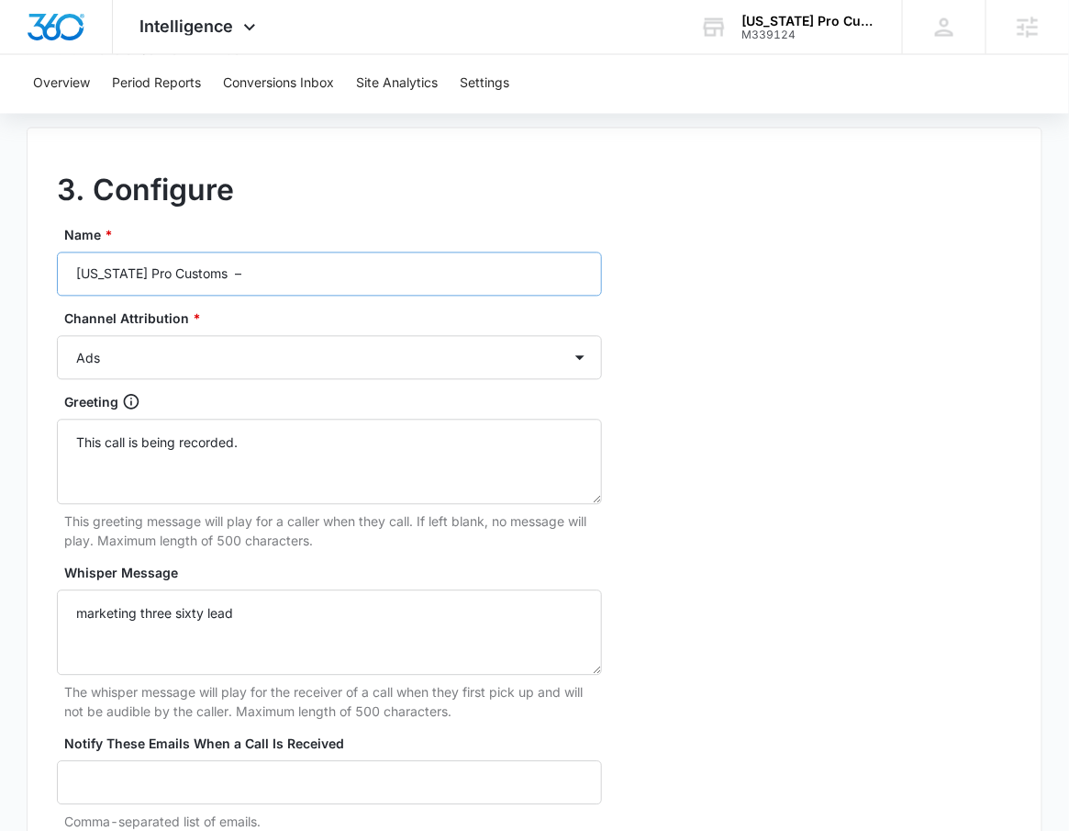
type input "912"
click at [285, 268] on input "Georgia Pro Customs –" at bounding box center [329, 274] width 545 height 44
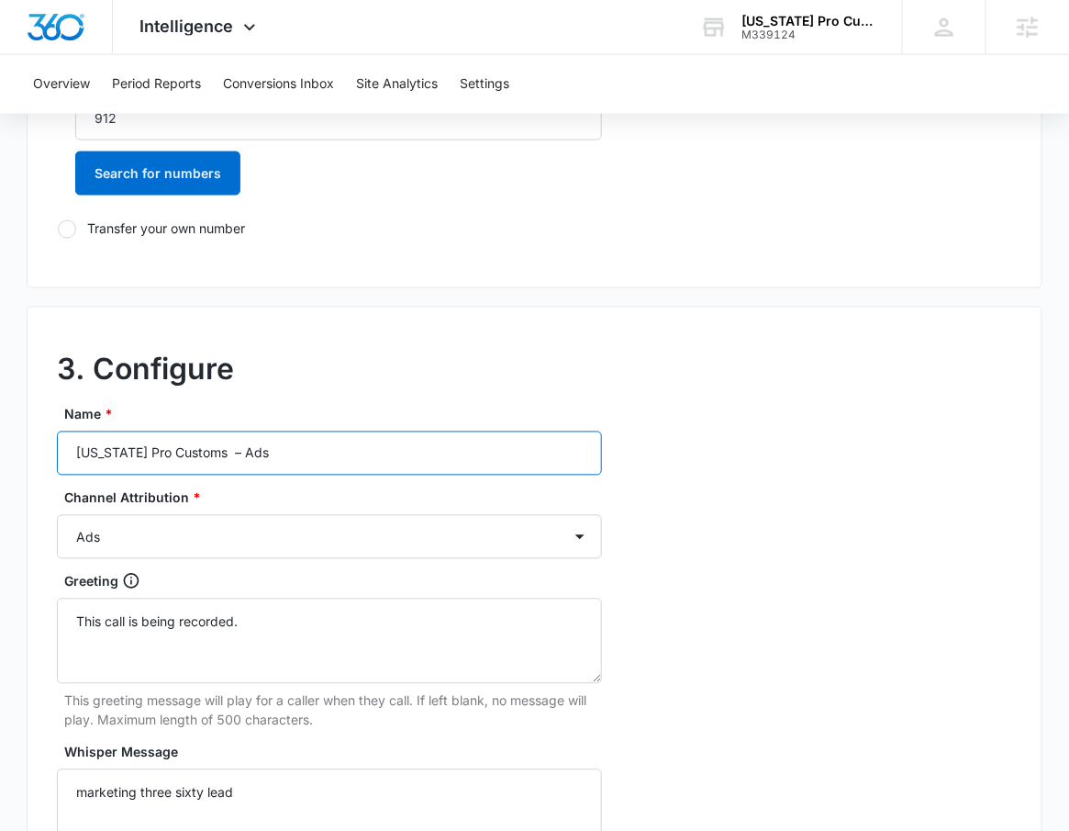
scroll to position [263, 0]
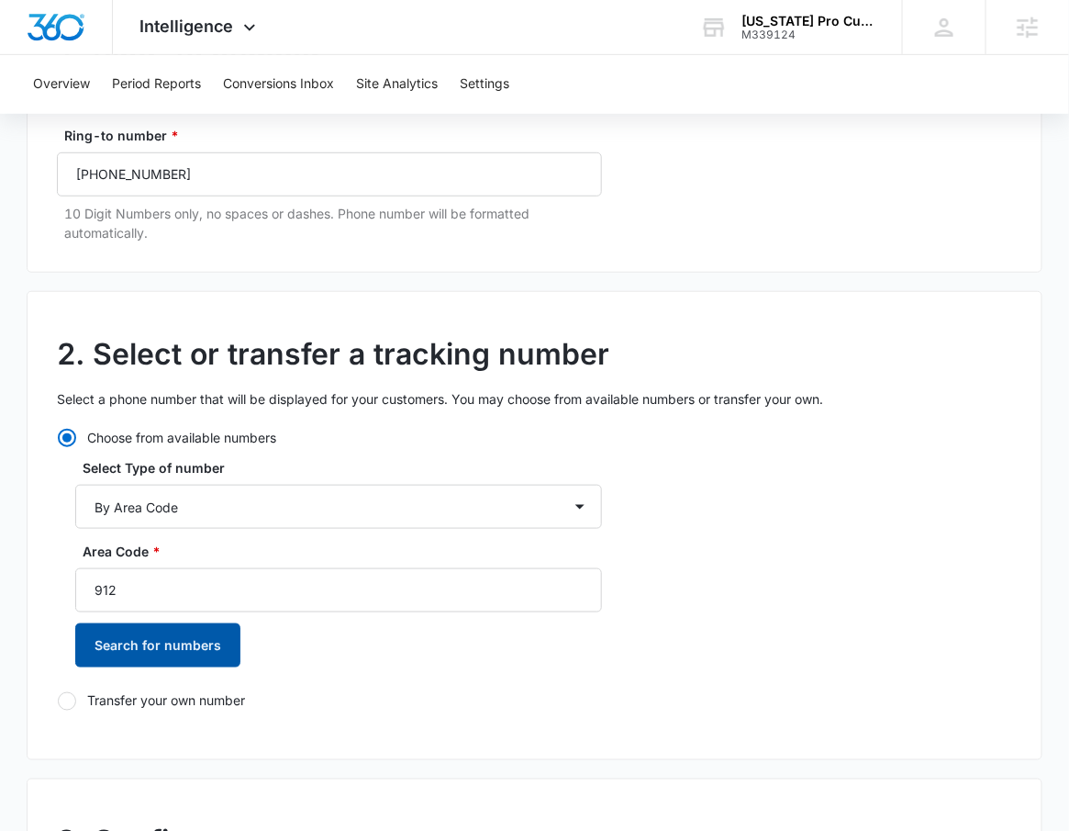
type input "Georgia Pro Customs – Ads"
click at [169, 649] on button "Search for numbers" at bounding box center [157, 645] width 165 height 44
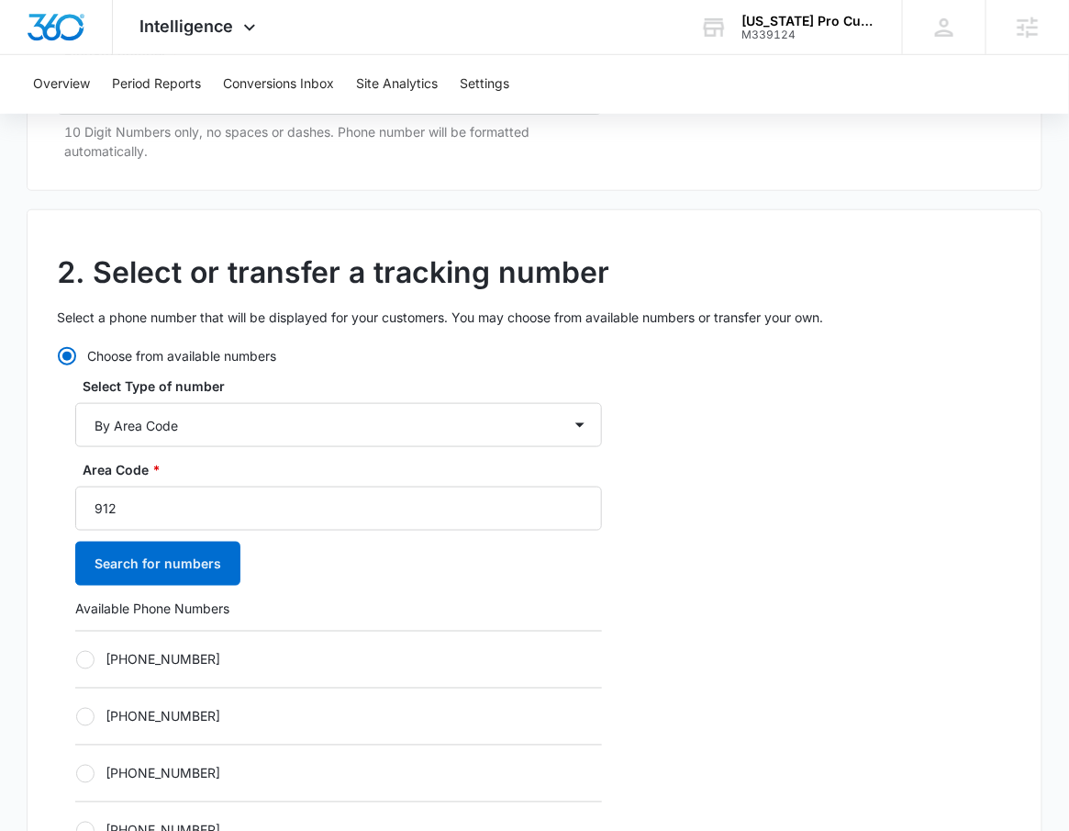
scroll to position [443, 0]
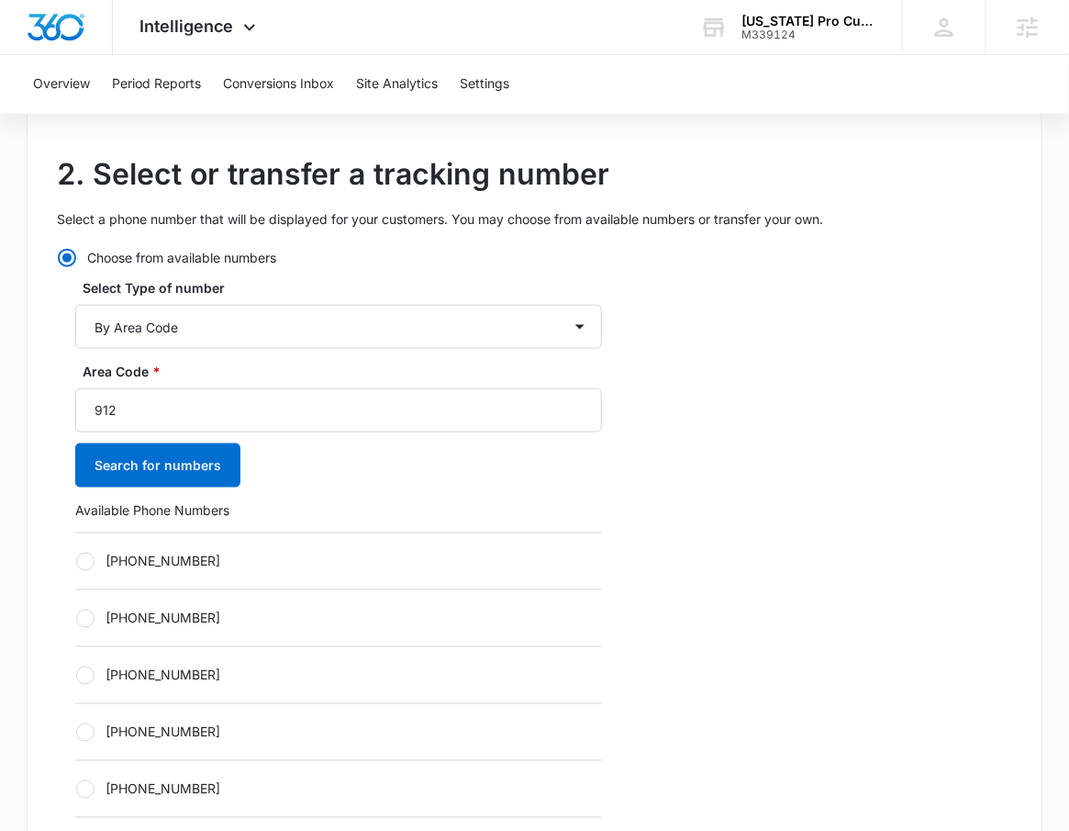
click at [175, 565] on label "+19122174410" at bounding box center [338, 561] width 527 height 19
click at [76, 562] on input "+19122174410" at bounding box center [75, 561] width 1 height 1
radio input "true"
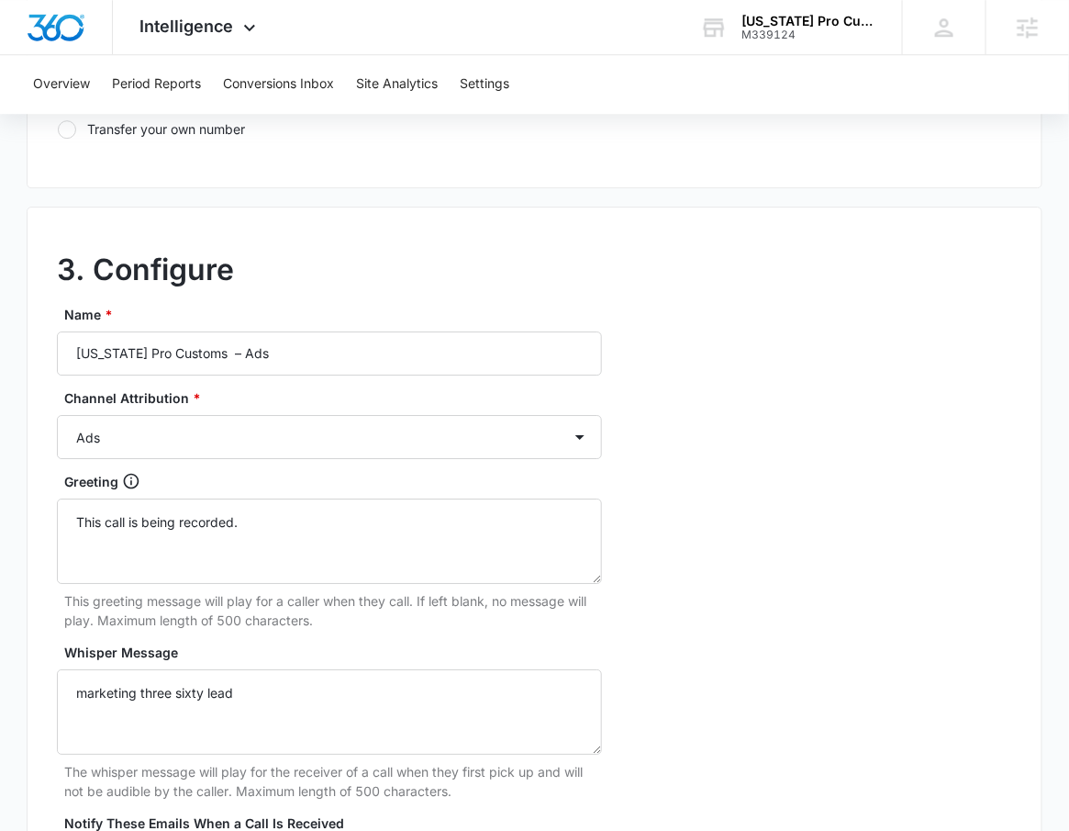
scroll to position [1724, 0]
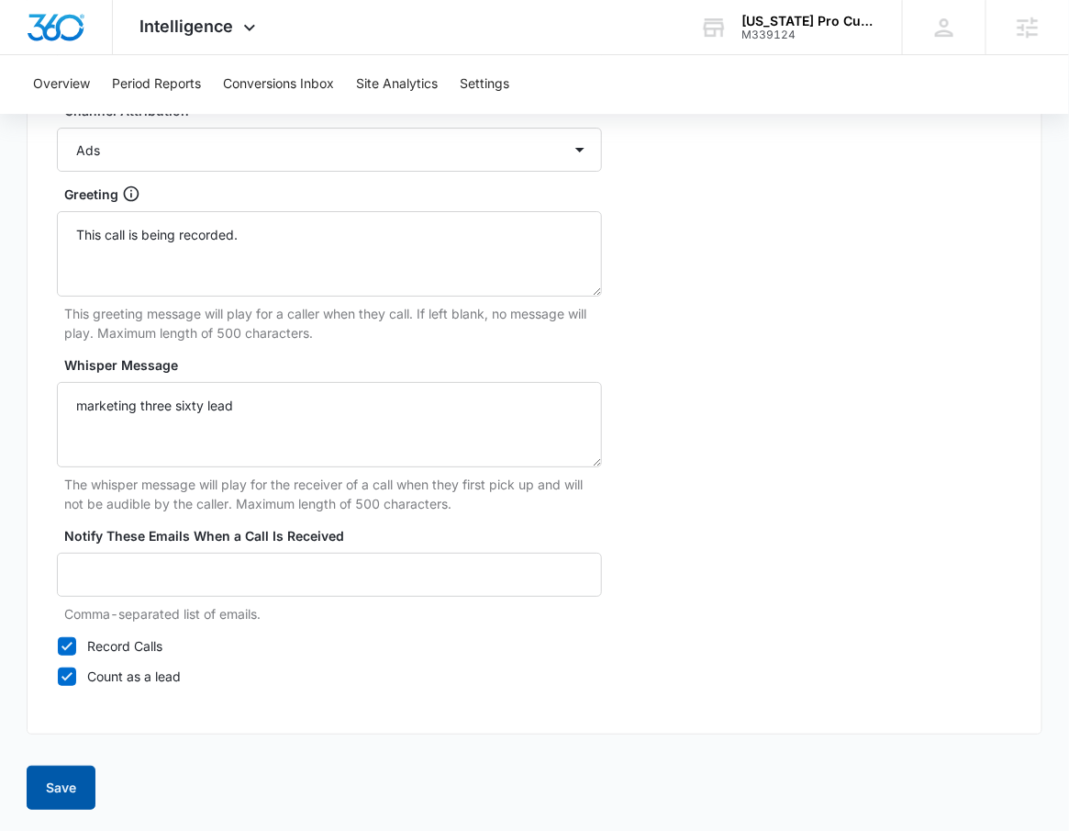
click at [44, 788] on button "Save" at bounding box center [61, 788] width 69 height 44
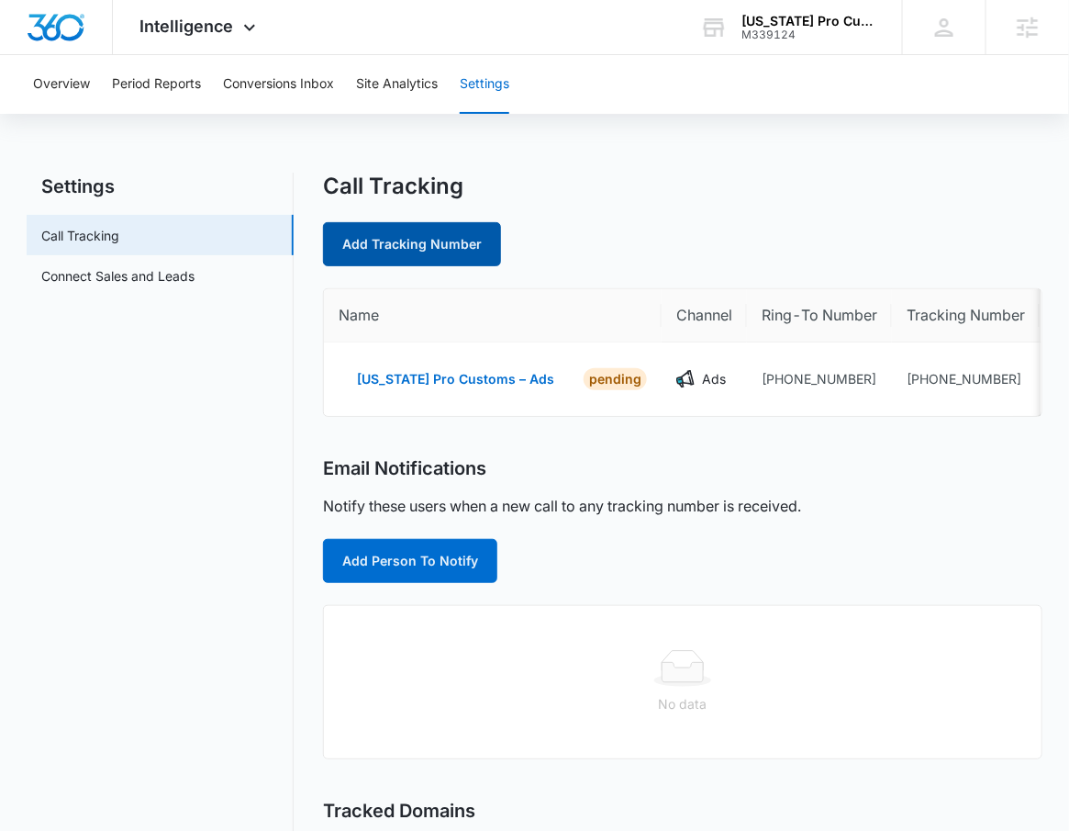
click at [441, 225] on link "Add Tracking Number" at bounding box center [412, 244] width 178 height 44
select select "by_area_code"
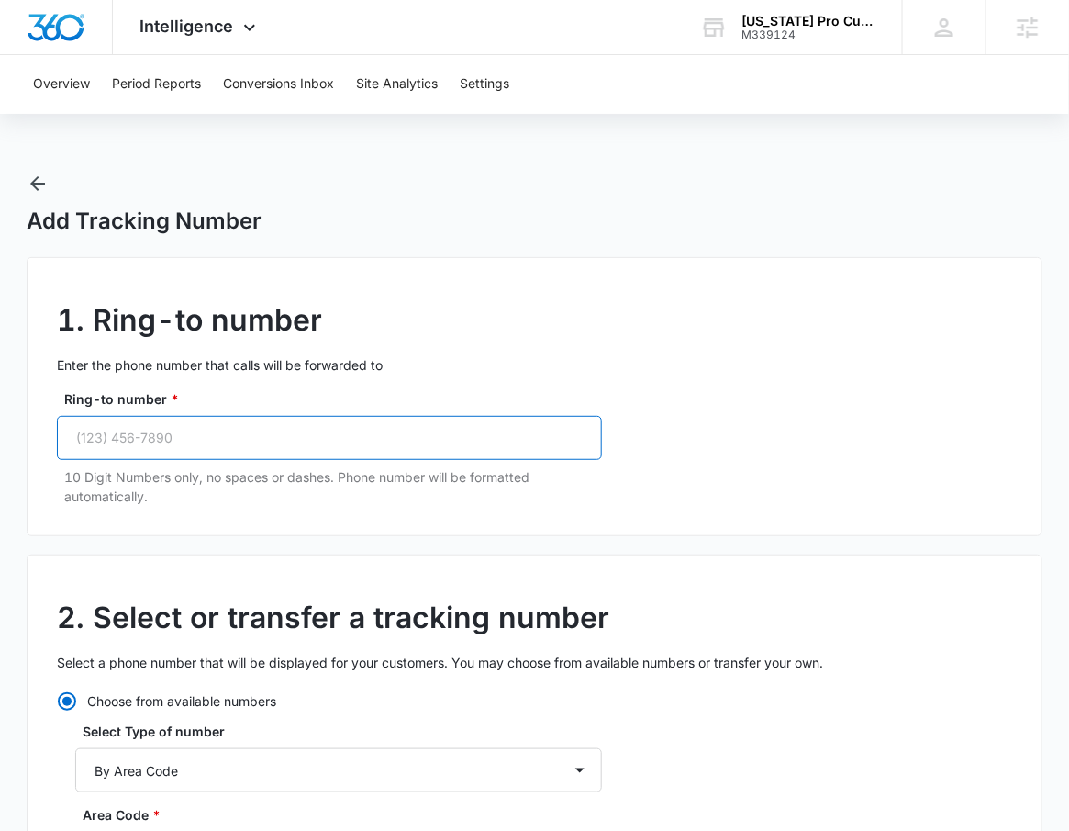
click at [359, 441] on input "Ring-to number *" at bounding box center [329, 438] width 545 height 44
paste input "(912) 393-7295"
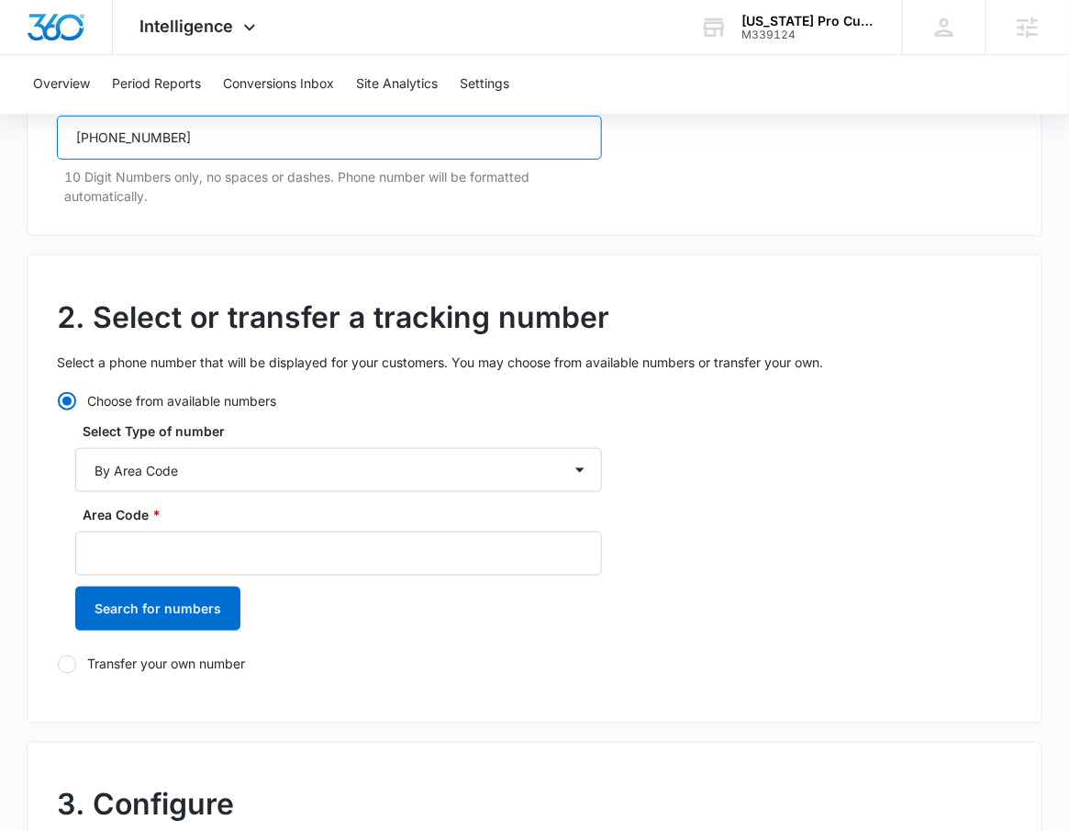
scroll to position [301, 0]
type input "(912) 393-7295"
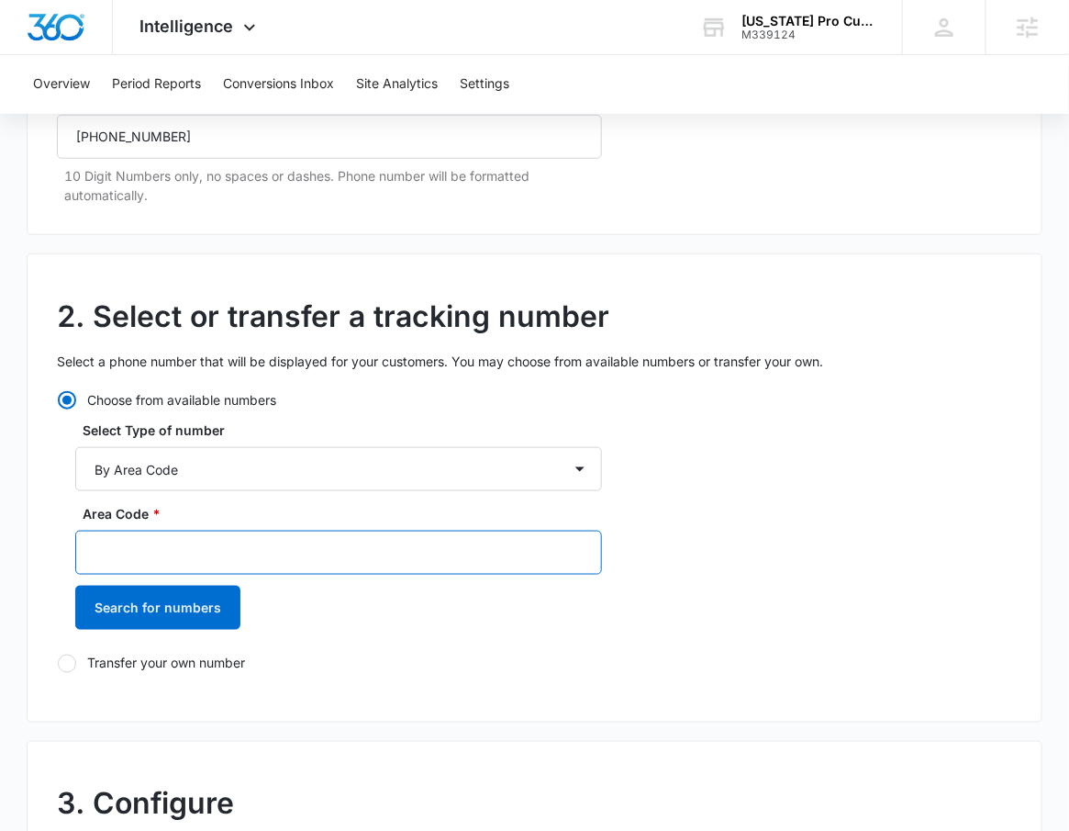
click at [301, 555] on input "Area Code *" at bounding box center [338, 553] width 527 height 44
click at [304, 555] on input "Area Code *" at bounding box center [338, 553] width 527 height 44
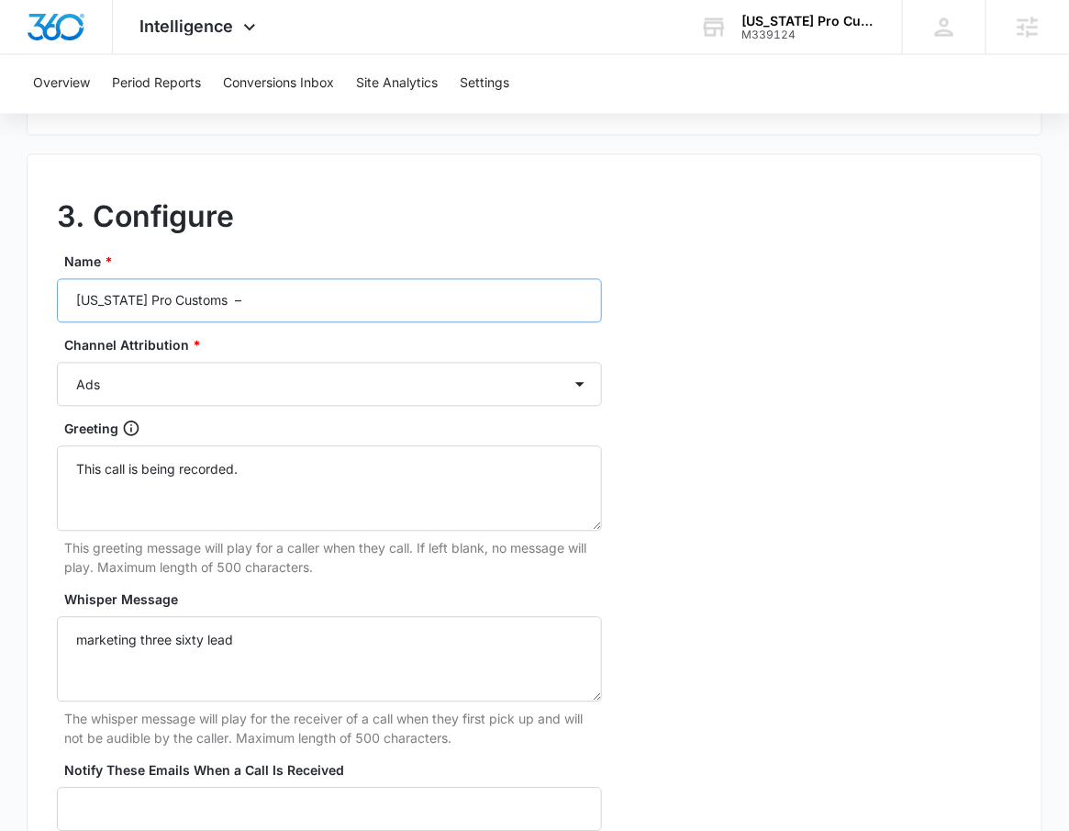
scroll to position [866, 0]
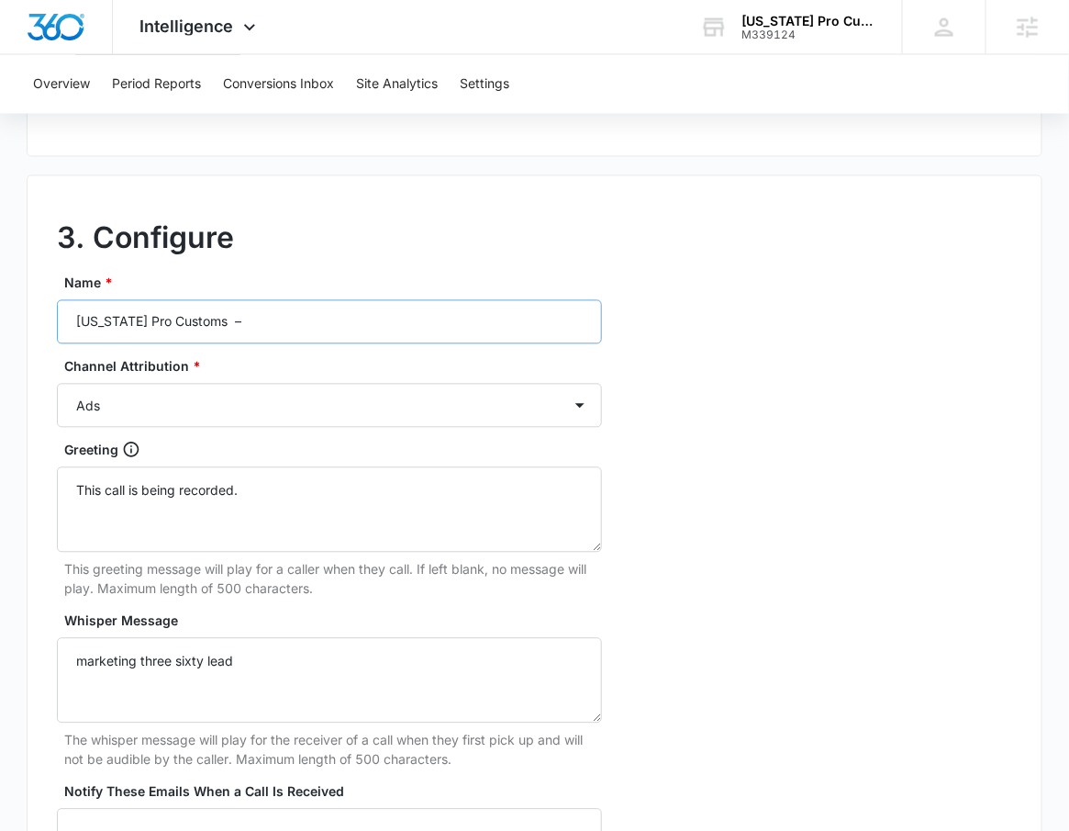
type input "912"
click at [257, 320] on input "Georgia Pro Customs –" at bounding box center [329, 322] width 545 height 44
type input "Georgia Pro Customs – Content"
click at [175, 384] on div "Ads Local Service Ads Content Social Other" at bounding box center [329, 406] width 545 height 44
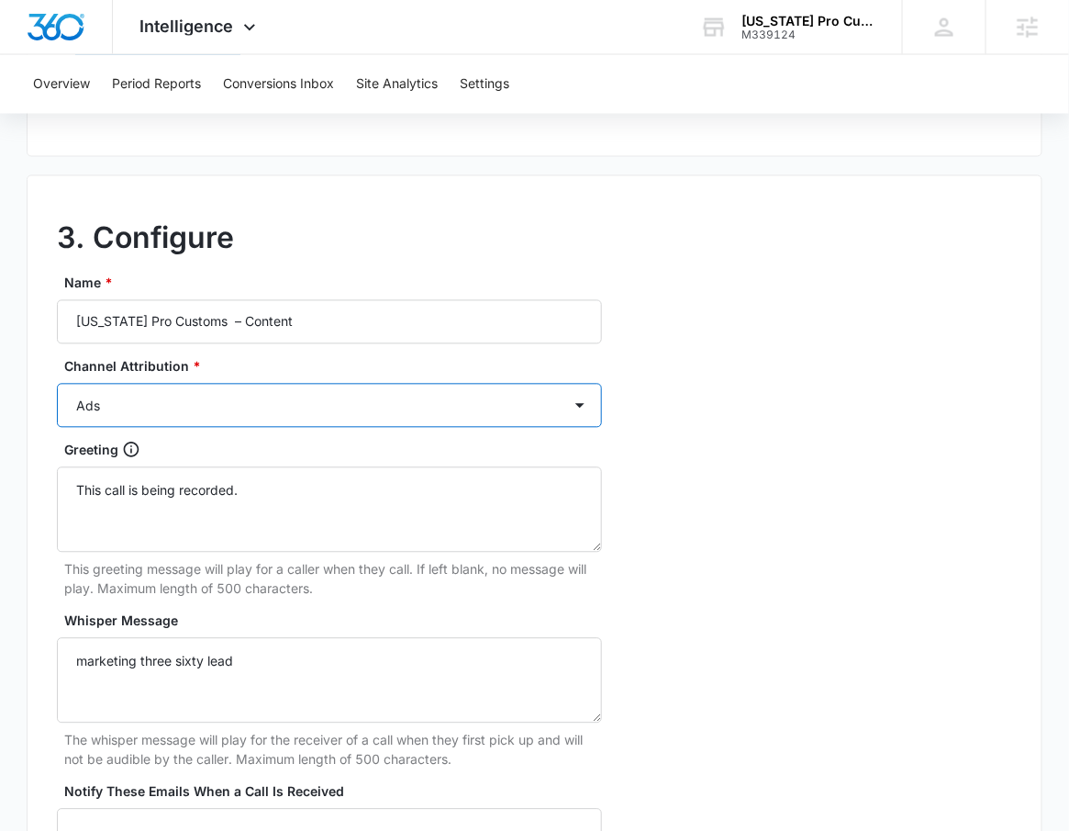
click at [162, 412] on select "Ads Local Service Ads Content Social Other" at bounding box center [329, 406] width 545 height 44
select select "CONTENT"
click at [57, 384] on select "Ads Local Service Ads Content Social Other" at bounding box center [329, 406] width 545 height 44
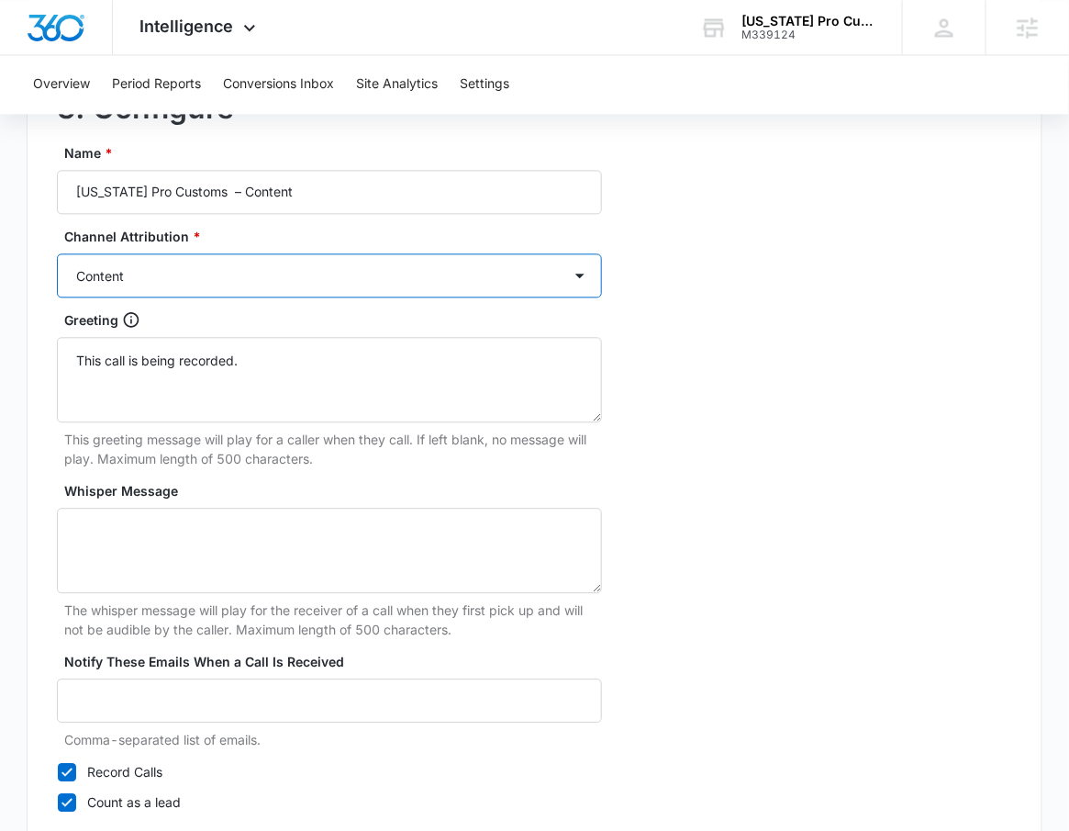
scroll to position [1071, 0]
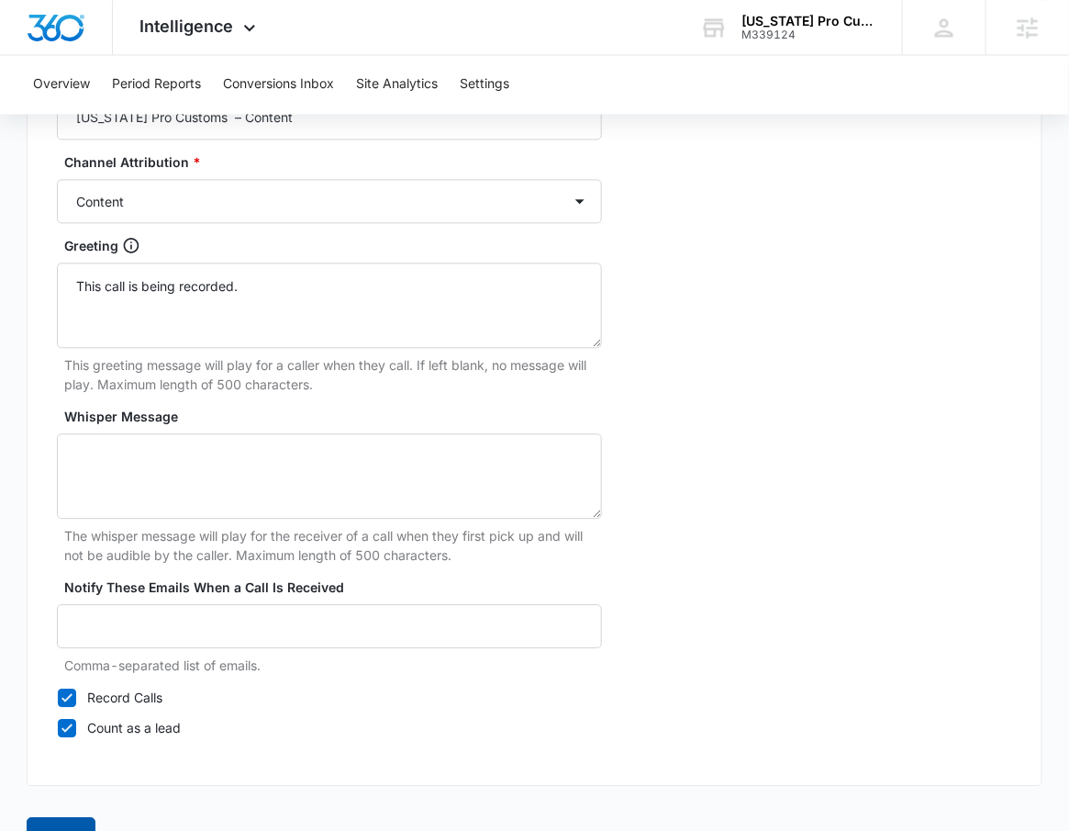
click at [57, 817] on button "Save" at bounding box center [61, 839] width 69 height 44
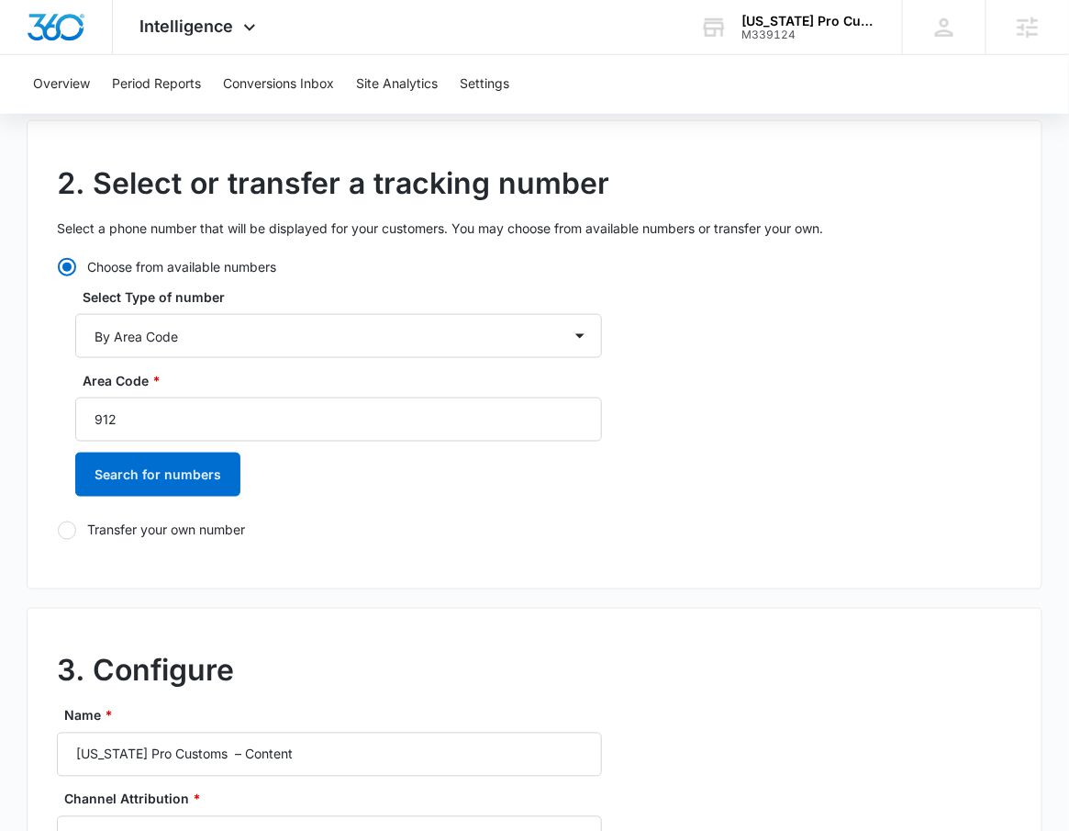
scroll to position [313, 0]
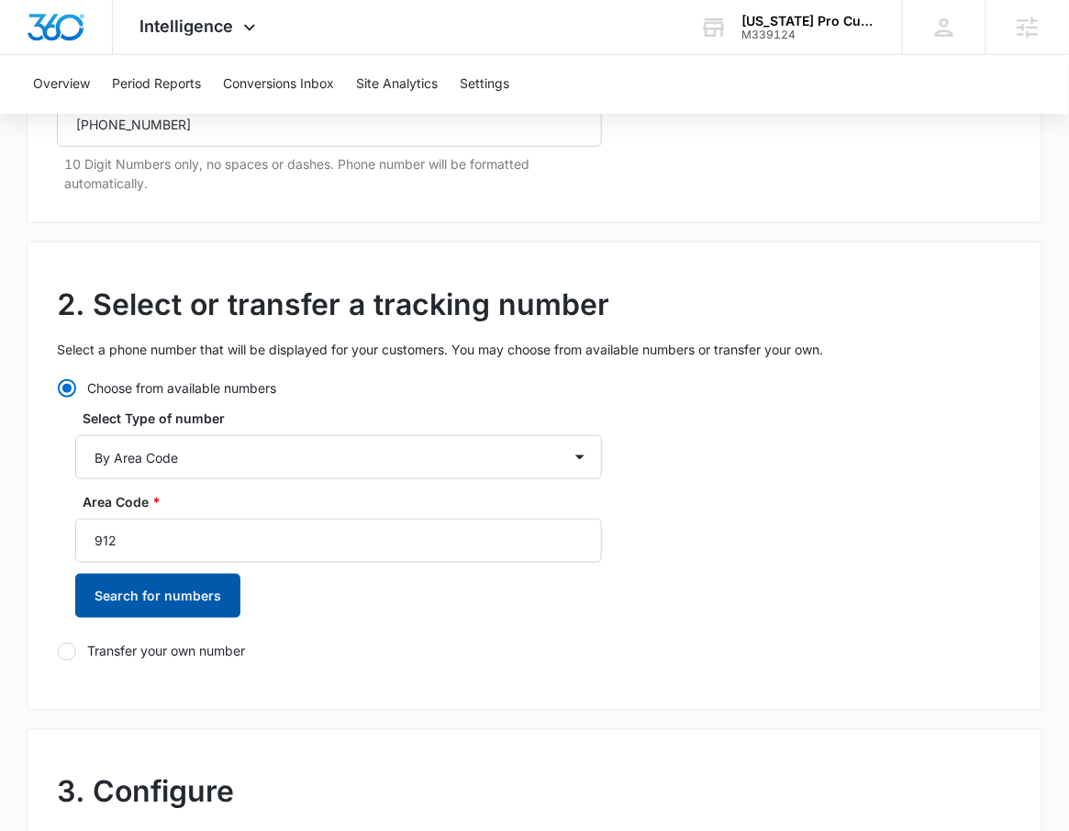
click at [207, 604] on button "Search for numbers" at bounding box center [157, 596] width 165 height 44
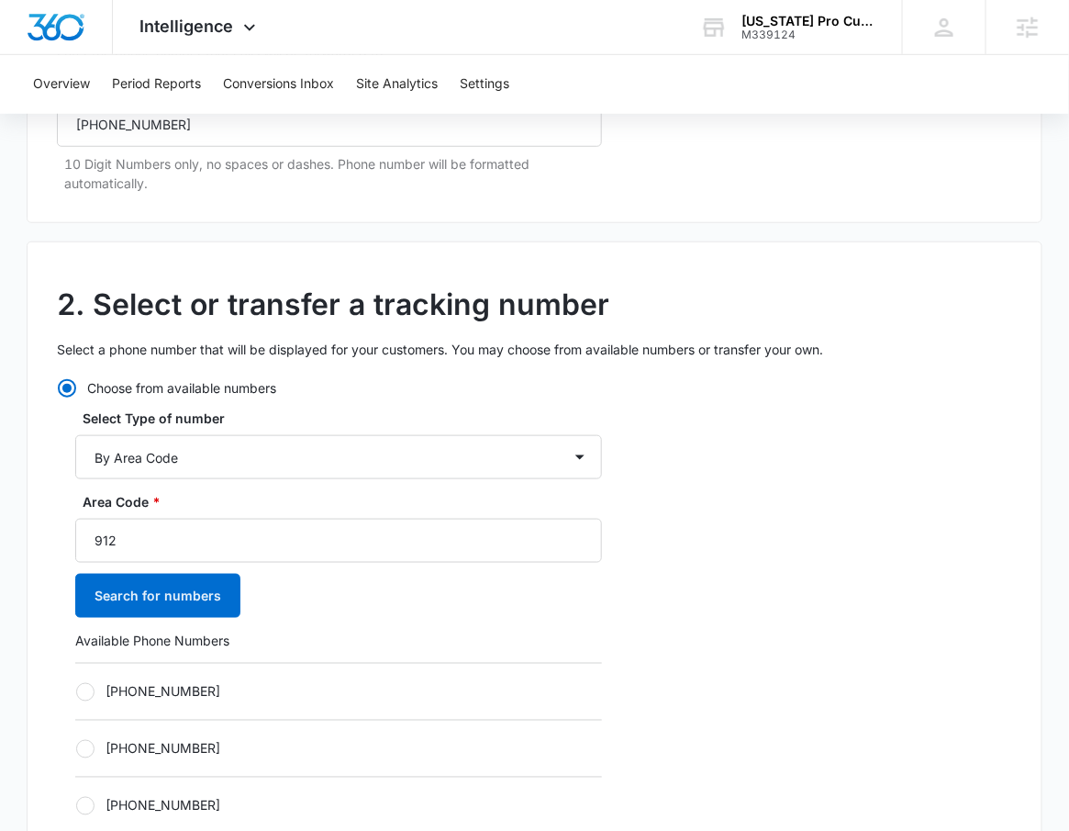
click at [147, 684] on label "+19122262860" at bounding box center [338, 691] width 527 height 19
click at [76, 691] on input "+19122262860" at bounding box center [75, 691] width 1 height 1
radio input "true"
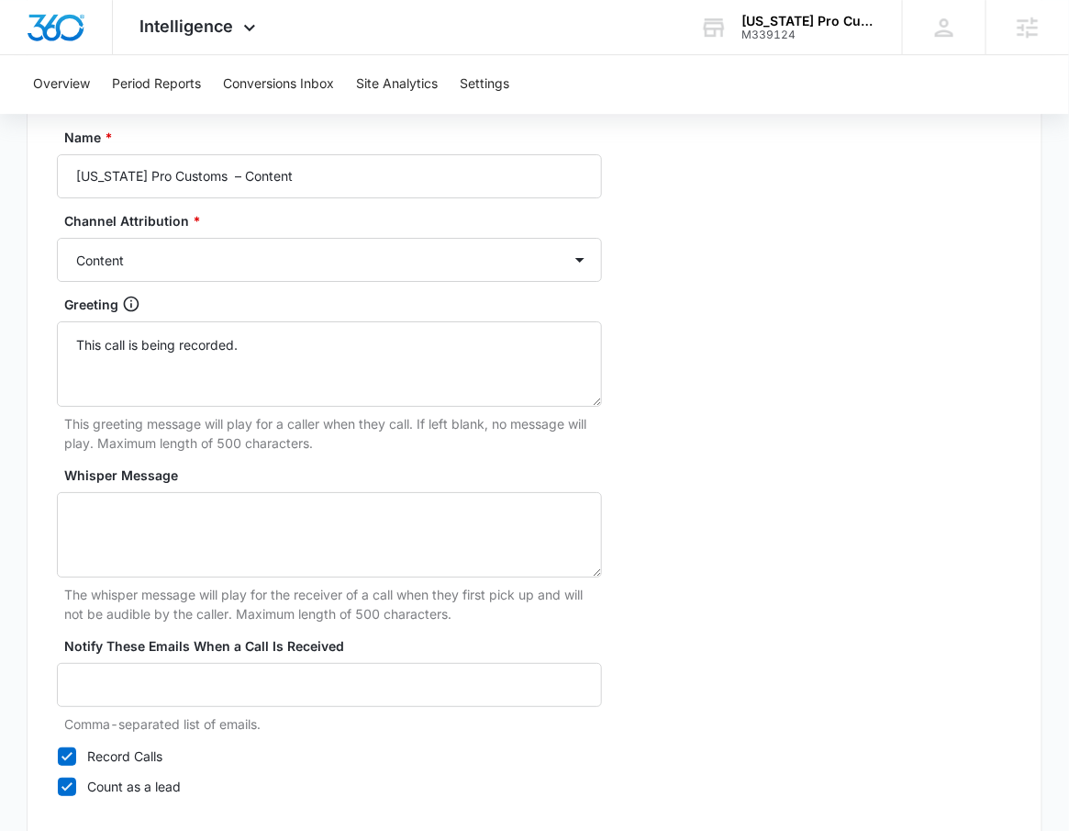
scroll to position [1724, 0]
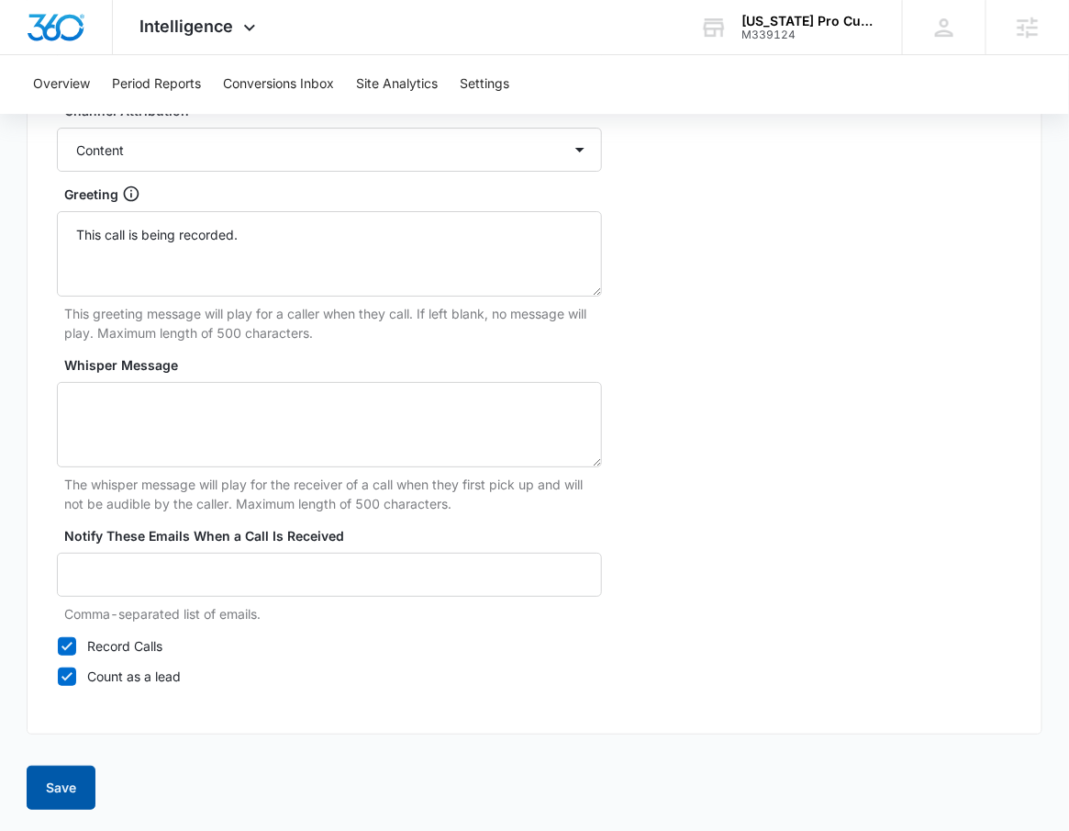
click at [62, 772] on button "Save" at bounding box center [61, 788] width 69 height 44
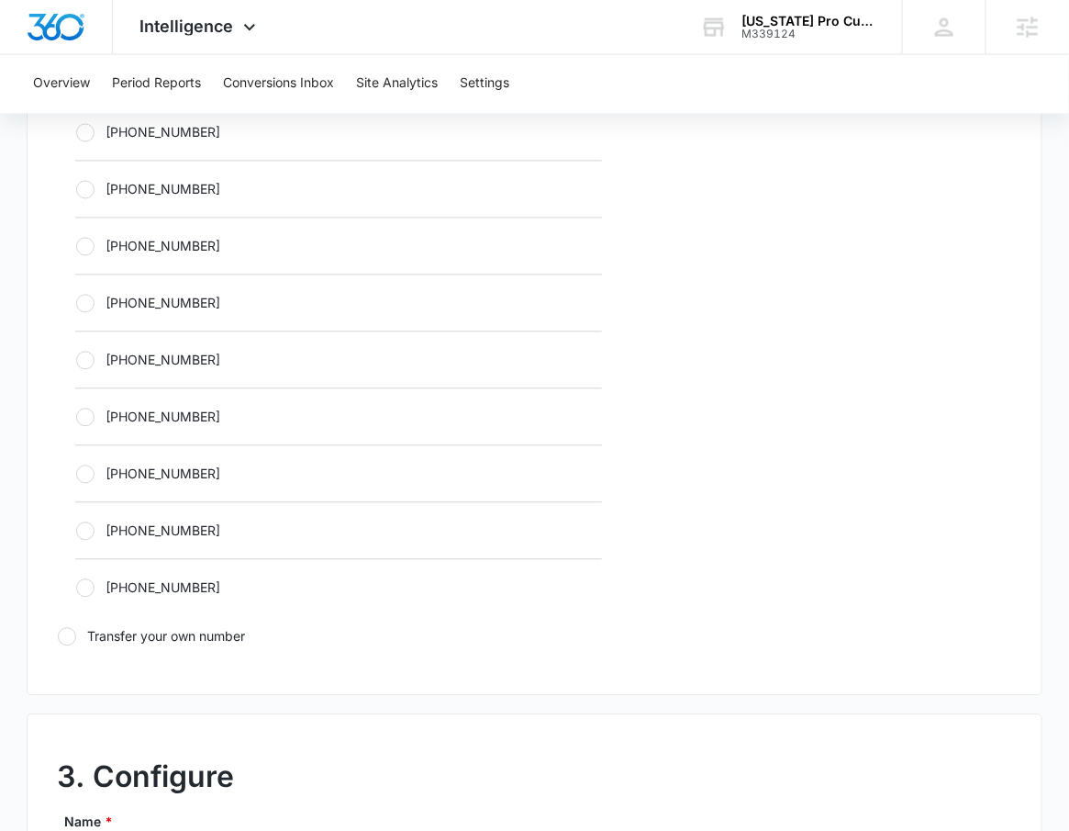
scroll to position [821, 0]
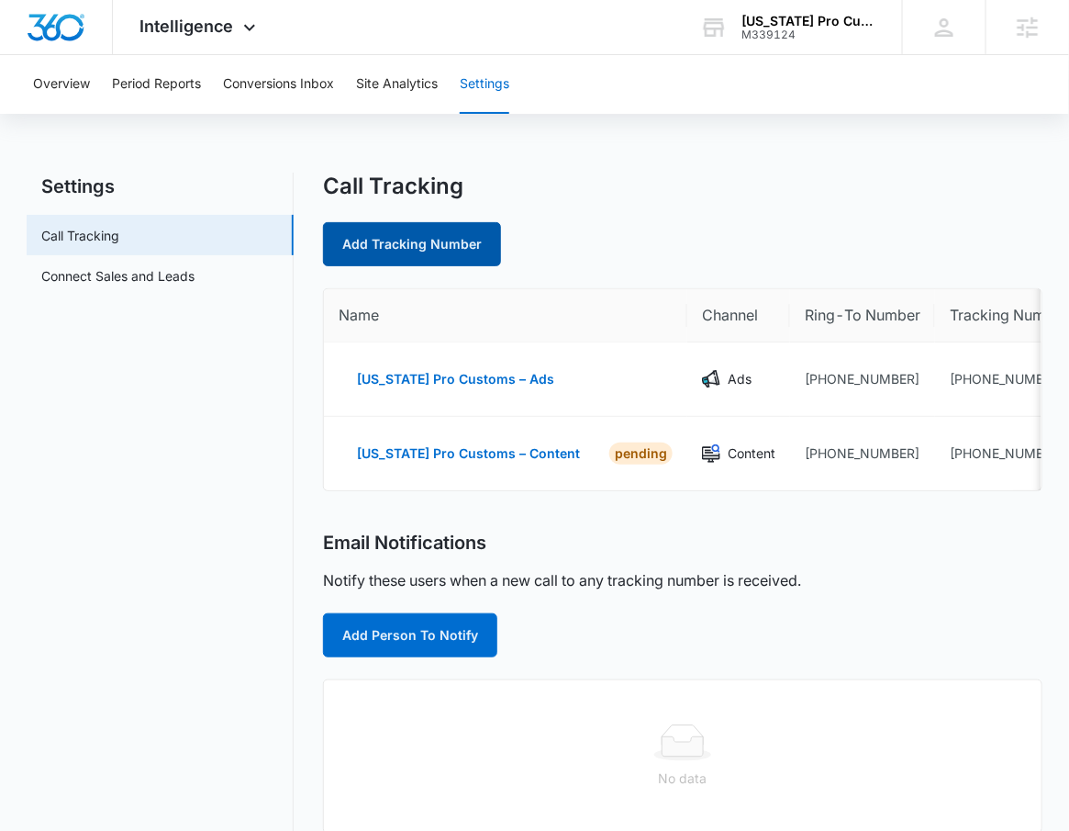
click at [401, 245] on link "Add Tracking Number" at bounding box center [412, 244] width 178 height 44
select select "by_area_code"
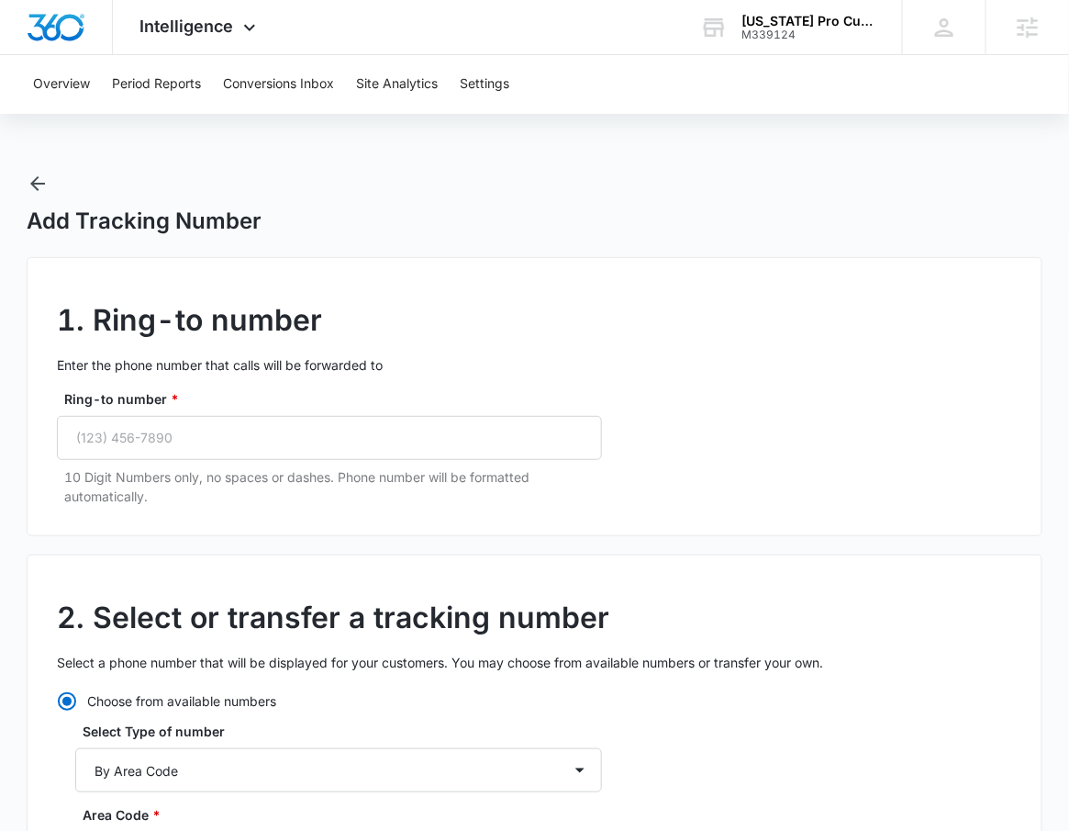
click at [246, 464] on div "Ring-to number * 10 Digit Numbers only, no spaces or dashes. Phone number will …" at bounding box center [329, 447] width 545 height 117
click at [251, 419] on input "Ring-to number *" at bounding box center [329, 438] width 545 height 44
paste input "(912) 393-7295"
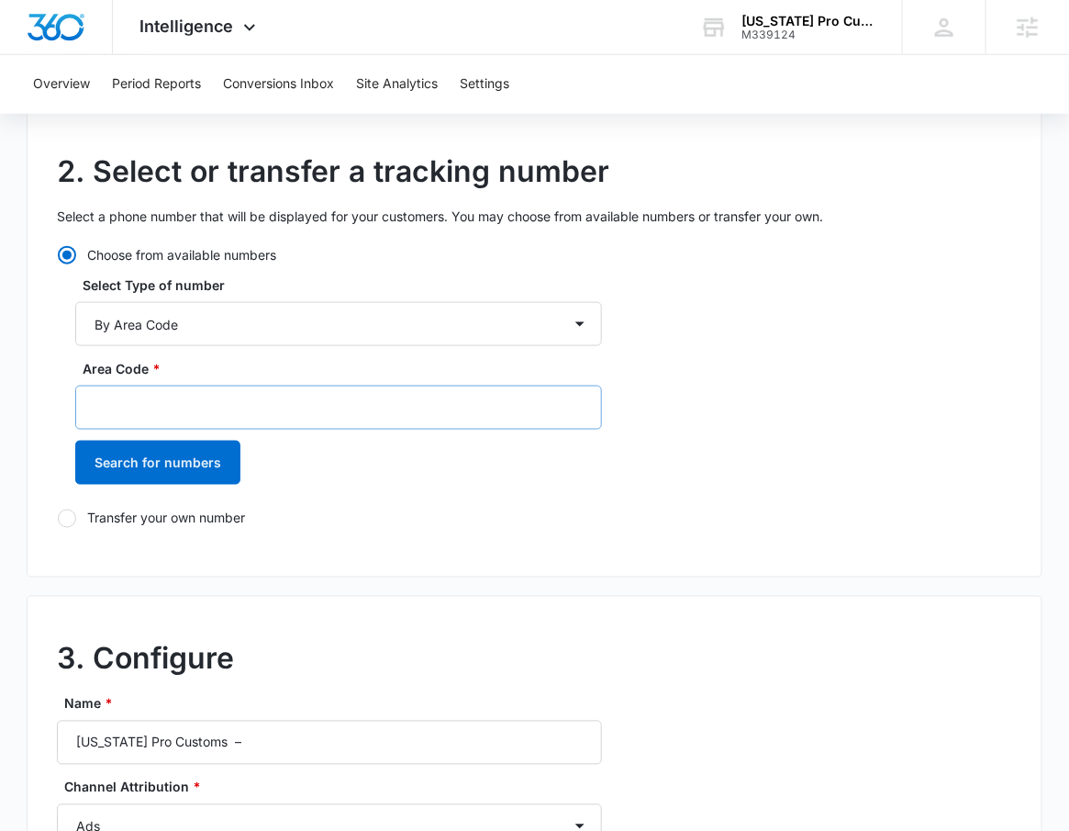
scroll to position [477, 0]
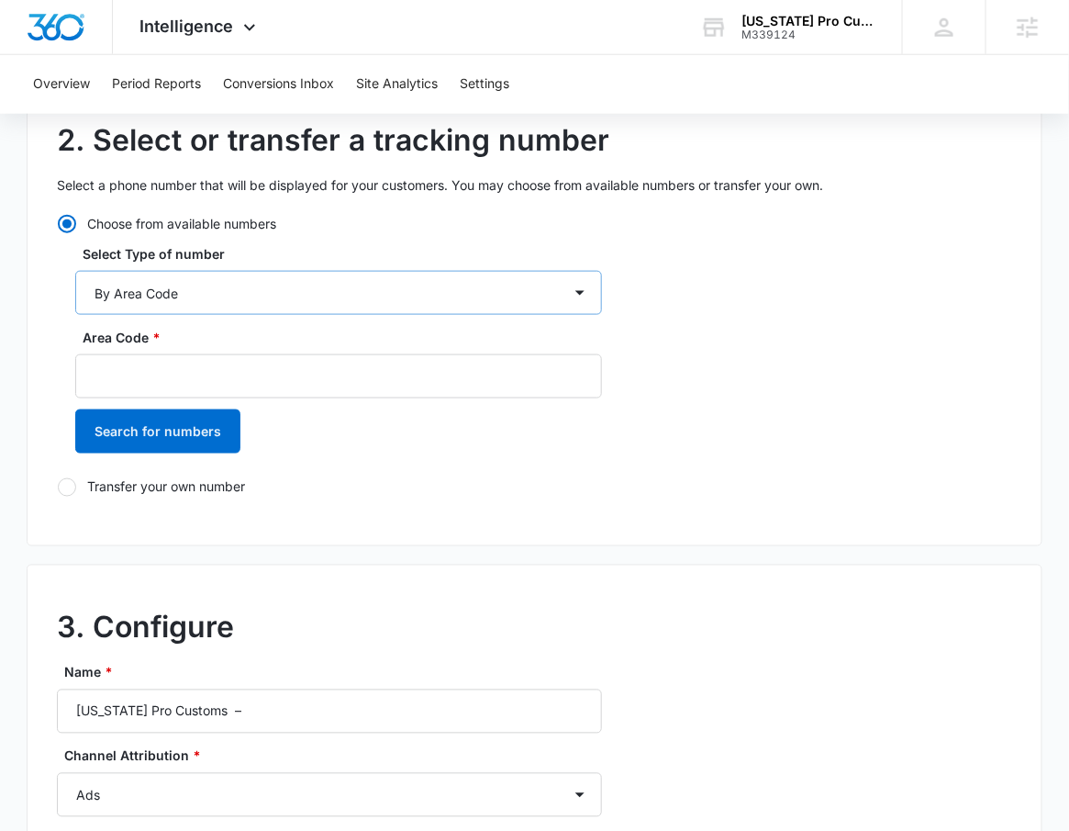
type input "(912) 393-7295"
click at [214, 290] on select "By City & State By State Only By Zip Code By Area Code Toll Free Numbers" at bounding box center [338, 293] width 527 height 44
click at [75, 271] on select "By City & State By State Only By Zip Code By Area Code Toll Free Numbers" at bounding box center [338, 293] width 527 height 44
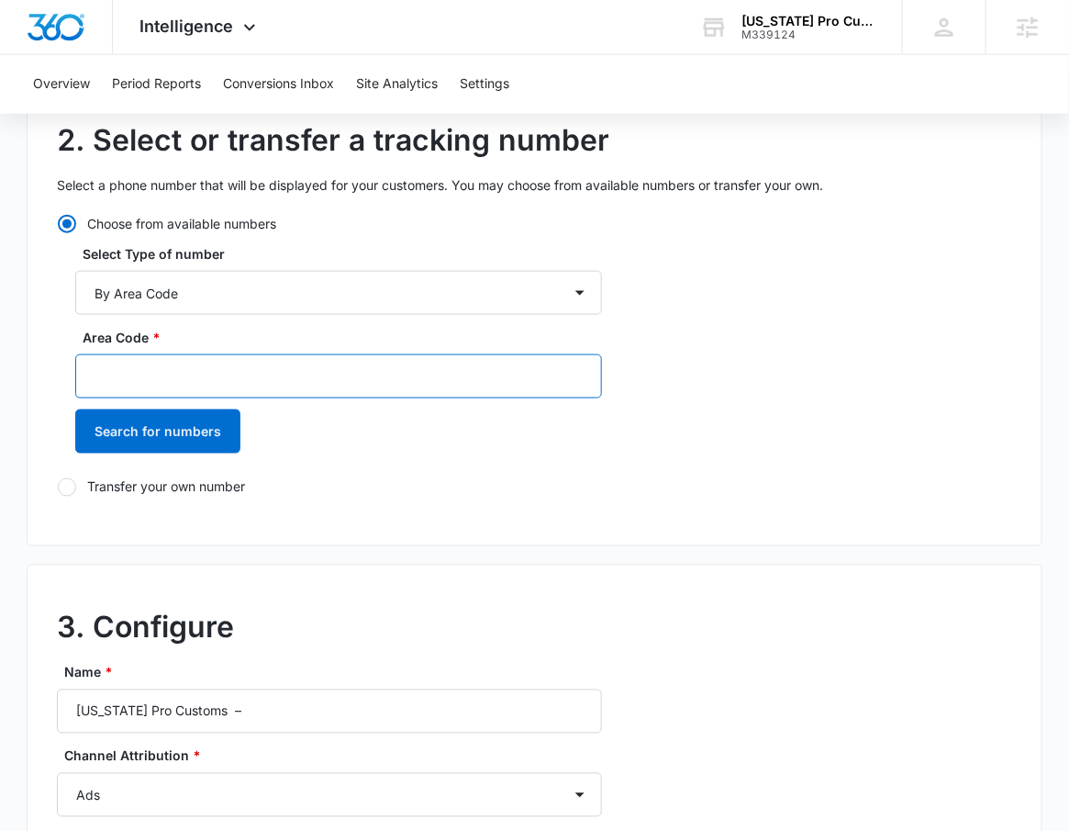
click at [214, 368] on input "Area Code *" at bounding box center [338, 376] width 527 height 44
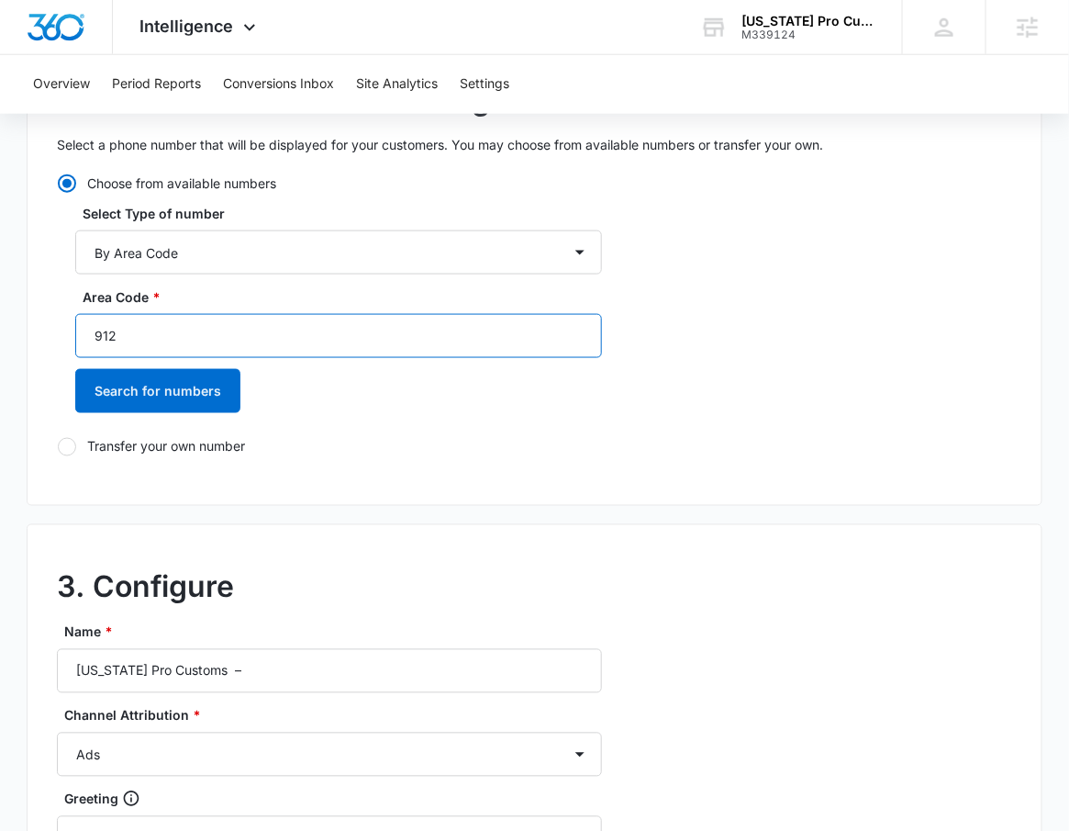
scroll to position [562, 0]
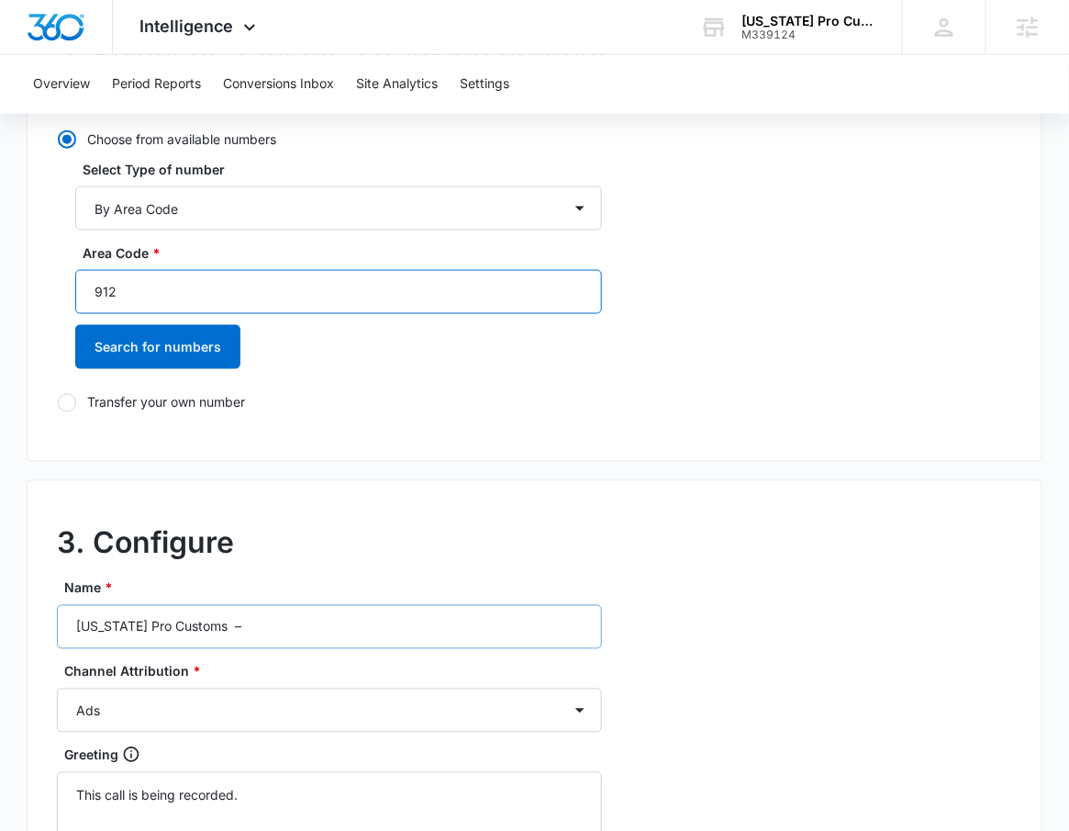
type input "912"
click at [249, 612] on input "Georgia Pro Customs –" at bounding box center [329, 627] width 545 height 44
click at [242, 622] on input "Georgia Pro Customs –" at bounding box center [329, 627] width 545 height 44
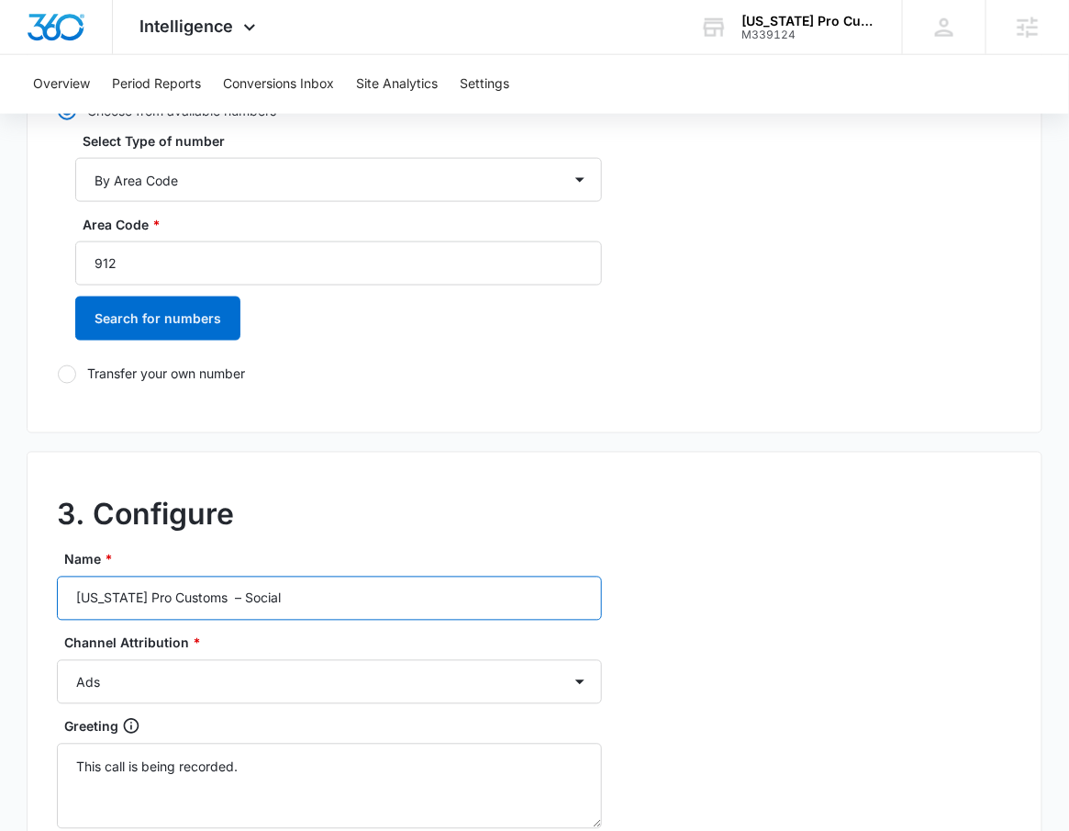
scroll to position [606, 0]
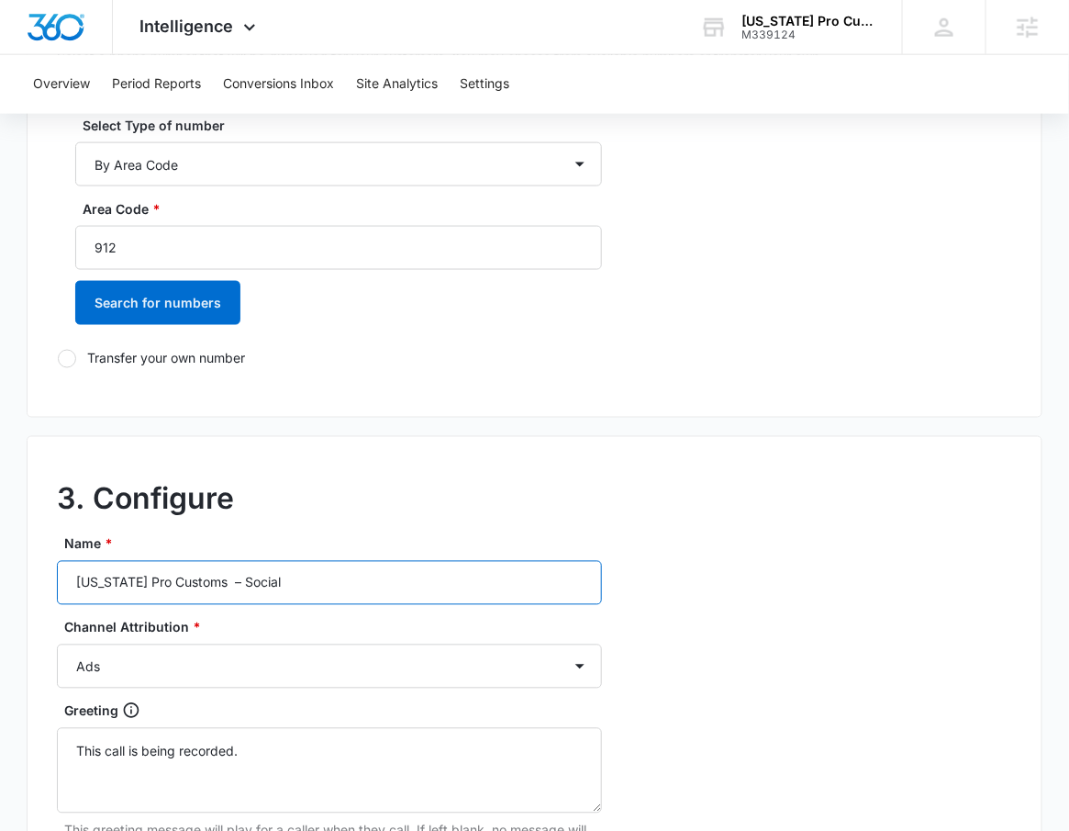
type input "Georgia Pro Customs – Social"
click at [191, 641] on div "Channel Attribution * Ads Local Service Ads Content Social Other" at bounding box center [329, 653] width 545 height 71
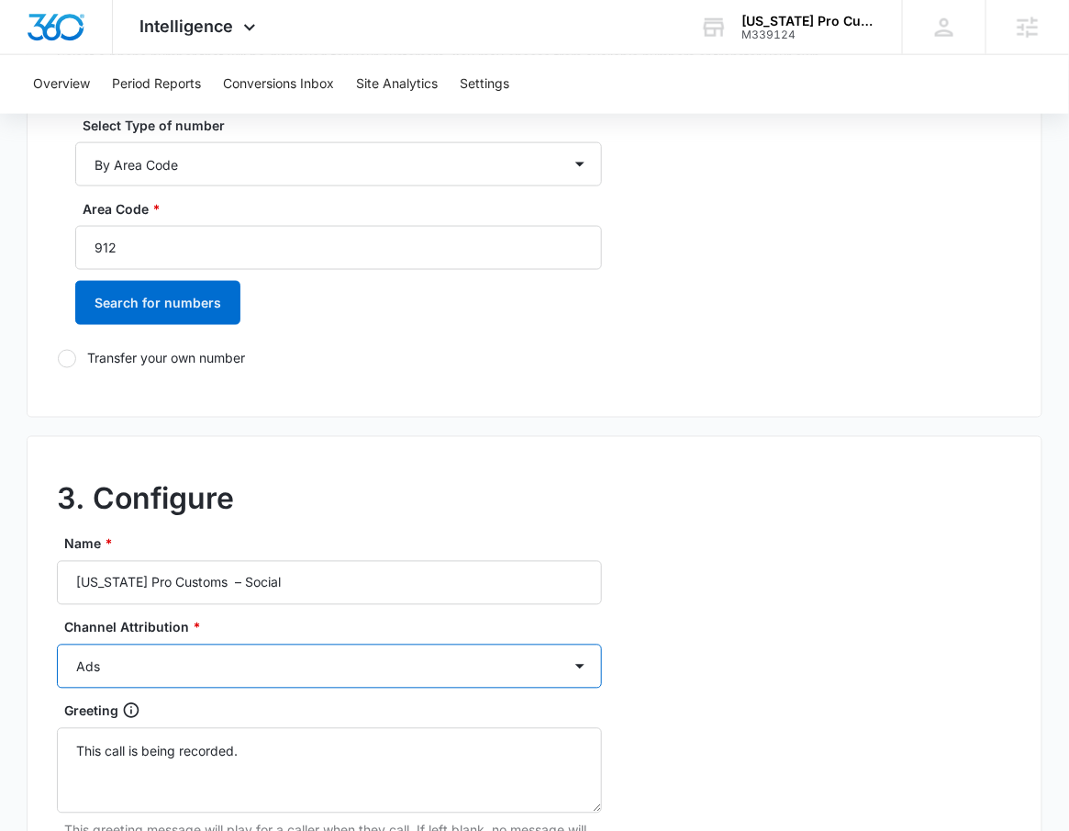
click at [179, 674] on select "Ads Local Service Ads Content Social Other" at bounding box center [329, 666] width 545 height 44
select select "SOCIAL"
click at [57, 644] on select "Ads Local Service Ads Content Social Other" at bounding box center [329, 666] width 545 height 44
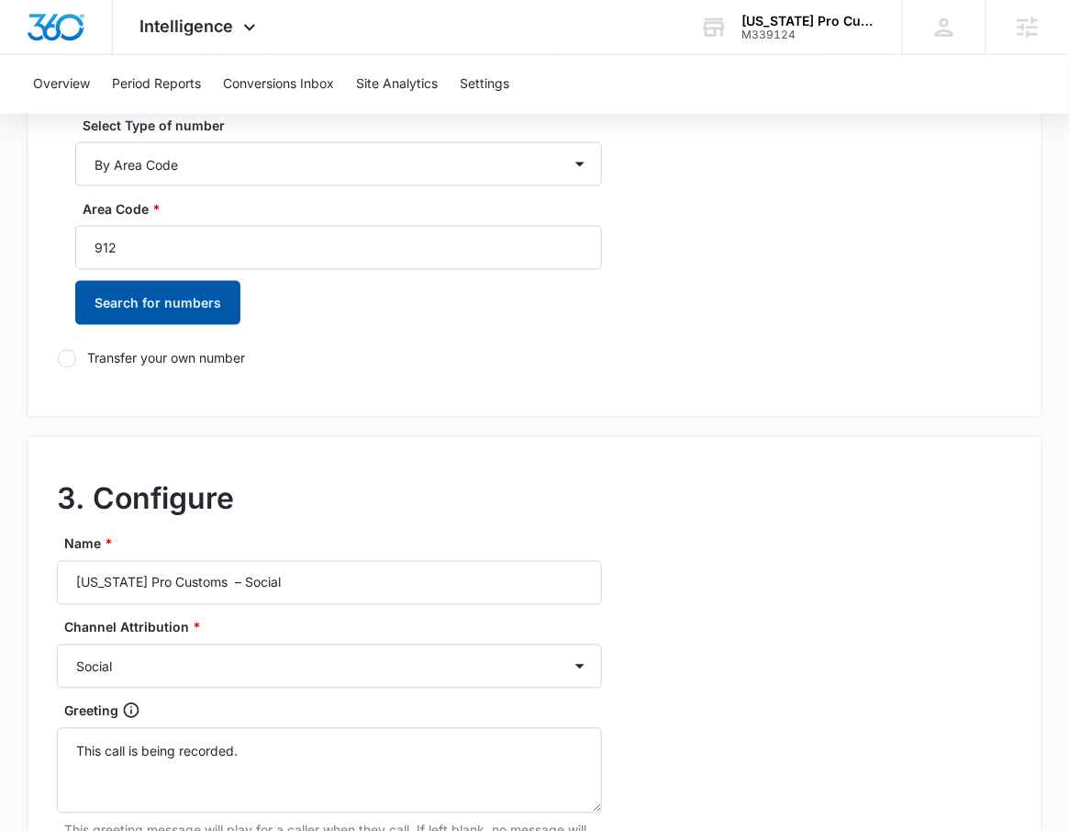
click at [132, 296] on button "Search for numbers" at bounding box center [157, 303] width 165 height 44
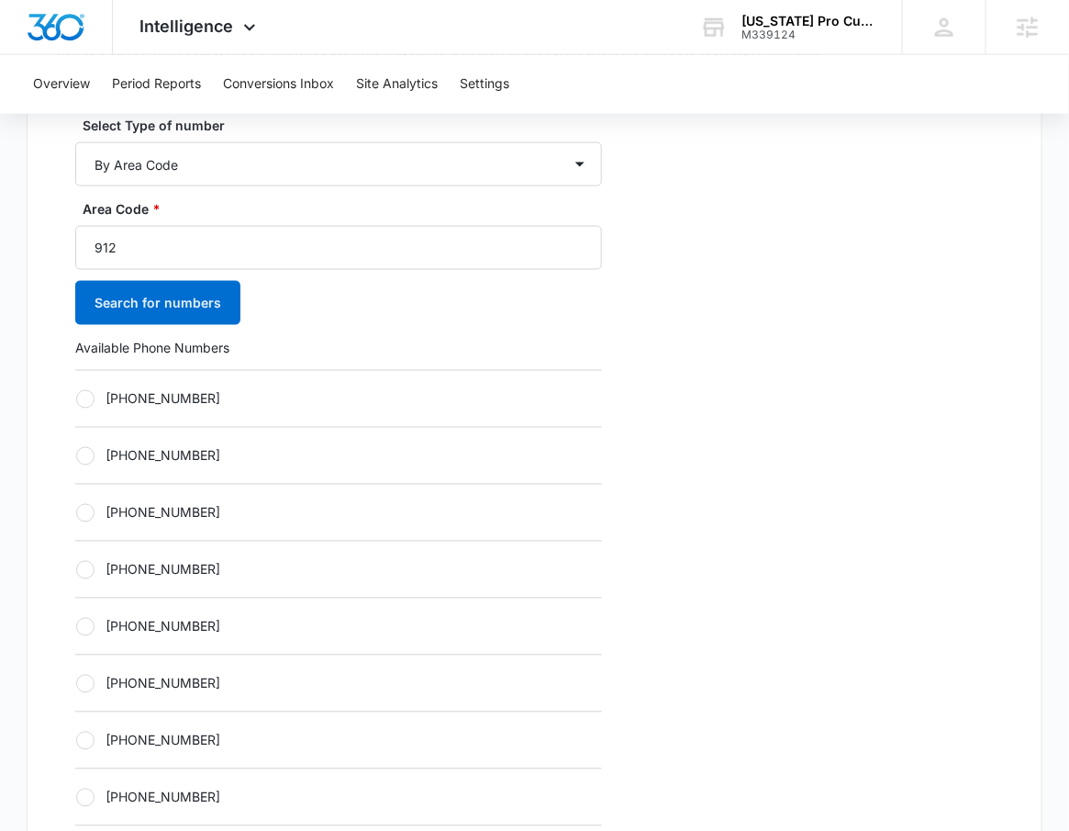
click at [204, 400] on label "+19122262862" at bounding box center [338, 398] width 527 height 19
click at [76, 399] on input "+19122262862" at bounding box center [75, 398] width 1 height 1
radio input "true"
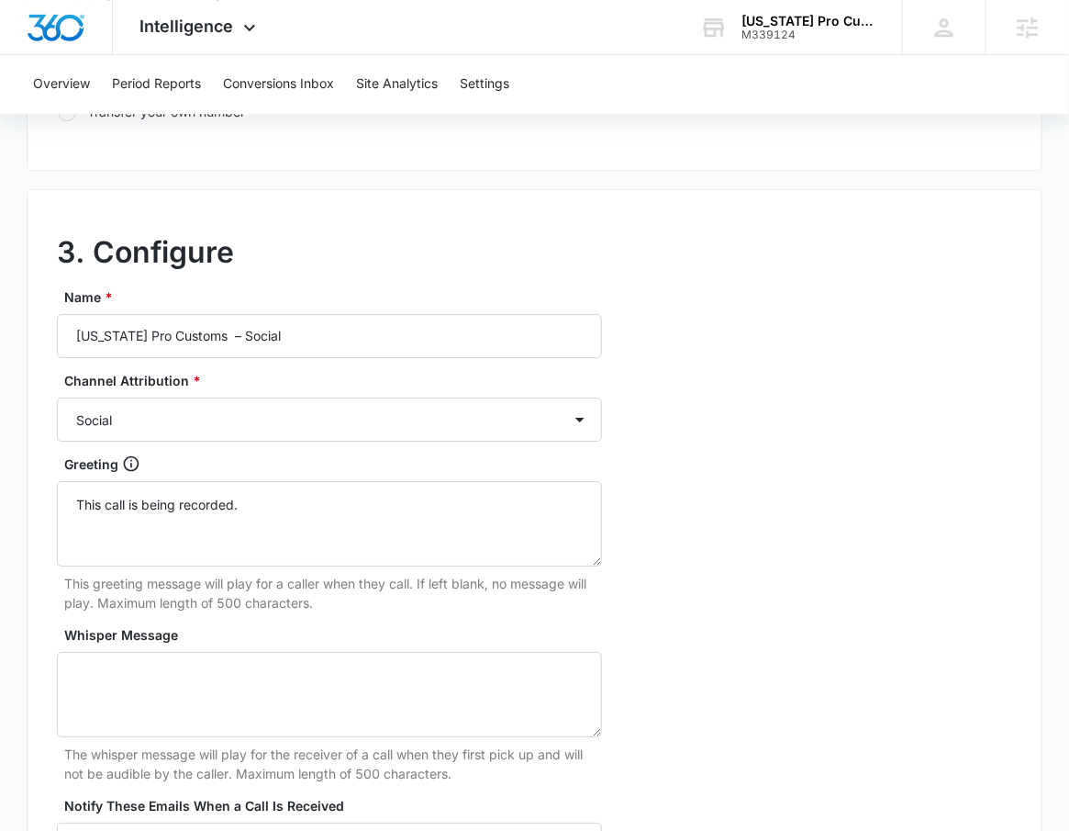
scroll to position [1724, 0]
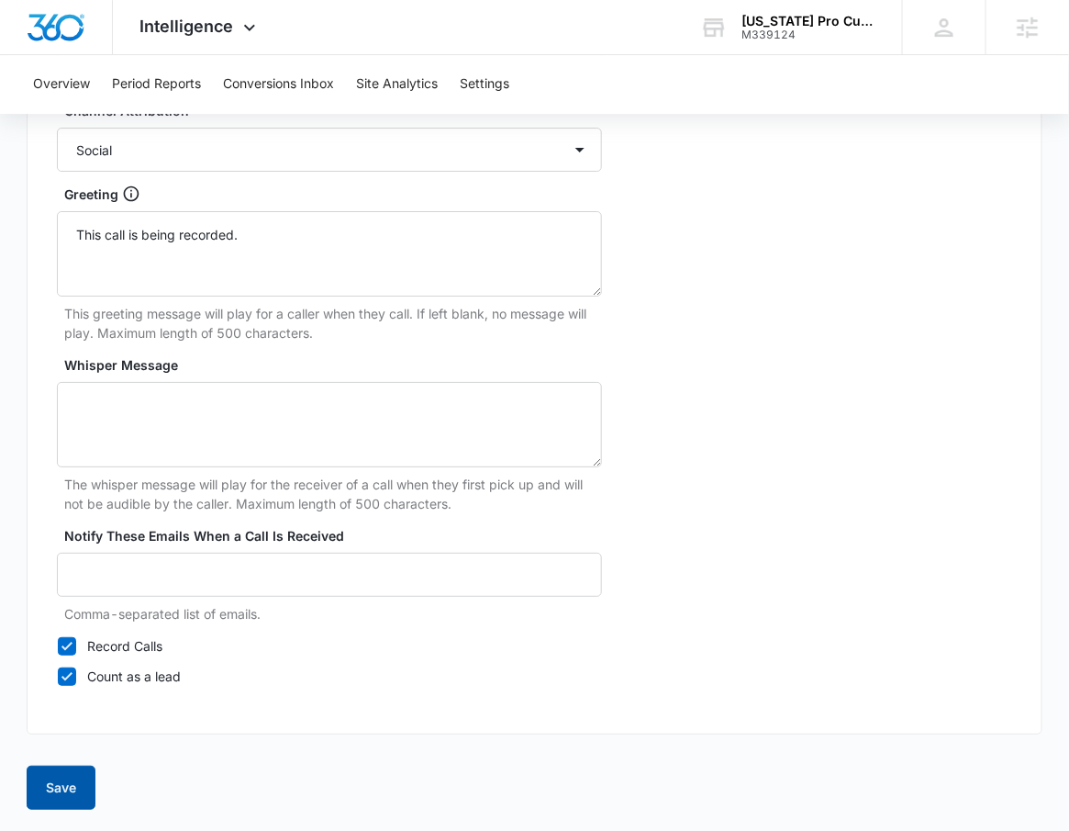
click at [81, 784] on button "Save" at bounding box center [61, 788] width 69 height 44
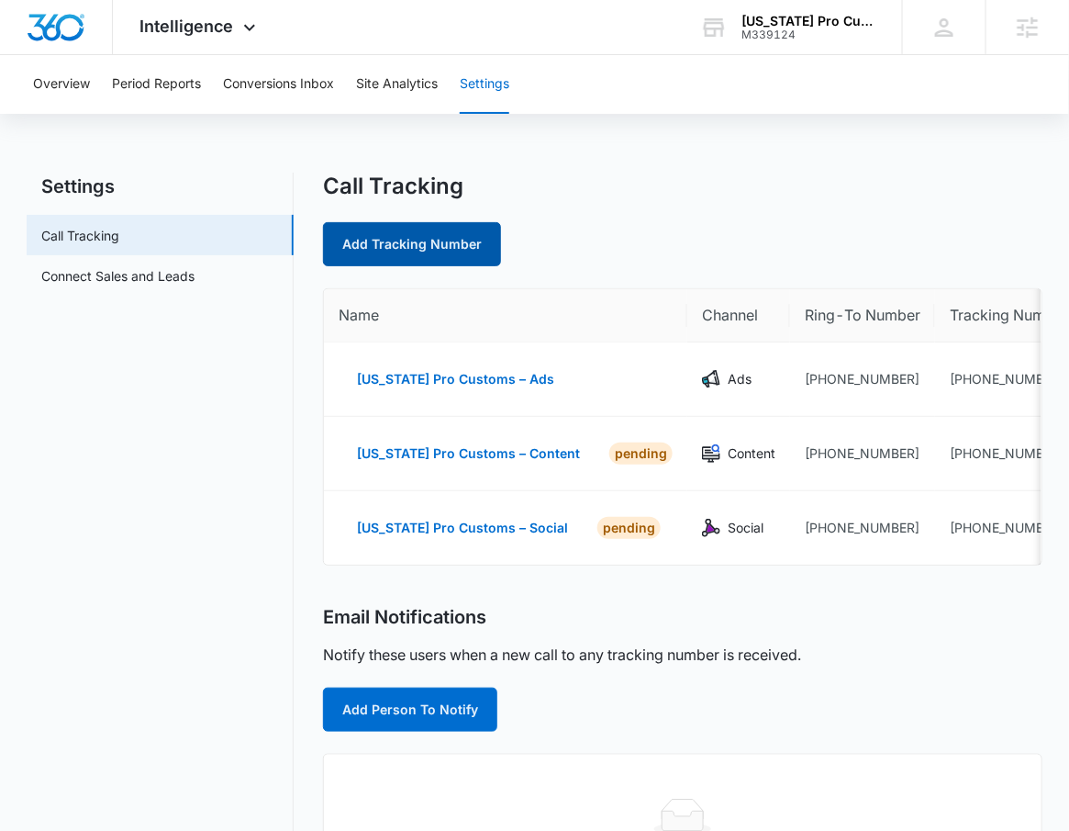
click at [446, 241] on link "Add Tracking Number" at bounding box center [412, 244] width 178 height 44
select select "by_area_code"
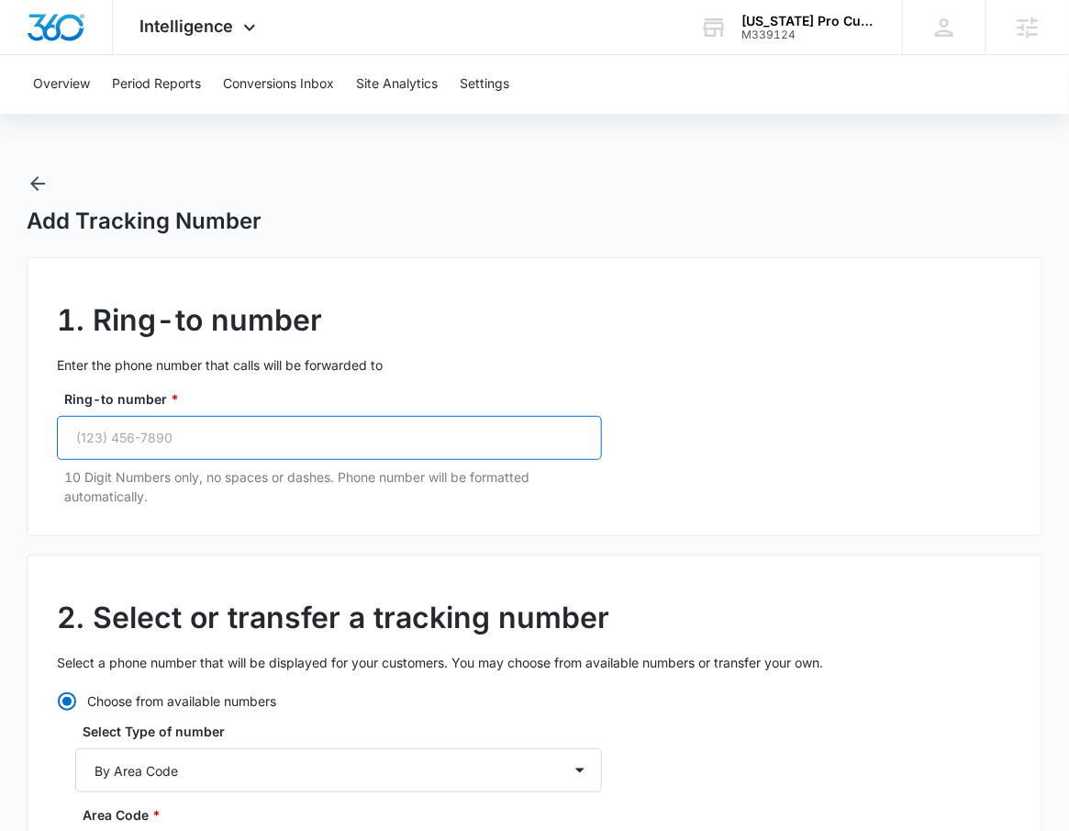
click at [263, 435] on input "Ring-to number *" at bounding box center [329, 438] width 545 height 44
paste input "(912) 393-7295"
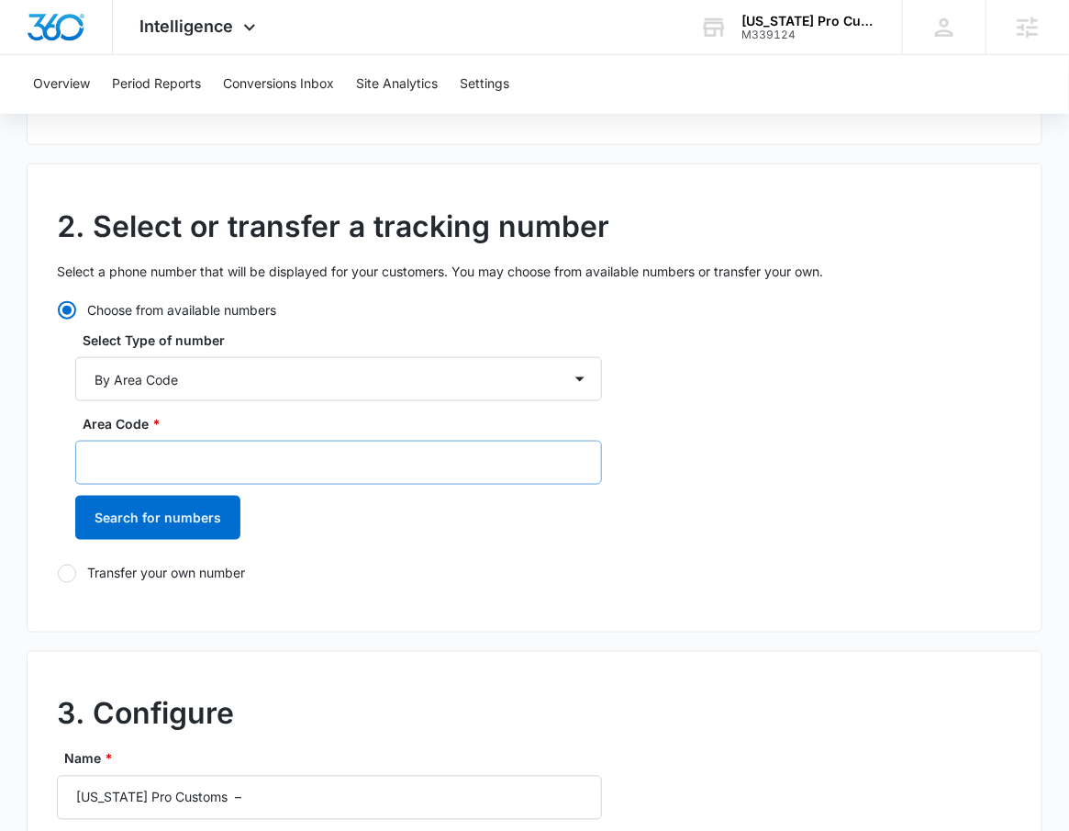
scroll to position [407, 0]
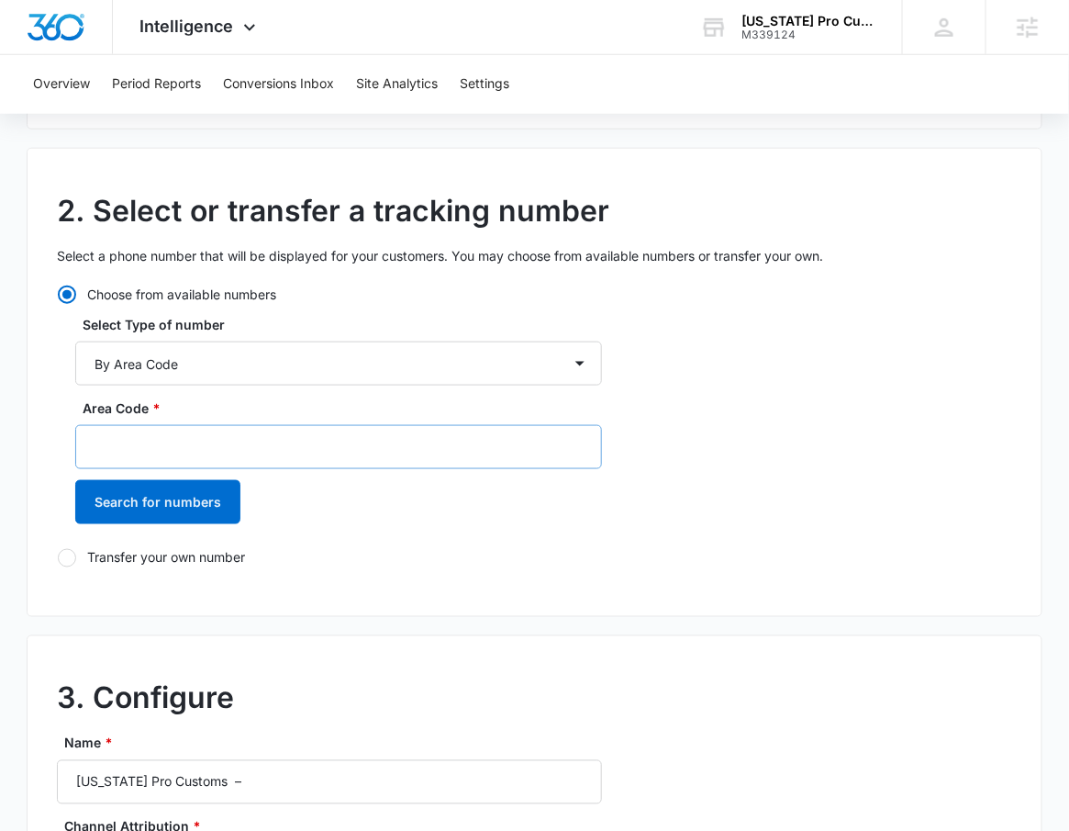
type input "(912) 393-7295"
click at [159, 447] on input "Area Code *" at bounding box center [338, 447] width 527 height 44
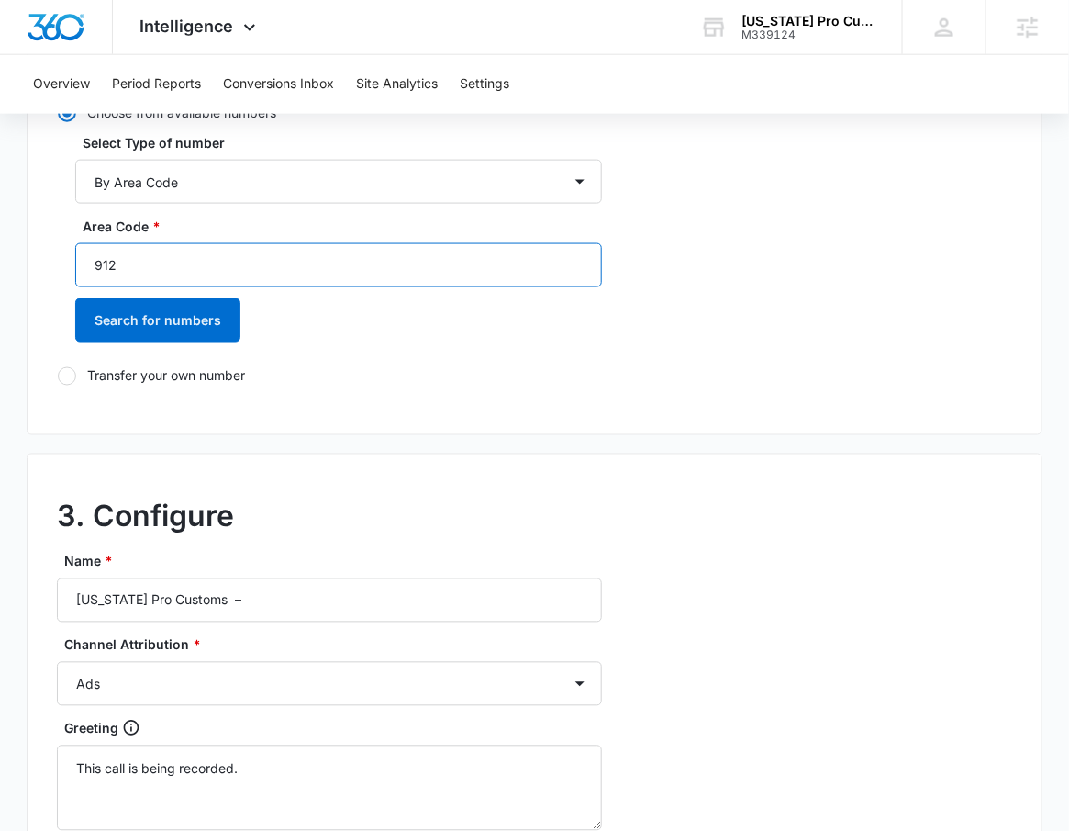
scroll to position [591, 0]
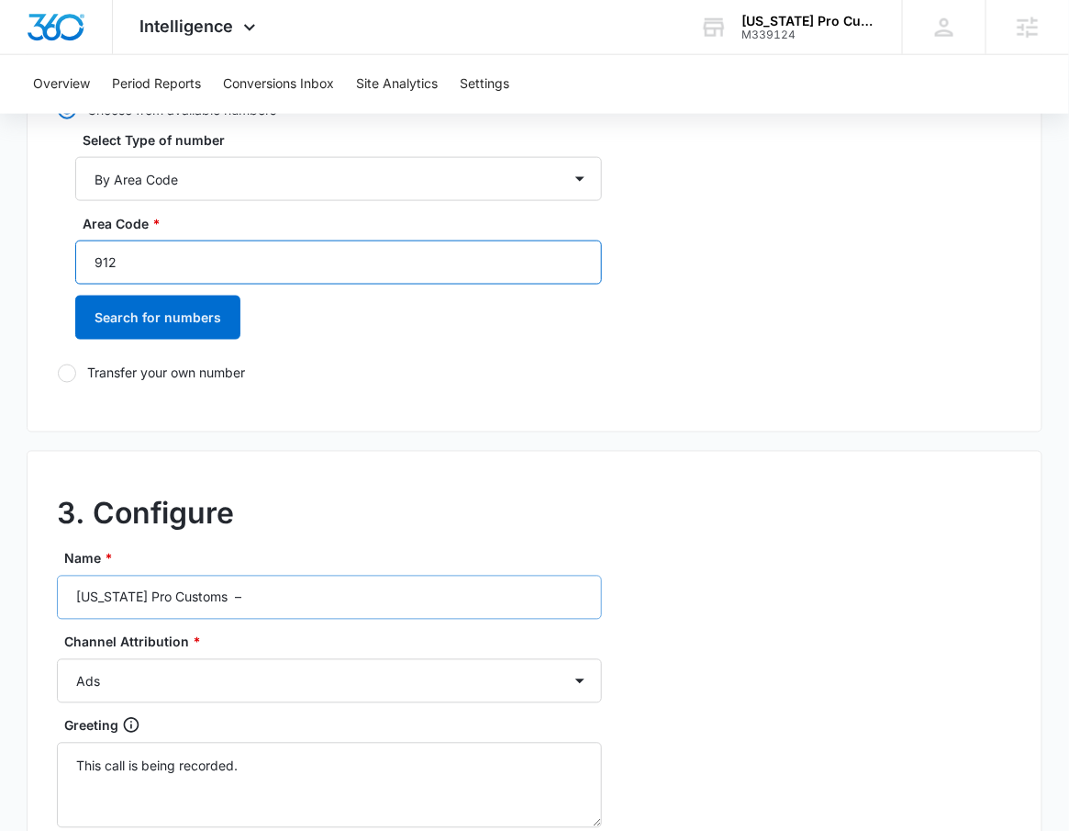
type input "912"
click at [246, 586] on input "Georgia Pro Customs –" at bounding box center [329, 598] width 545 height 44
click at [249, 596] on input "Georgia Pro Customs –" at bounding box center [329, 598] width 545 height 44
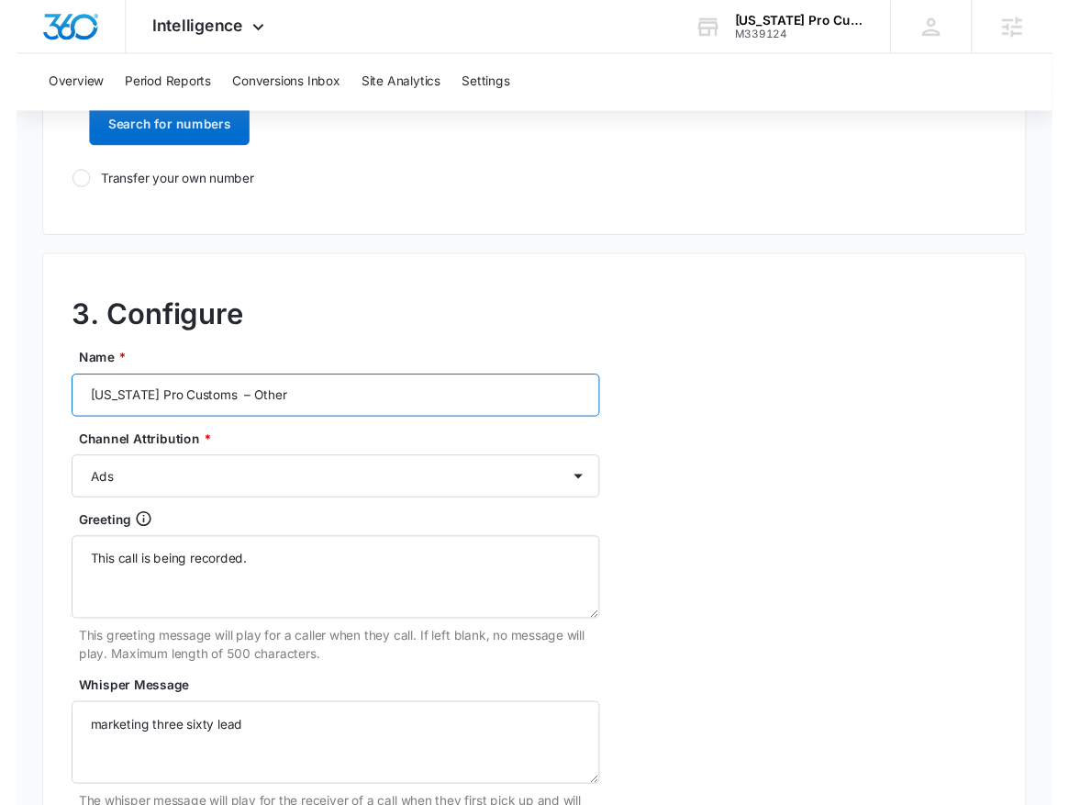
scroll to position [791, 0]
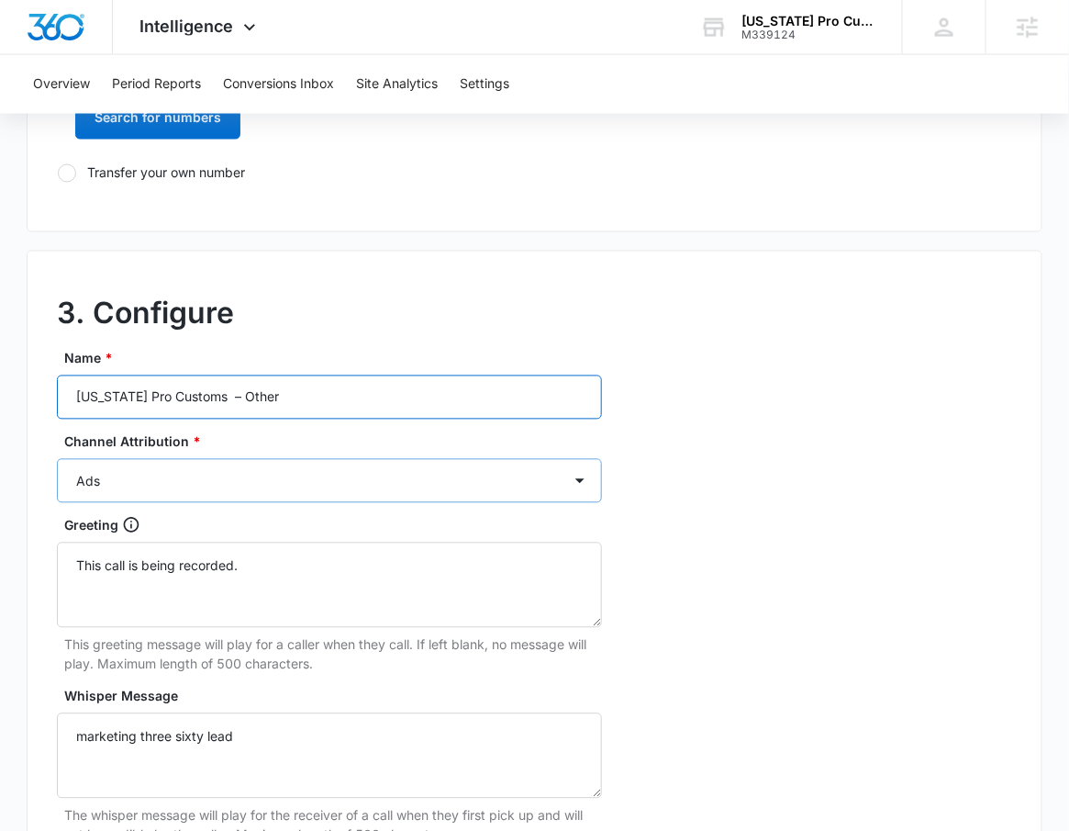
type input "Georgia Pro Customs – Other"
click at [202, 484] on select "Ads Local Service Ads Content Social Other" at bounding box center [329, 481] width 545 height 44
select select "OTHER"
click at [57, 459] on select "Ads Local Service Ads Content Social Other" at bounding box center [329, 481] width 545 height 44
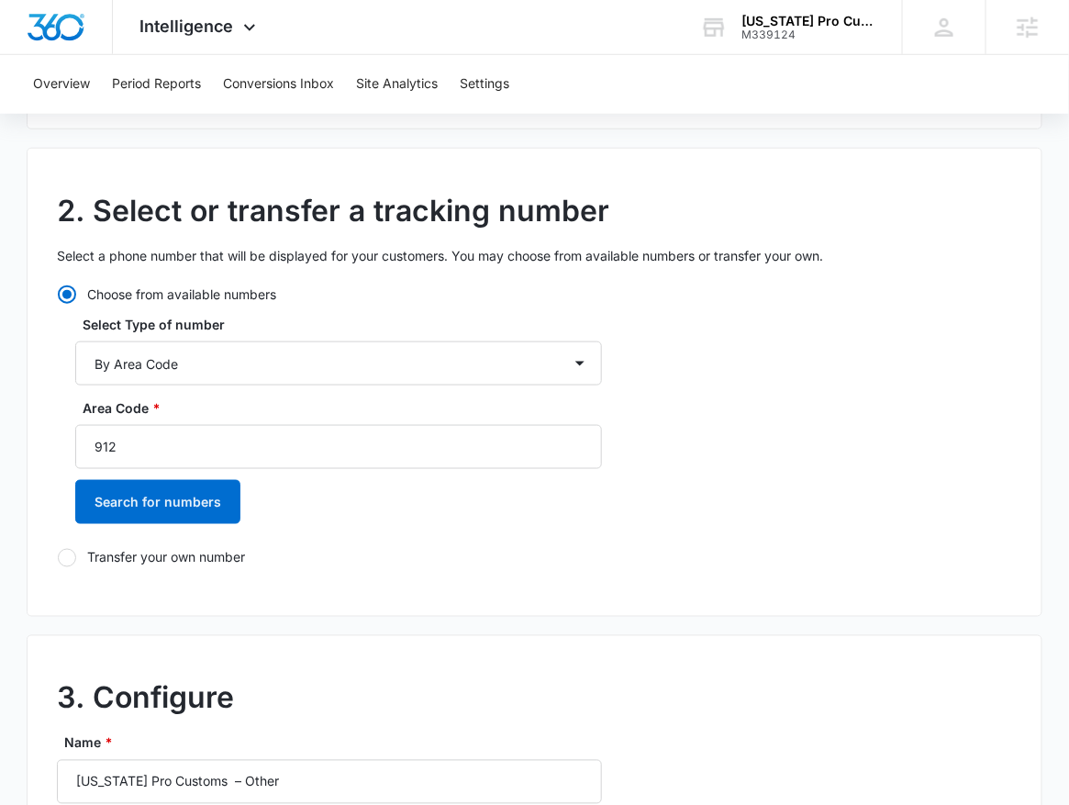
scroll to position [430, 0]
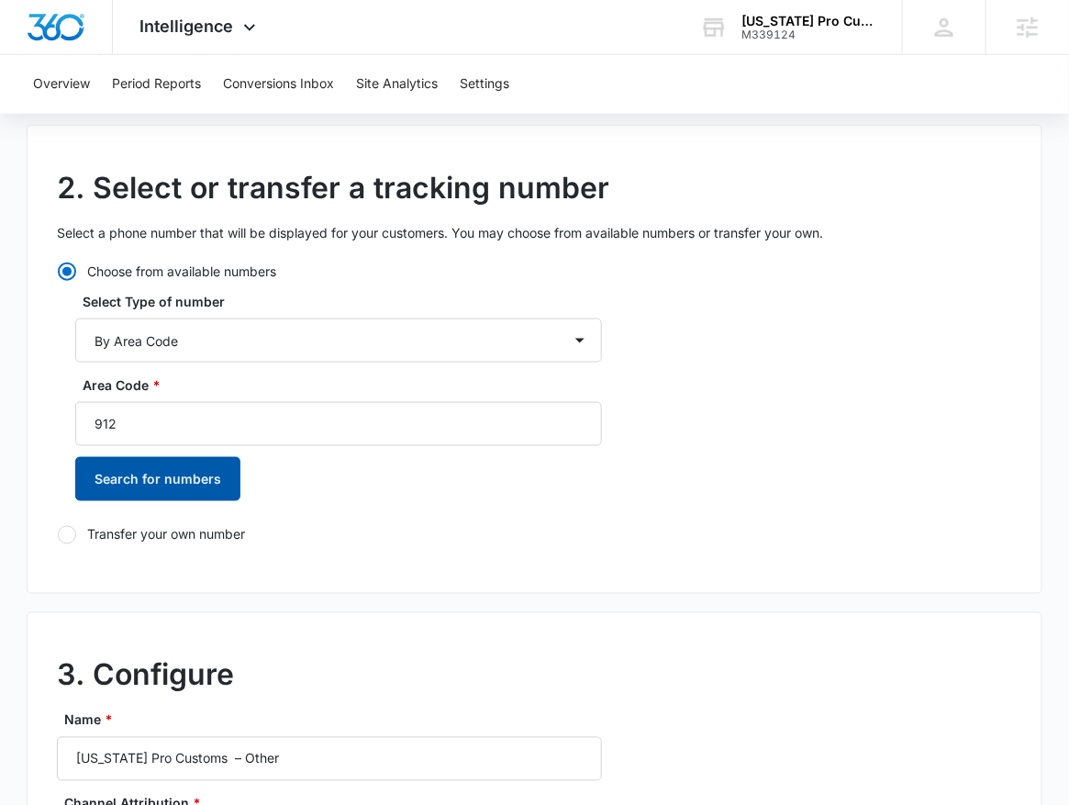
click at [185, 480] on button "Search for numbers" at bounding box center [157, 479] width 165 height 44
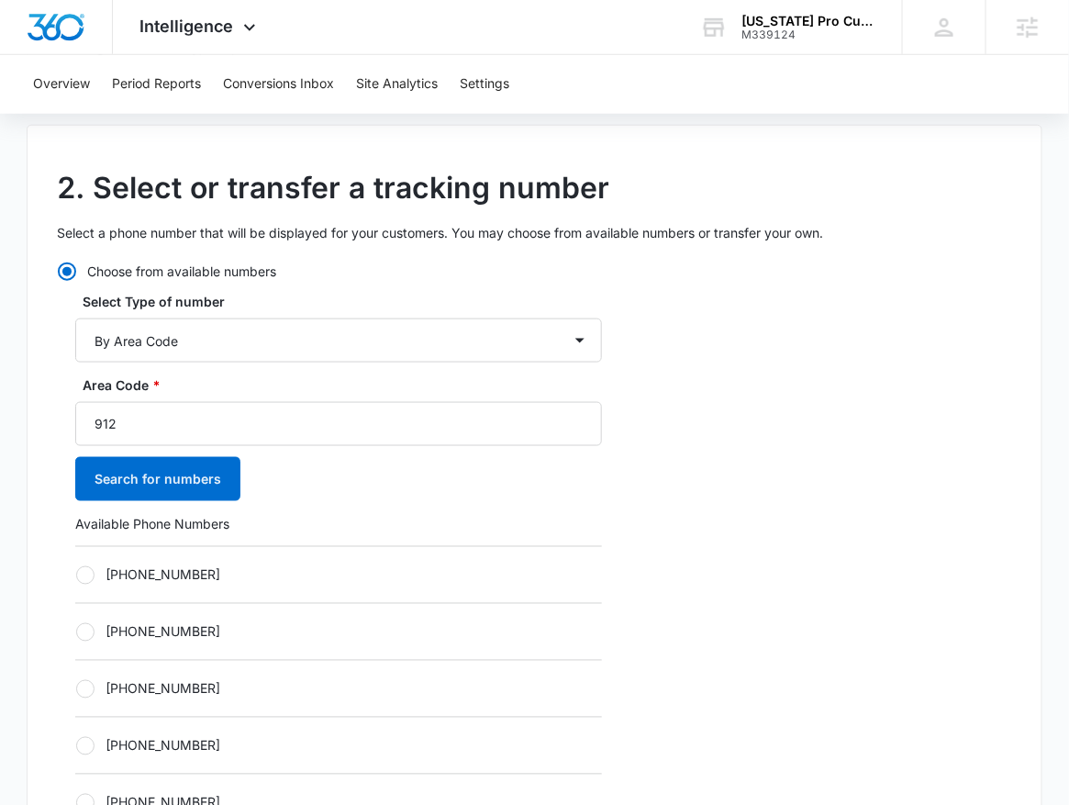
click at [147, 580] on label "+19122262863" at bounding box center [338, 574] width 527 height 19
click at [76, 576] on input "+19122262863" at bounding box center [75, 575] width 1 height 1
radio input "true"
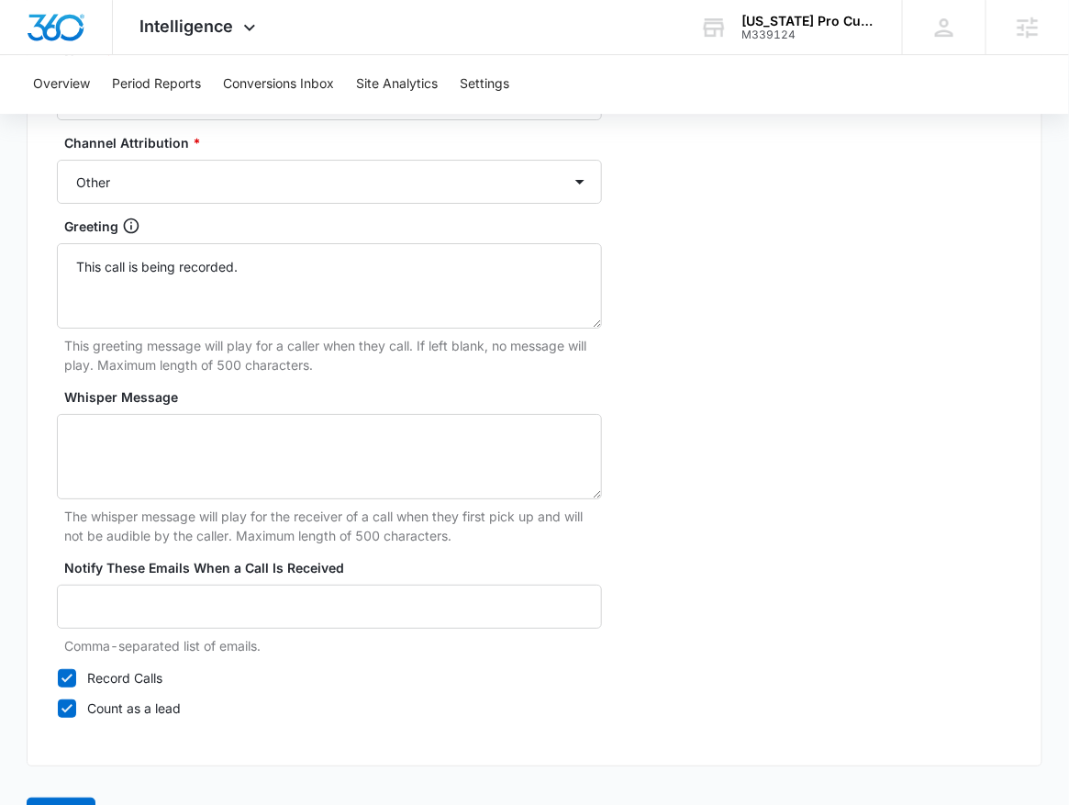
scroll to position [1749, 0]
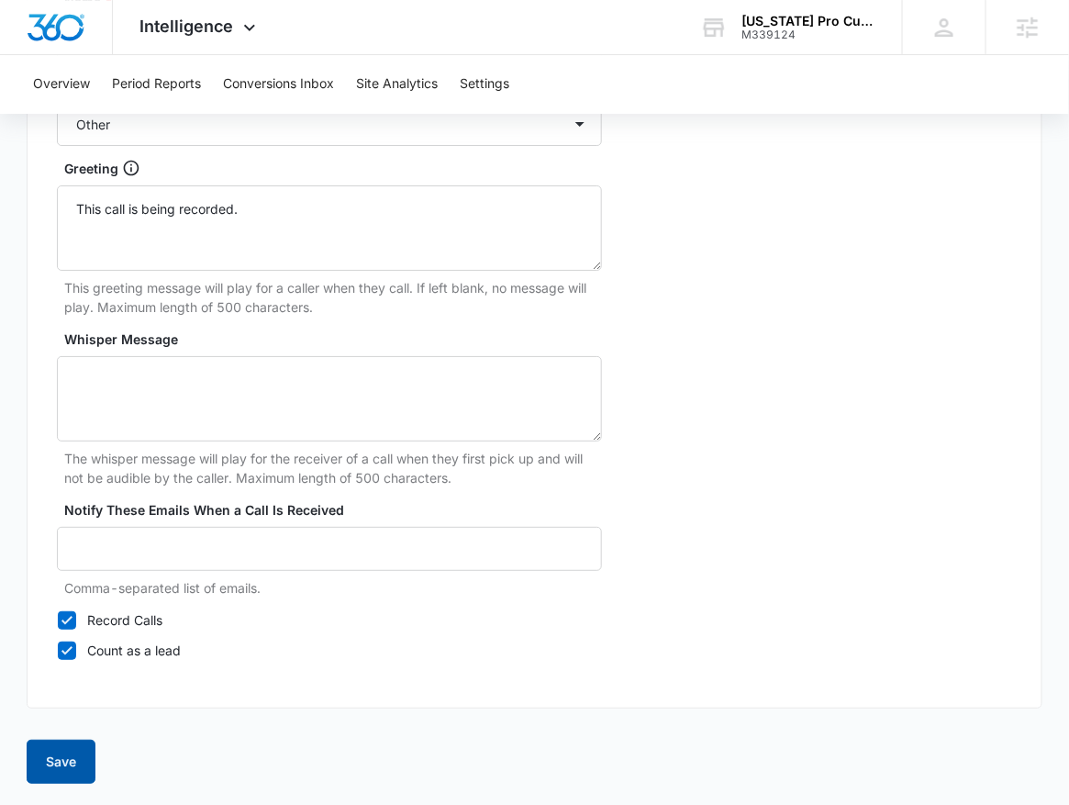
drag, startPoint x: 49, startPoint y: 772, endPoint x: 44, endPoint y: 792, distance: 20.7
click at [52, 759] on button "Save" at bounding box center [61, 762] width 69 height 44
click at [634, 706] on div "3. Configure Name * Georgia Pro Customs – Other Channel Attribution * Ads Local…" at bounding box center [535, 301] width 1016 height 815
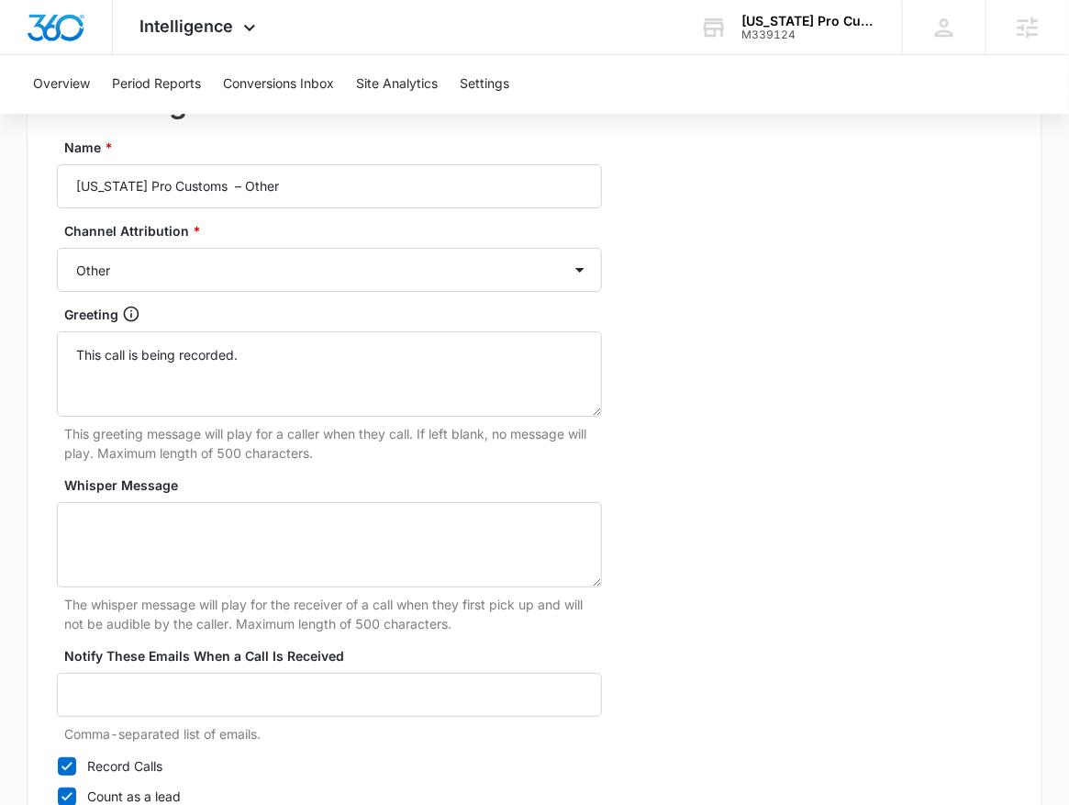
scroll to position [1285, 0]
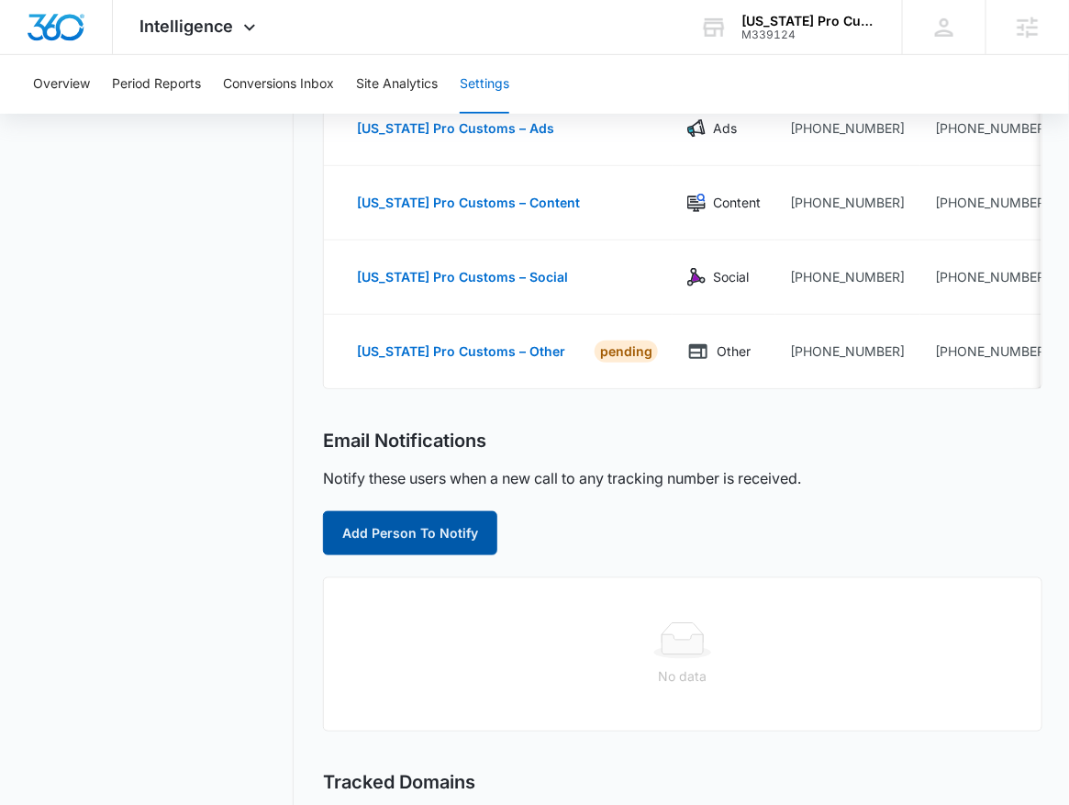
scroll to position [252, 0]
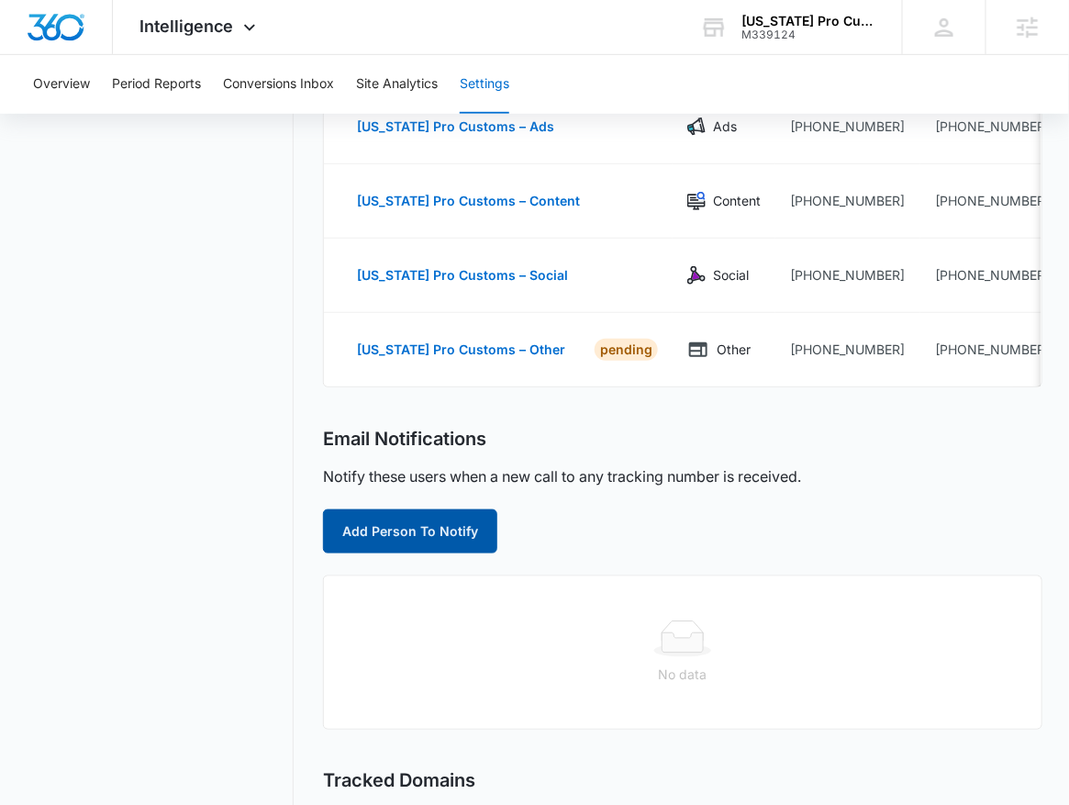
click at [422, 541] on button "Add Person To Notify" at bounding box center [410, 531] width 174 height 44
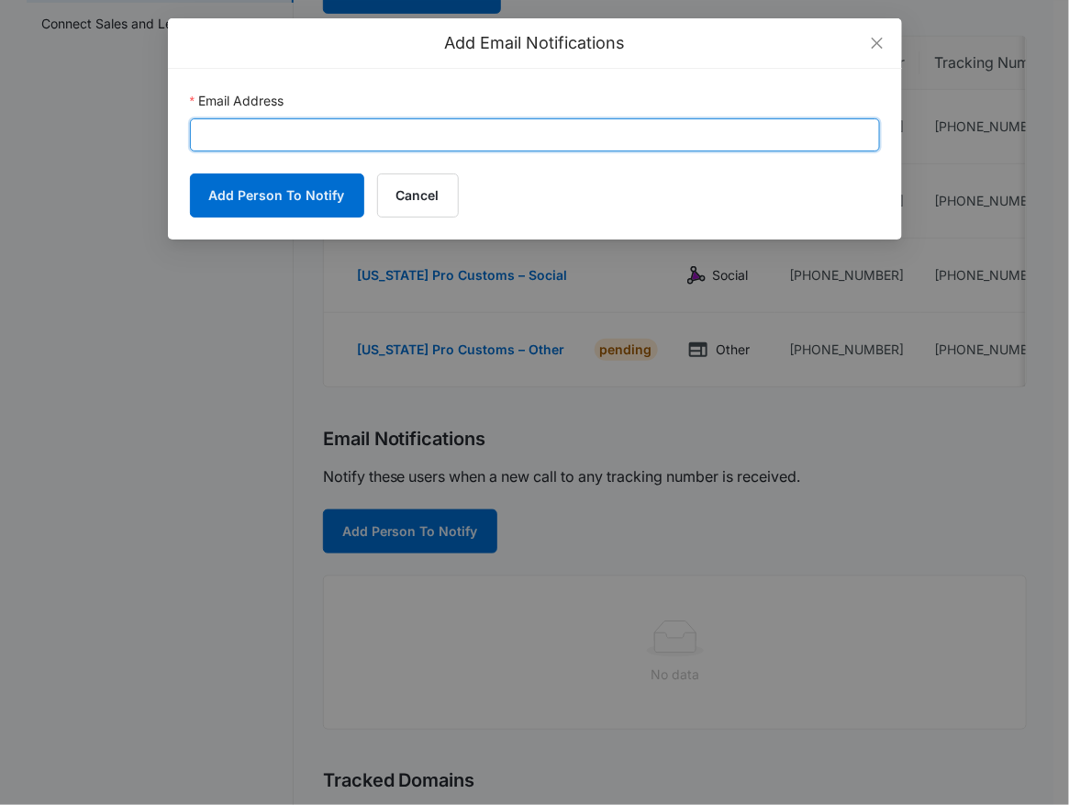
click at [401, 148] on input "Email Address" at bounding box center [535, 134] width 690 height 33
type input "mike.davin@madwire.com"
click at [190, 173] on button "Add Person To Notify" at bounding box center [277, 195] width 174 height 44
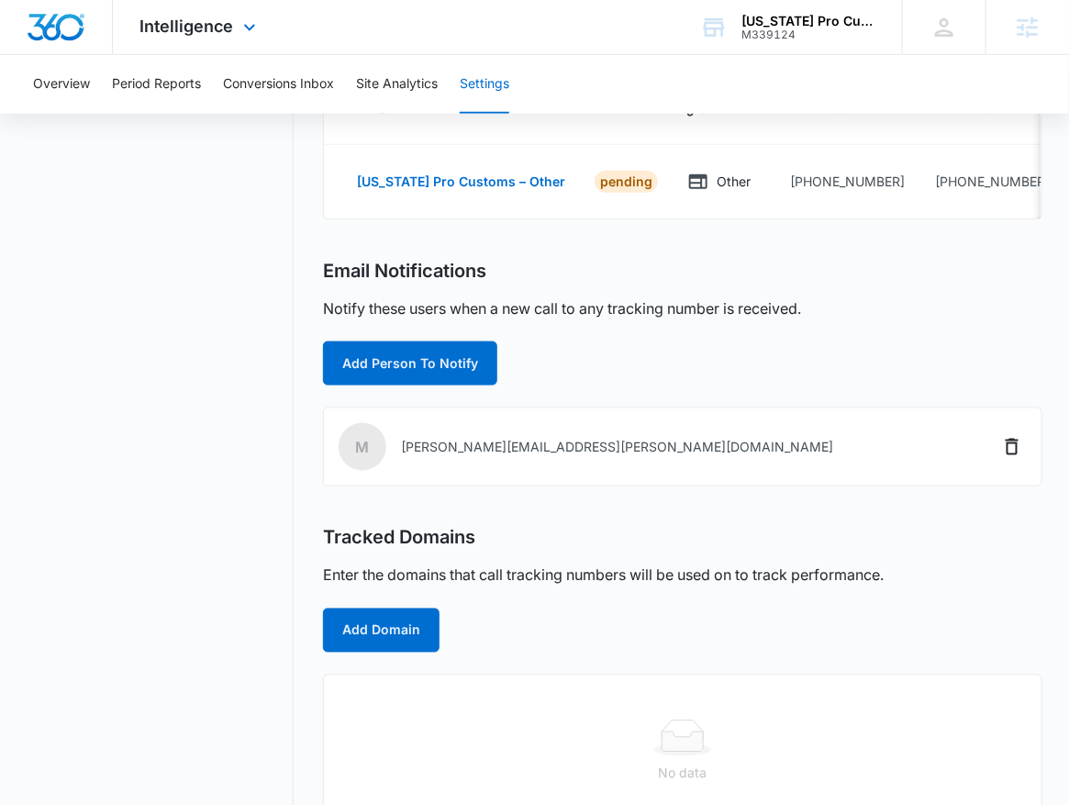
scroll to position [481, 0]
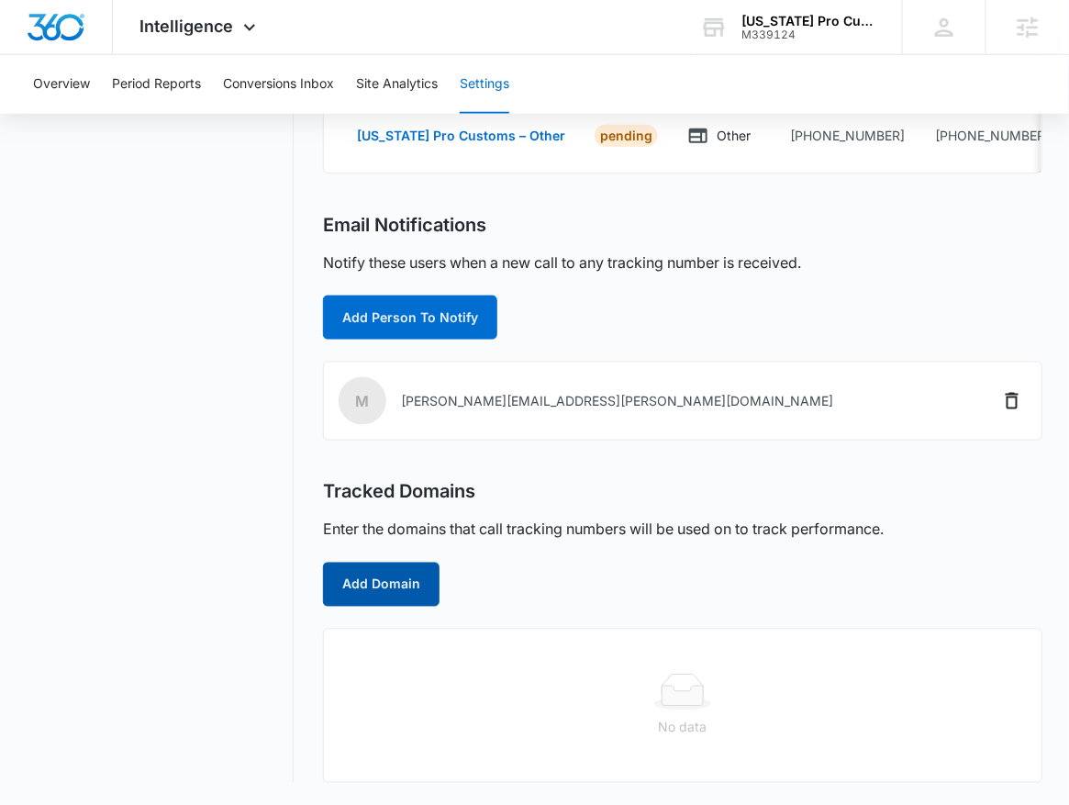
click at [363, 582] on button "Add Domain" at bounding box center [381, 585] width 117 height 44
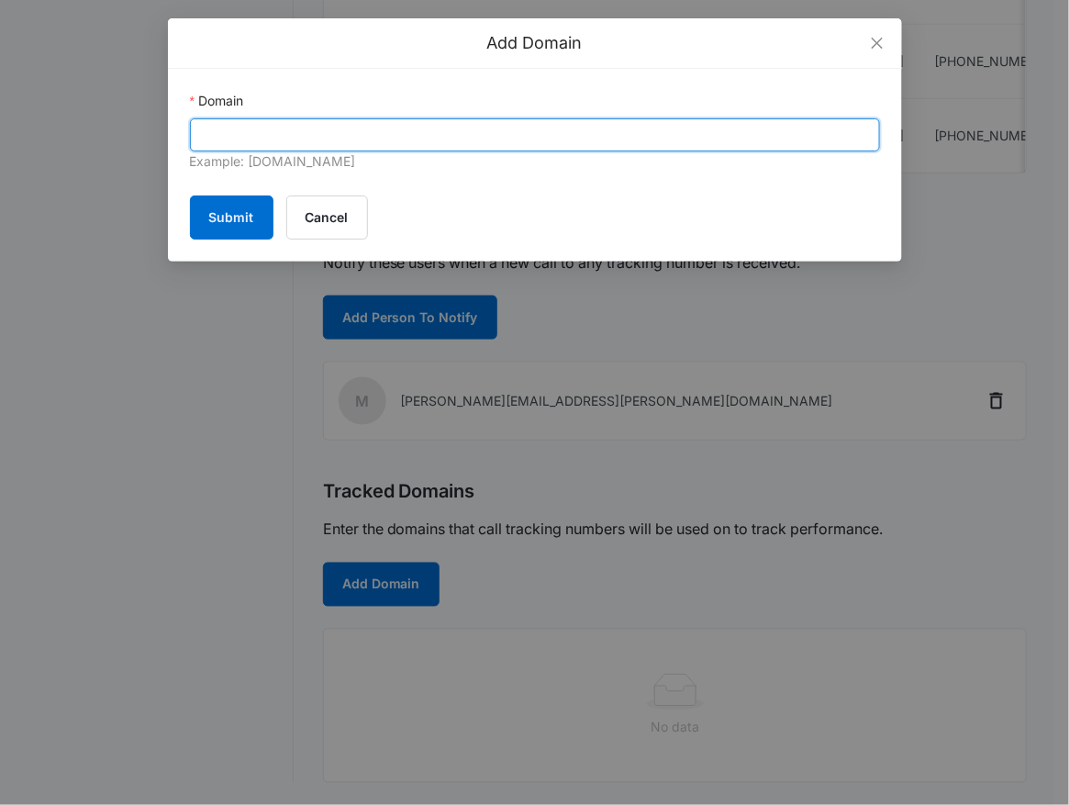
click at [289, 133] on input "Domain" at bounding box center [535, 134] width 690 height 33
paste input "georgiaprocustoms.com"
type input "georgiaprocustoms.com"
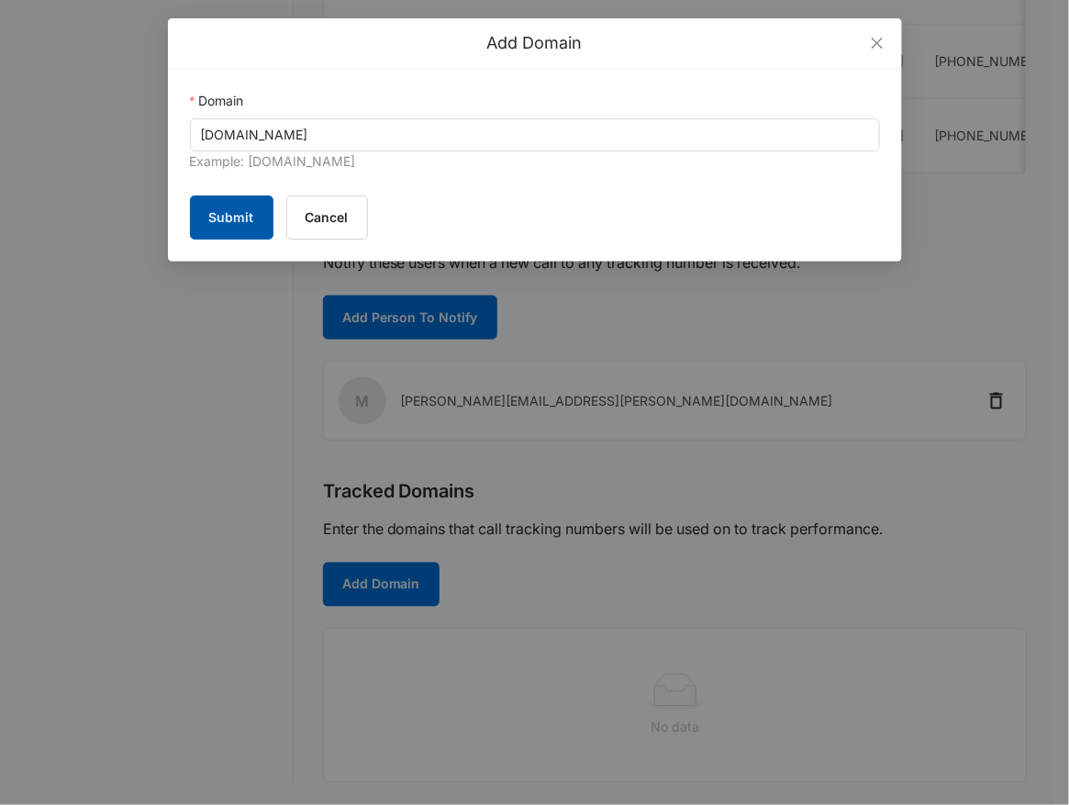
click at [197, 215] on button "Submit" at bounding box center [232, 218] width 84 height 44
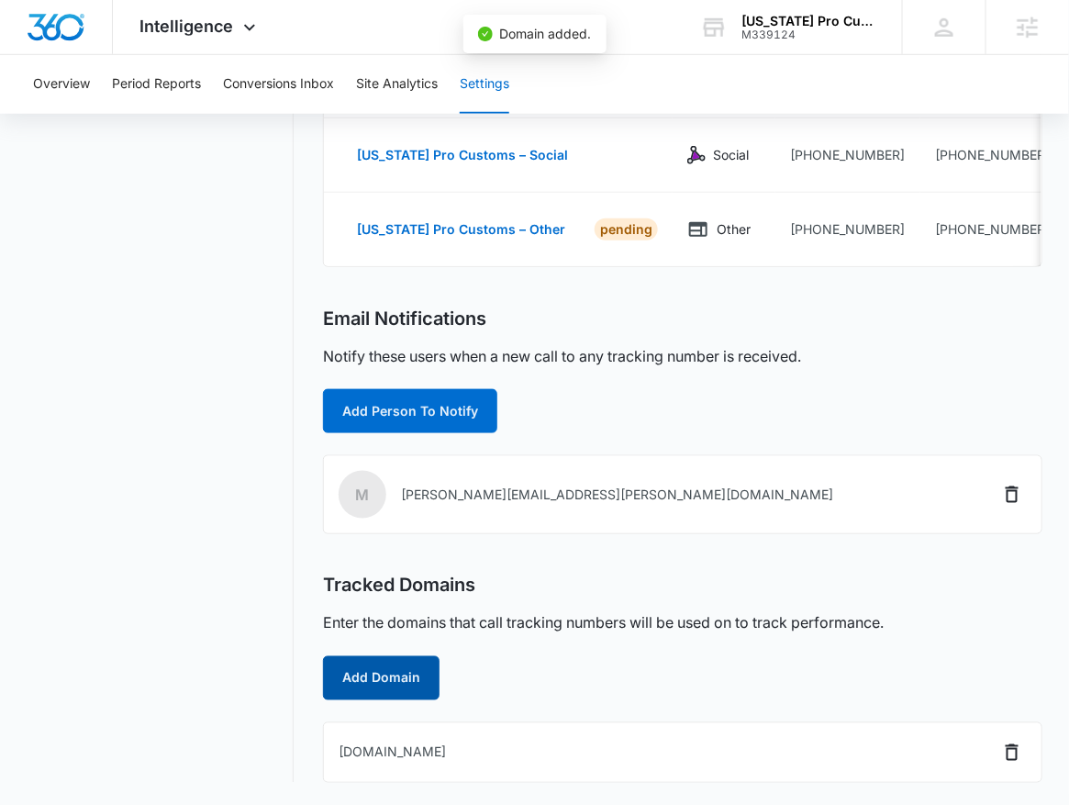
scroll to position [0, 0]
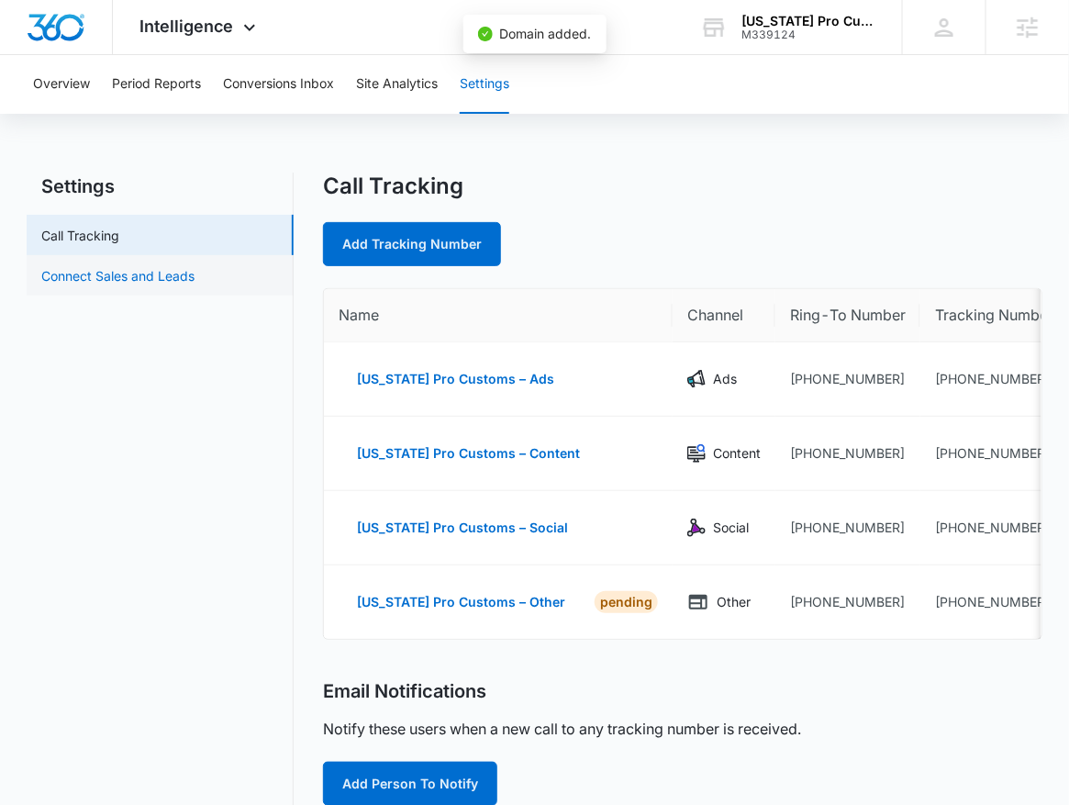
click at [184, 282] on link "Connect Sales and Leads" at bounding box center [117, 275] width 153 height 19
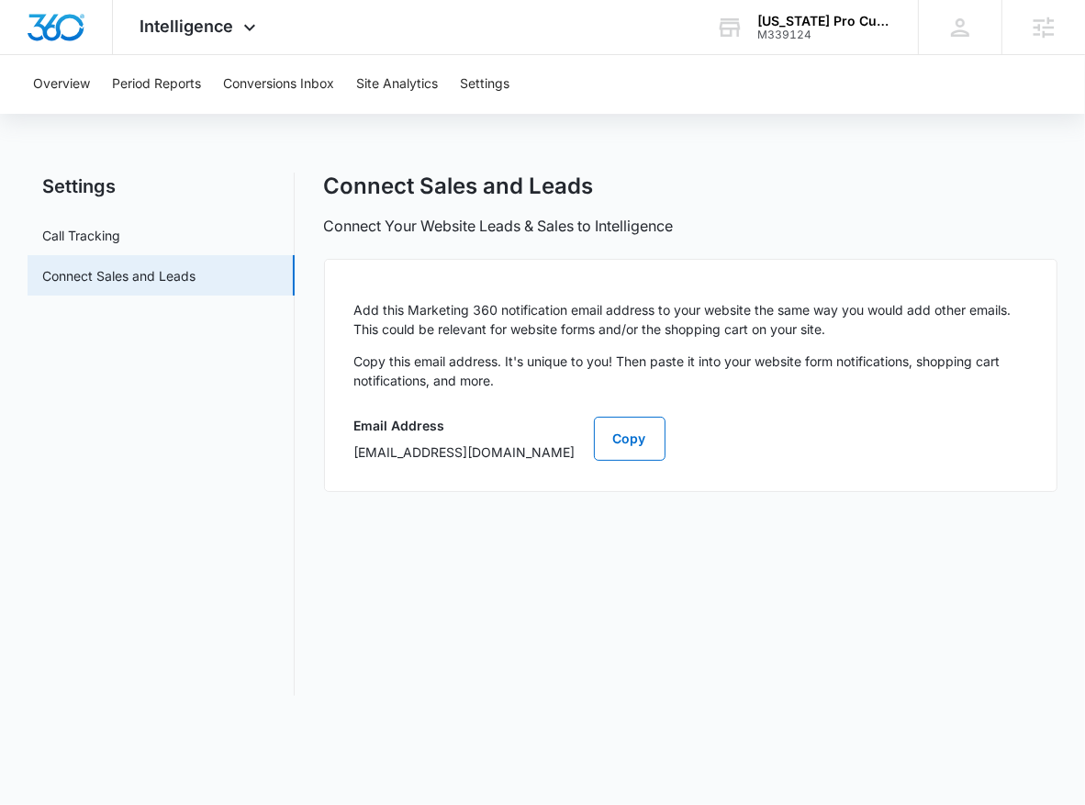
click at [414, 225] on p "Connect Your Website Leads & Sales to Intelligence" at bounding box center [499, 226] width 350 height 22
click at [424, 174] on h1 "Connect Sales and Leads" at bounding box center [459, 187] width 270 height 28
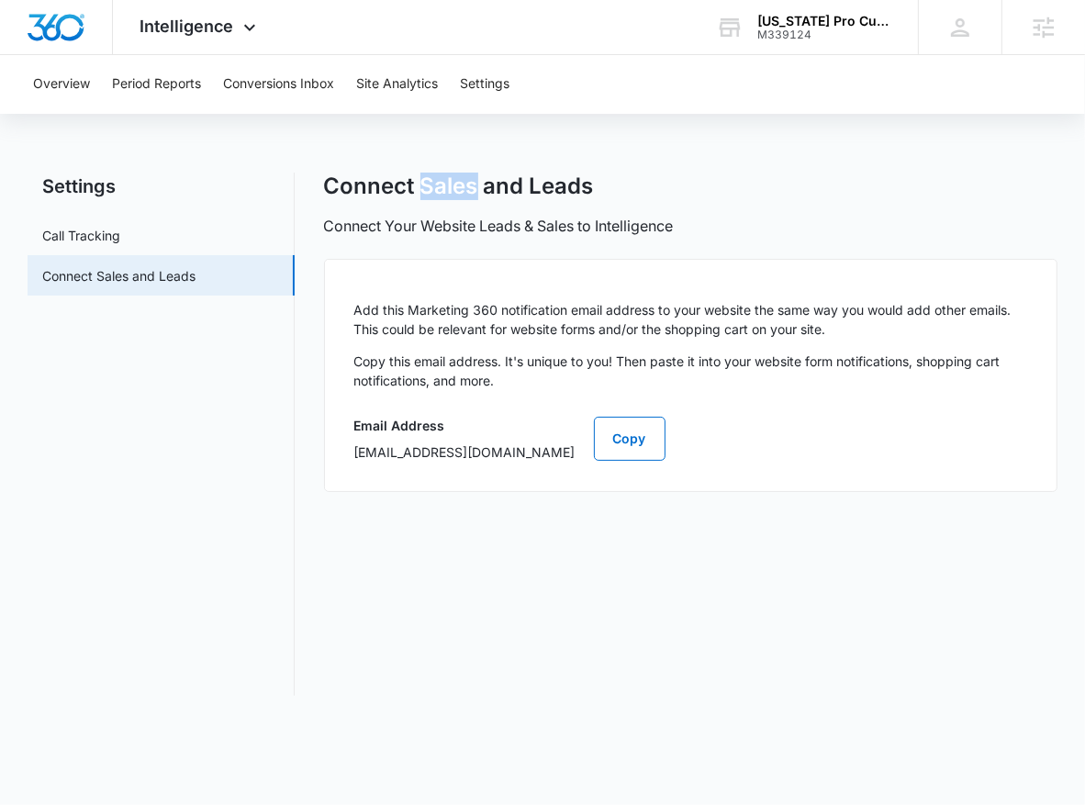
click at [424, 174] on h1 "Connect Sales and Leads" at bounding box center [459, 187] width 270 height 28
click at [50, 95] on button "Overview" at bounding box center [61, 84] width 57 height 59
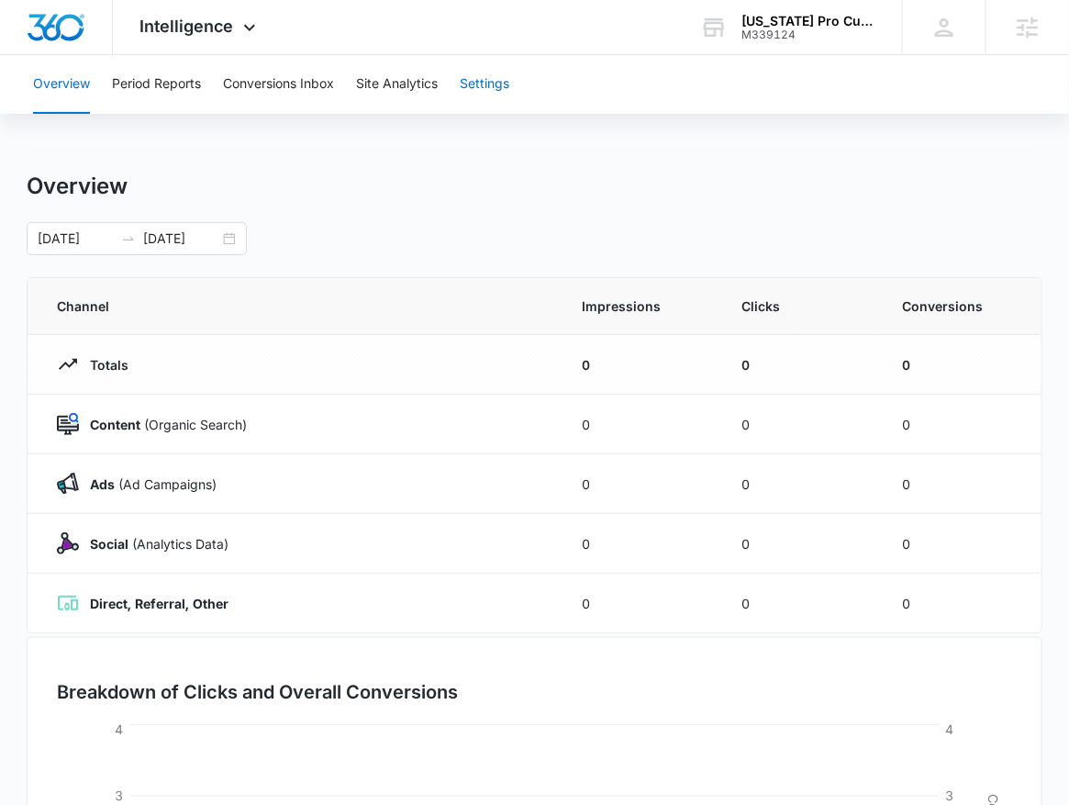
click at [493, 83] on button "Settings" at bounding box center [485, 84] width 50 height 59
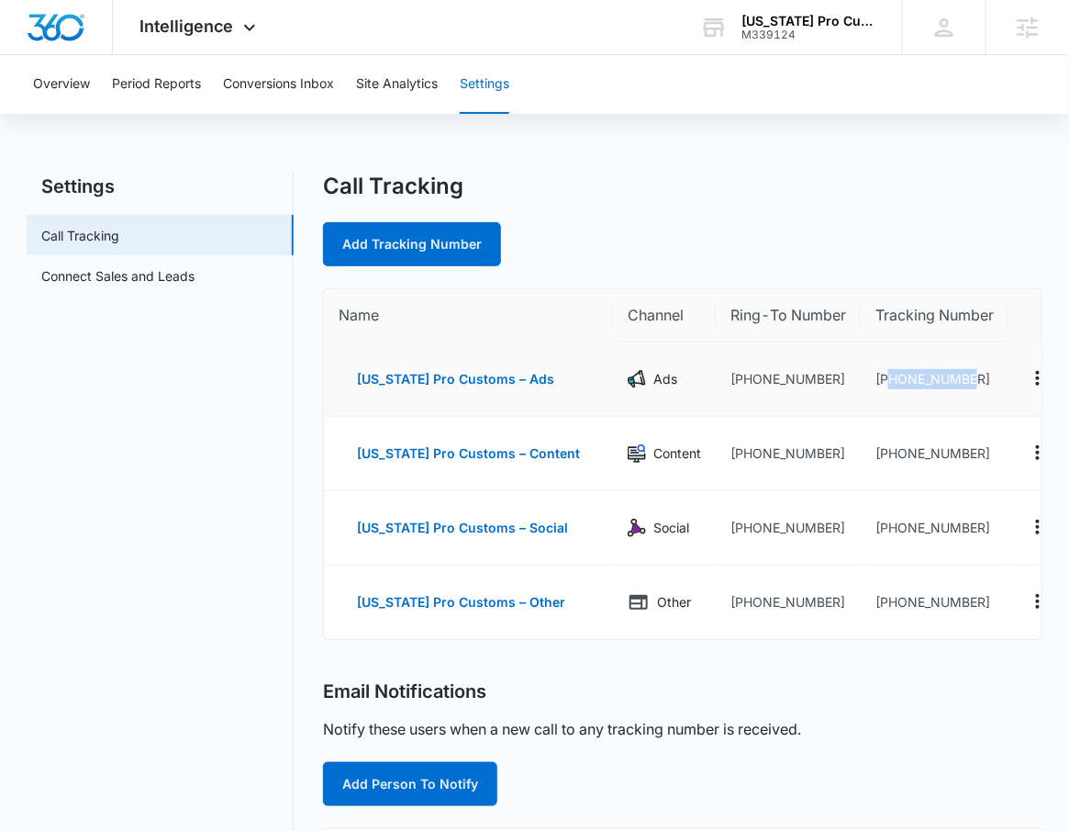
drag, startPoint x: 950, startPoint y: 383, endPoint x: 868, endPoint y: 379, distance: 81.8
click at [868, 379] on td "+19122174410" at bounding box center [935, 379] width 148 height 74
copy td "9122174410"
